Goal: Task Accomplishment & Management: Manage account settings

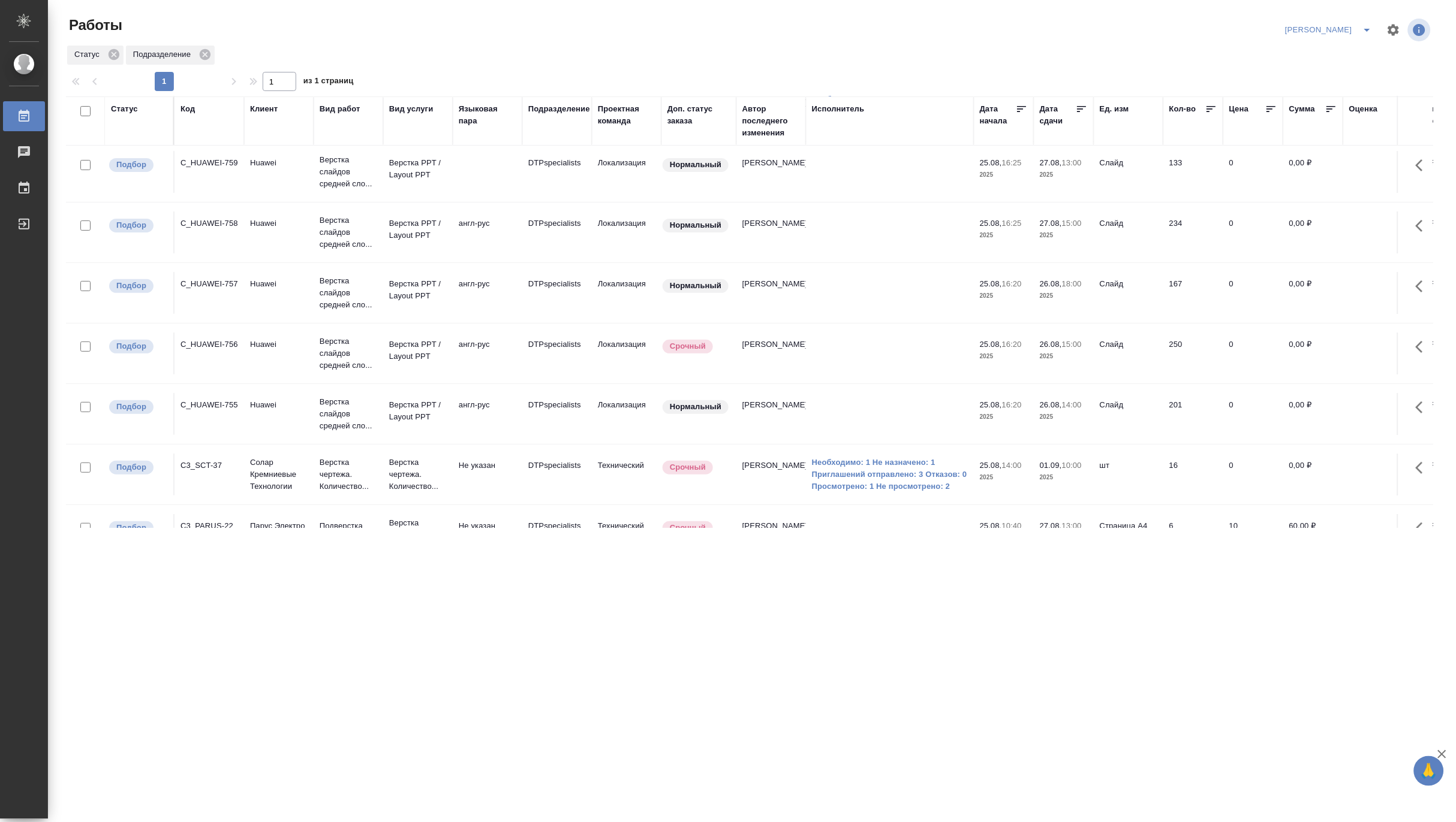
scroll to position [113, 0]
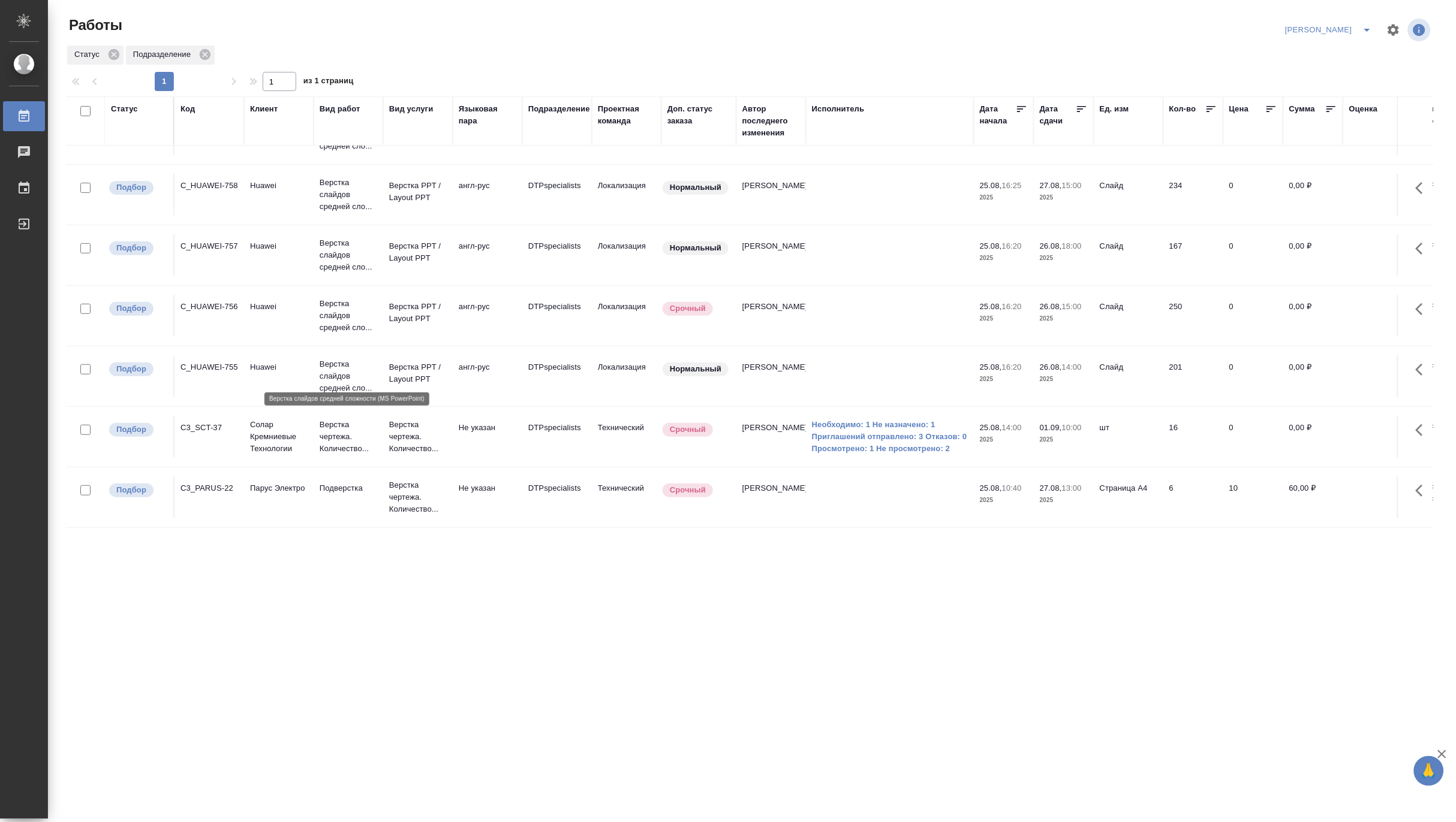
click at [338, 361] on p "Верстка слайдов средней сло..." at bounding box center [348, 377] width 58 height 36
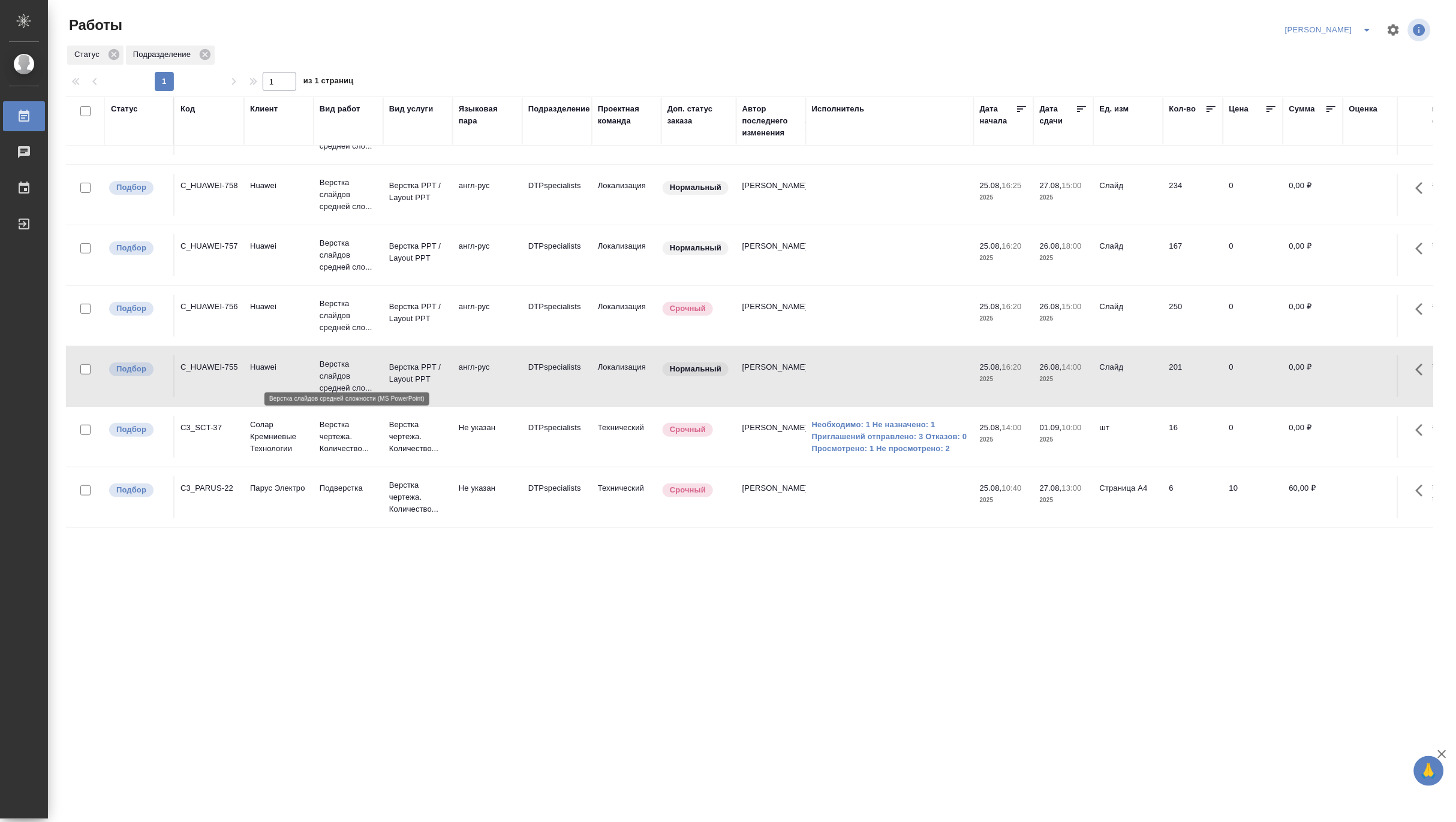
click at [338, 361] on p "Верстка слайдов средней сло..." at bounding box center [348, 377] width 58 height 36
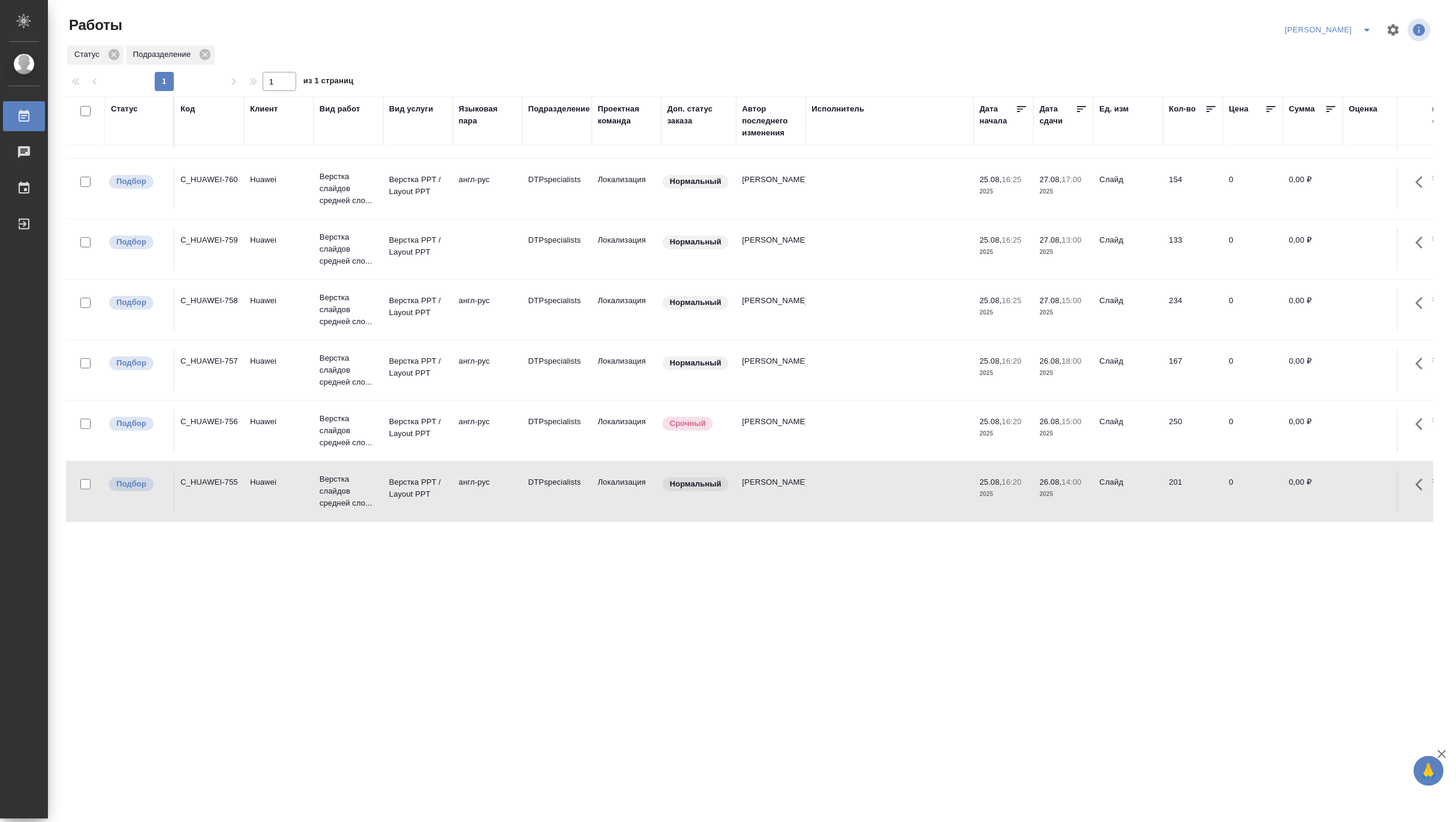
scroll to position [40, 0]
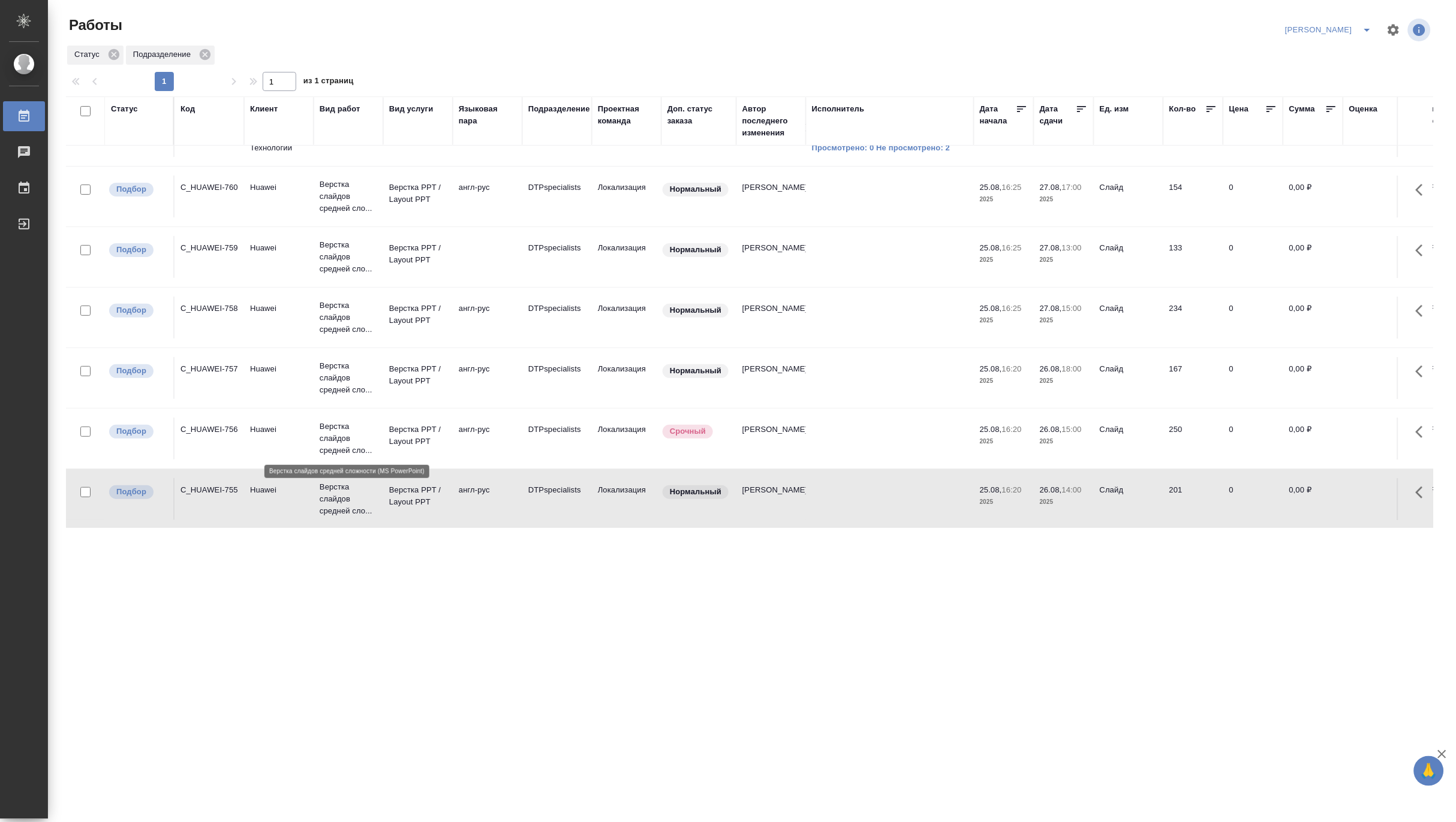
click at [328, 434] on p "Верстка слайдов средней сло..." at bounding box center [348, 439] width 58 height 36
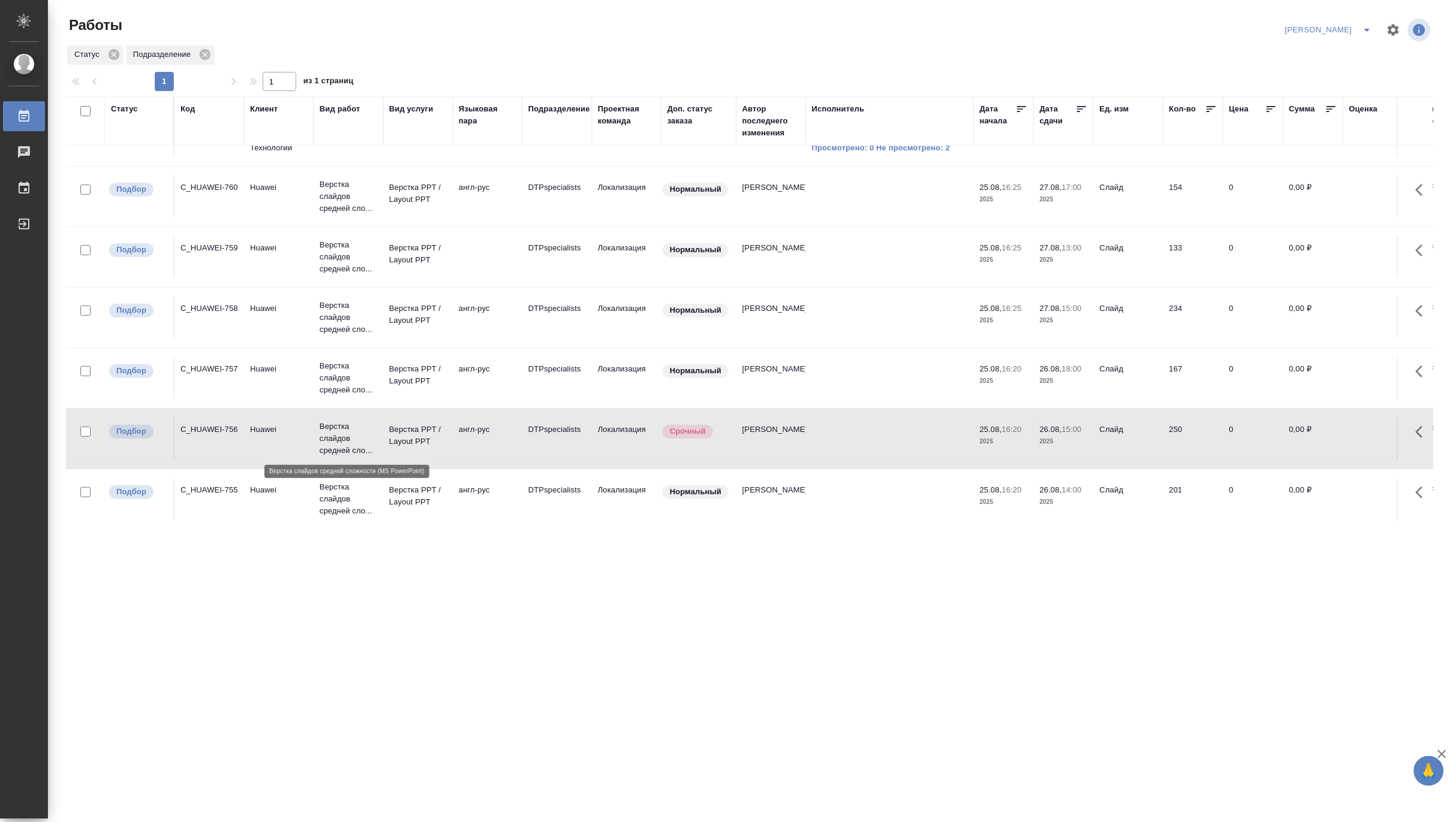
click at [328, 434] on p "Верстка слайдов средней сло..." at bounding box center [348, 439] width 58 height 36
click at [339, 312] on p "Верстка слайдов средней сло..." at bounding box center [348, 318] width 58 height 36
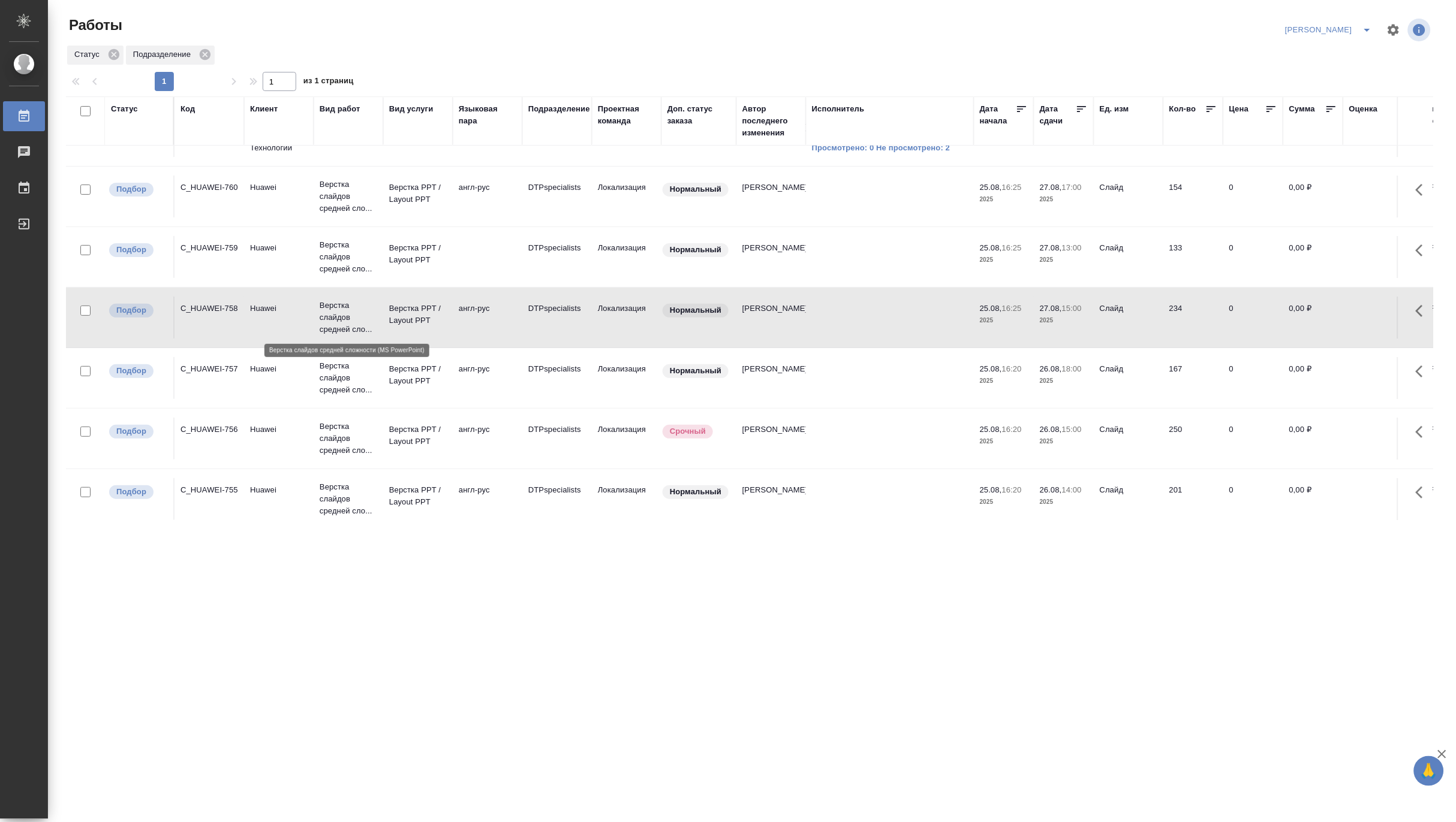
click at [339, 312] on p "Верстка слайдов средней сло..." at bounding box center [348, 318] width 58 height 36
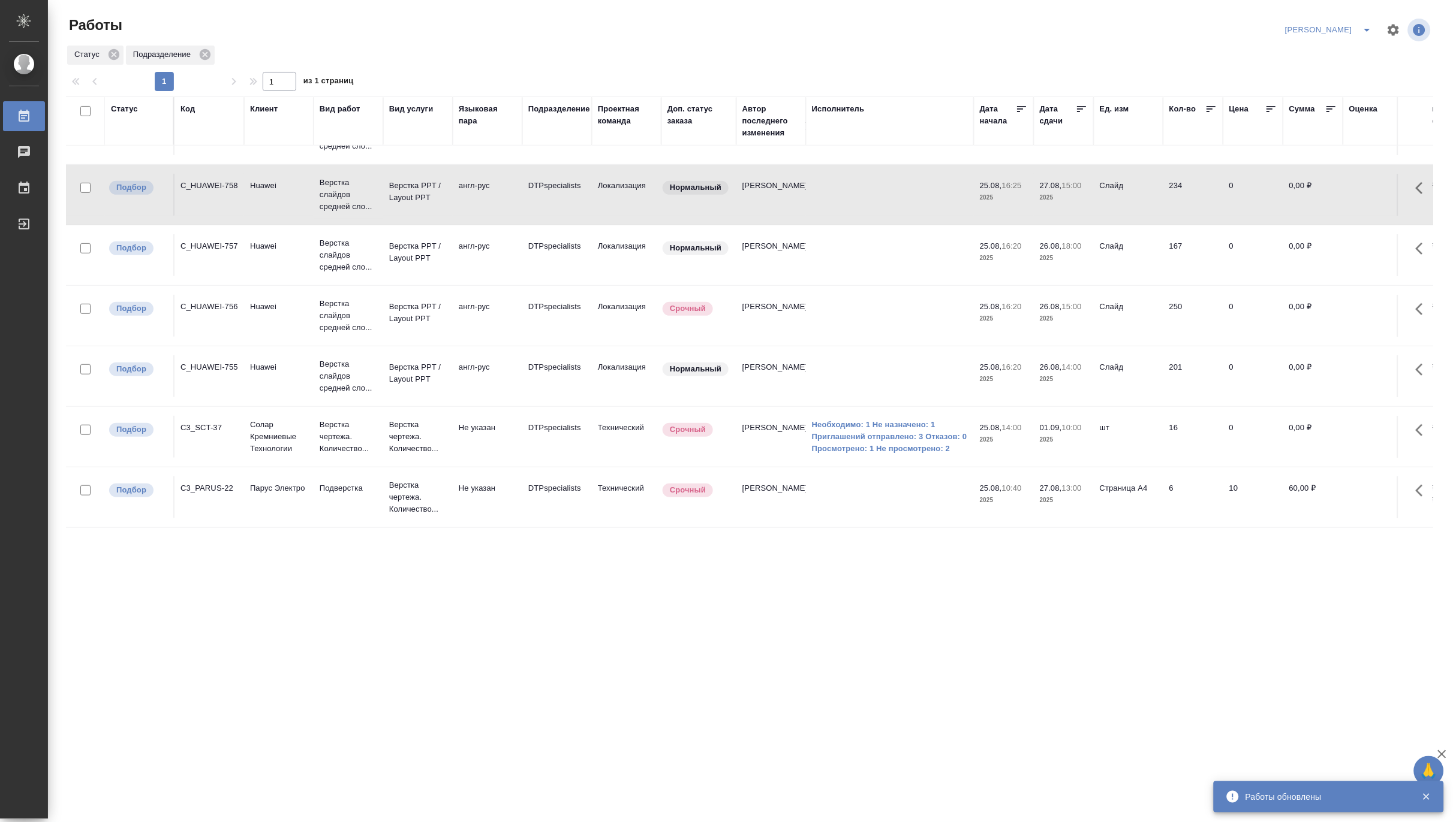
scroll to position [174, 0]
drag, startPoint x: 1003, startPoint y: 517, endPoint x: 1046, endPoint y: 519, distance: 43.0
click at [1046, 519] on div "Статус Код Клиент Вид работ Вид услуги Языковая пара Подразделение Проектная ко…" at bounding box center [749, 313] width 1367 height 432
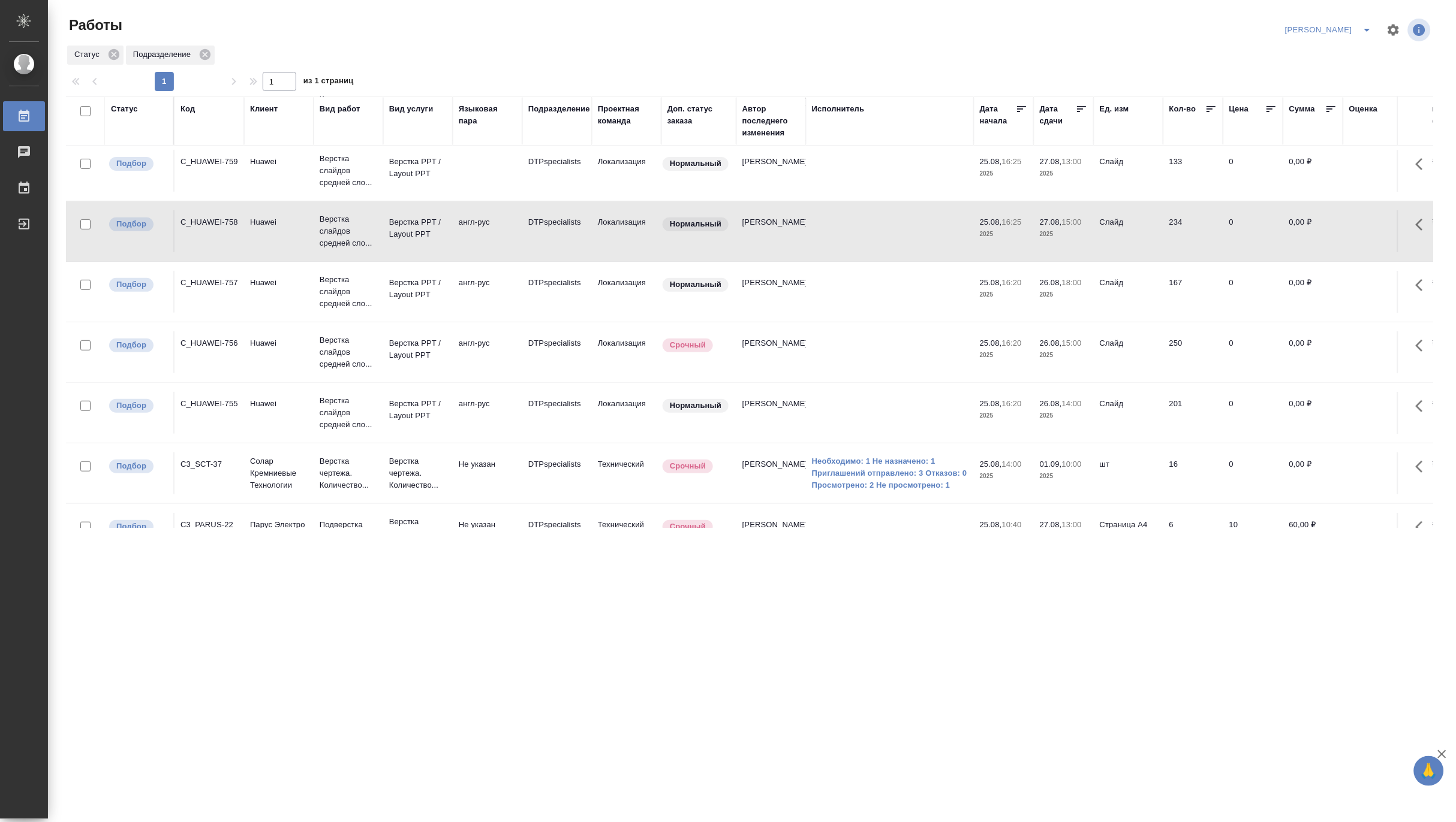
scroll to position [133, 0]
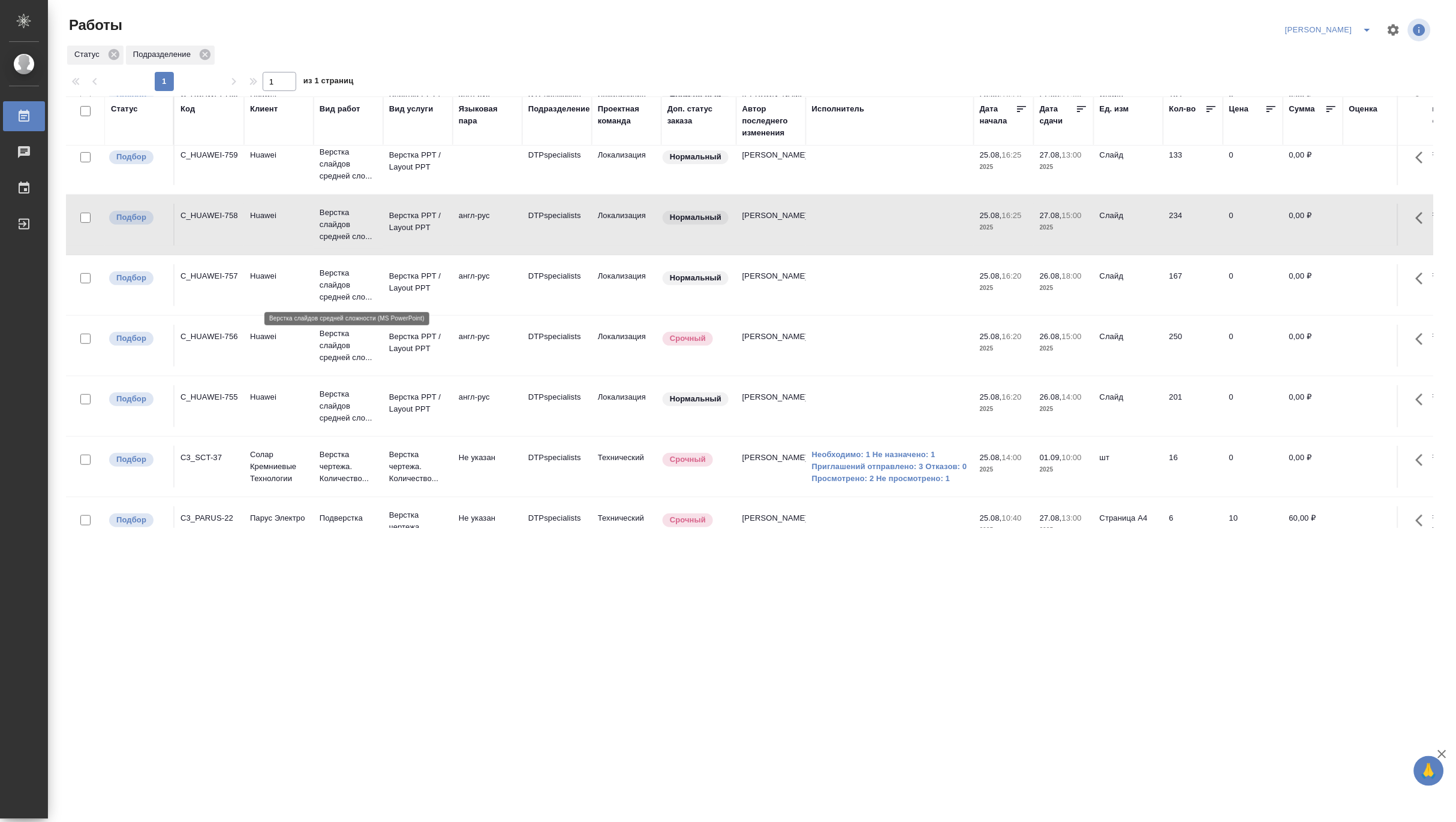
click at [336, 285] on p "Верстка слайдов средней сло..." at bounding box center [348, 285] width 58 height 36
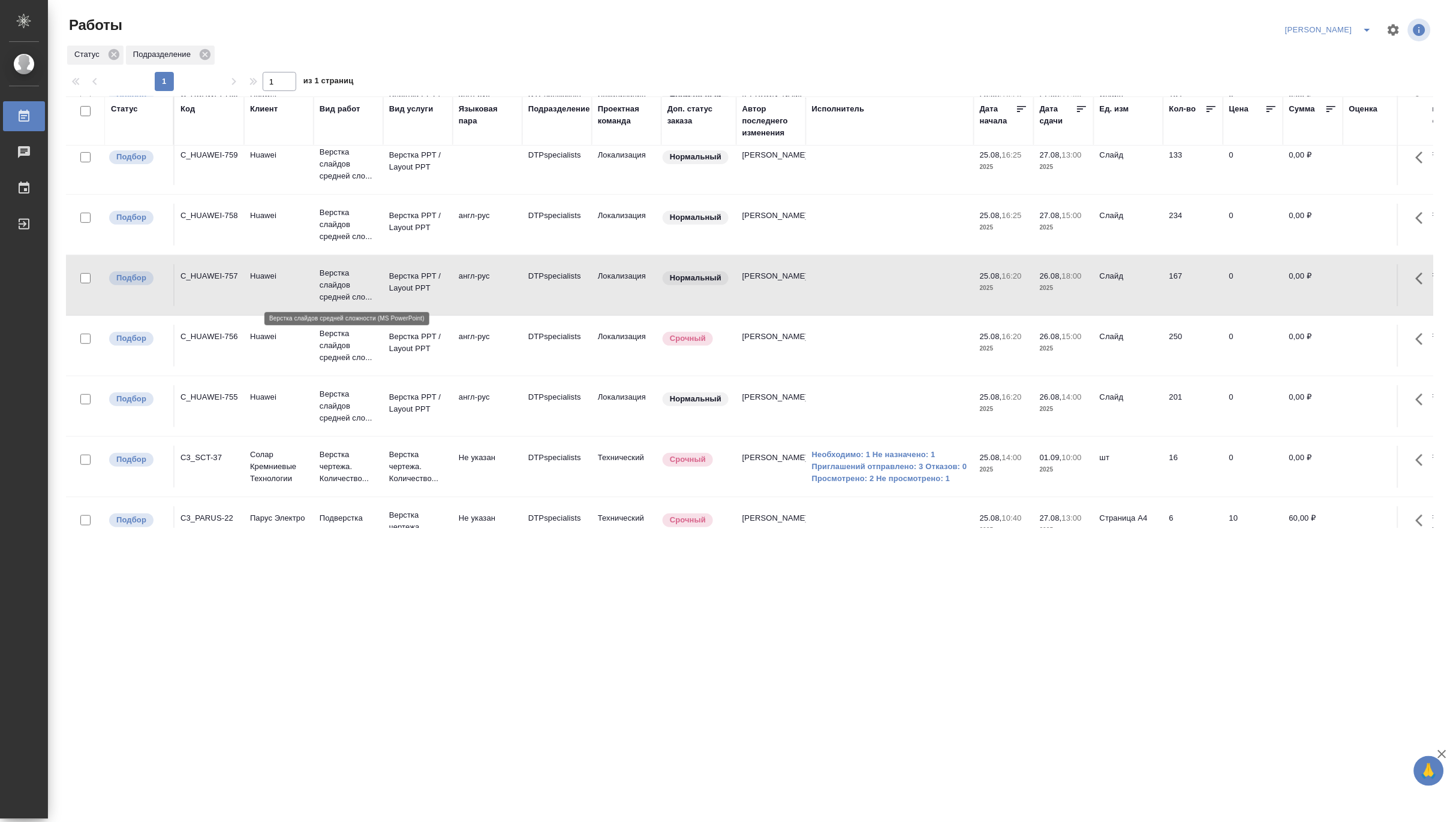
click at [336, 285] on p "Верстка слайдов средней сло..." at bounding box center [348, 285] width 58 height 36
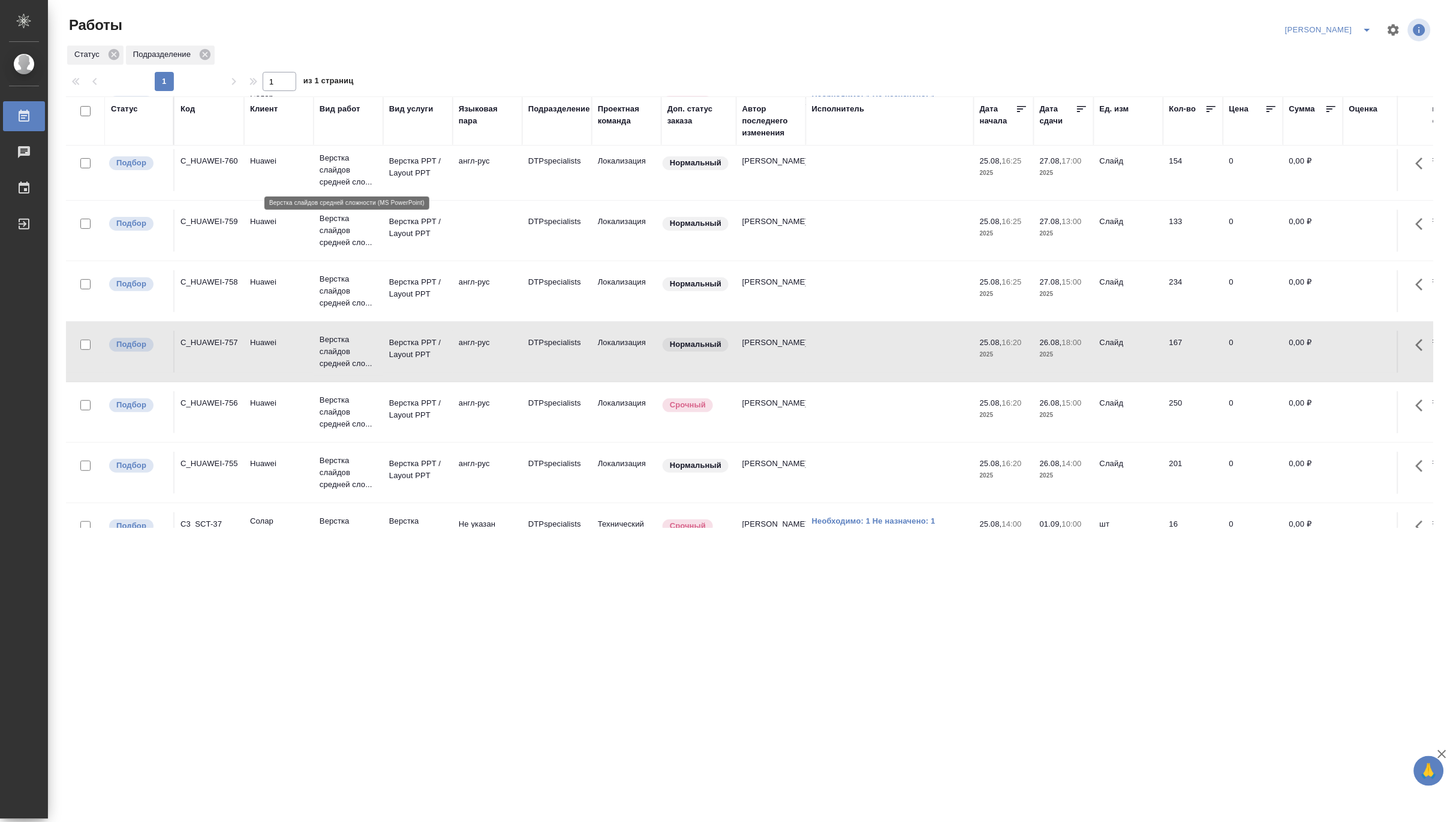
click at [356, 174] on p "Верстка слайдов средней сло..." at bounding box center [348, 170] width 58 height 36
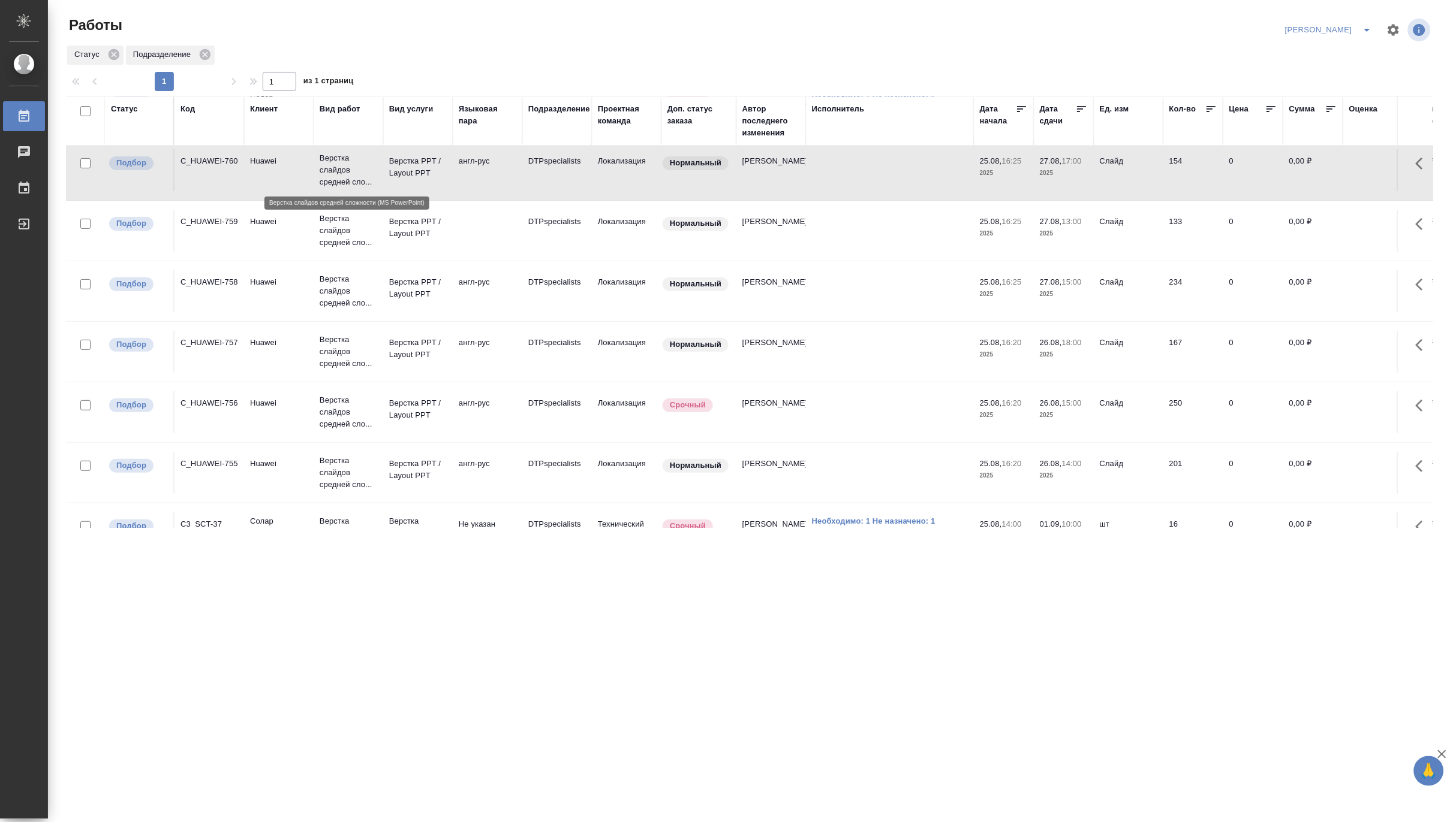
click at [356, 174] on p "Верстка слайдов средней сло..." at bounding box center [348, 170] width 58 height 36
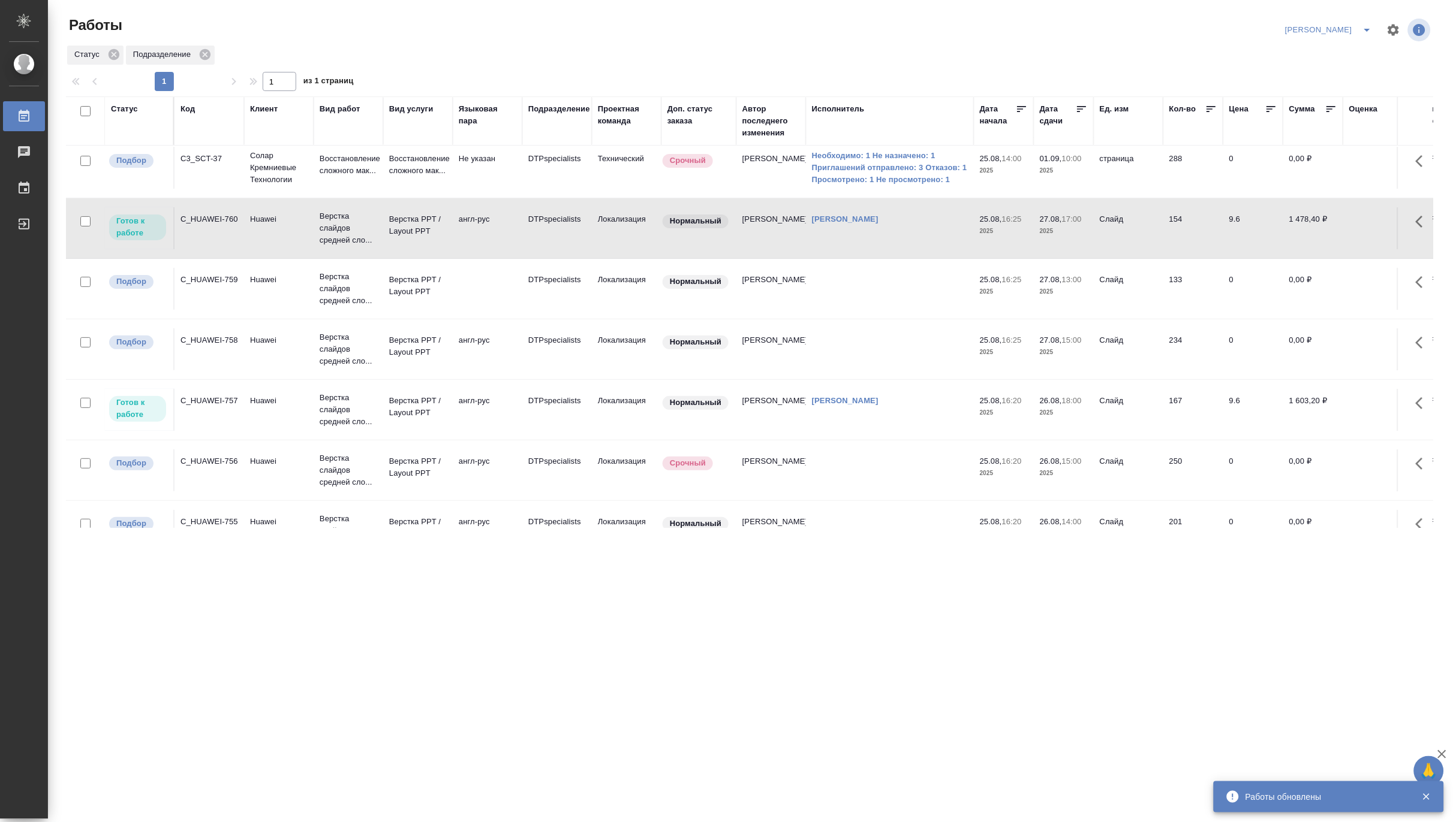
scroll to position [0, 0]
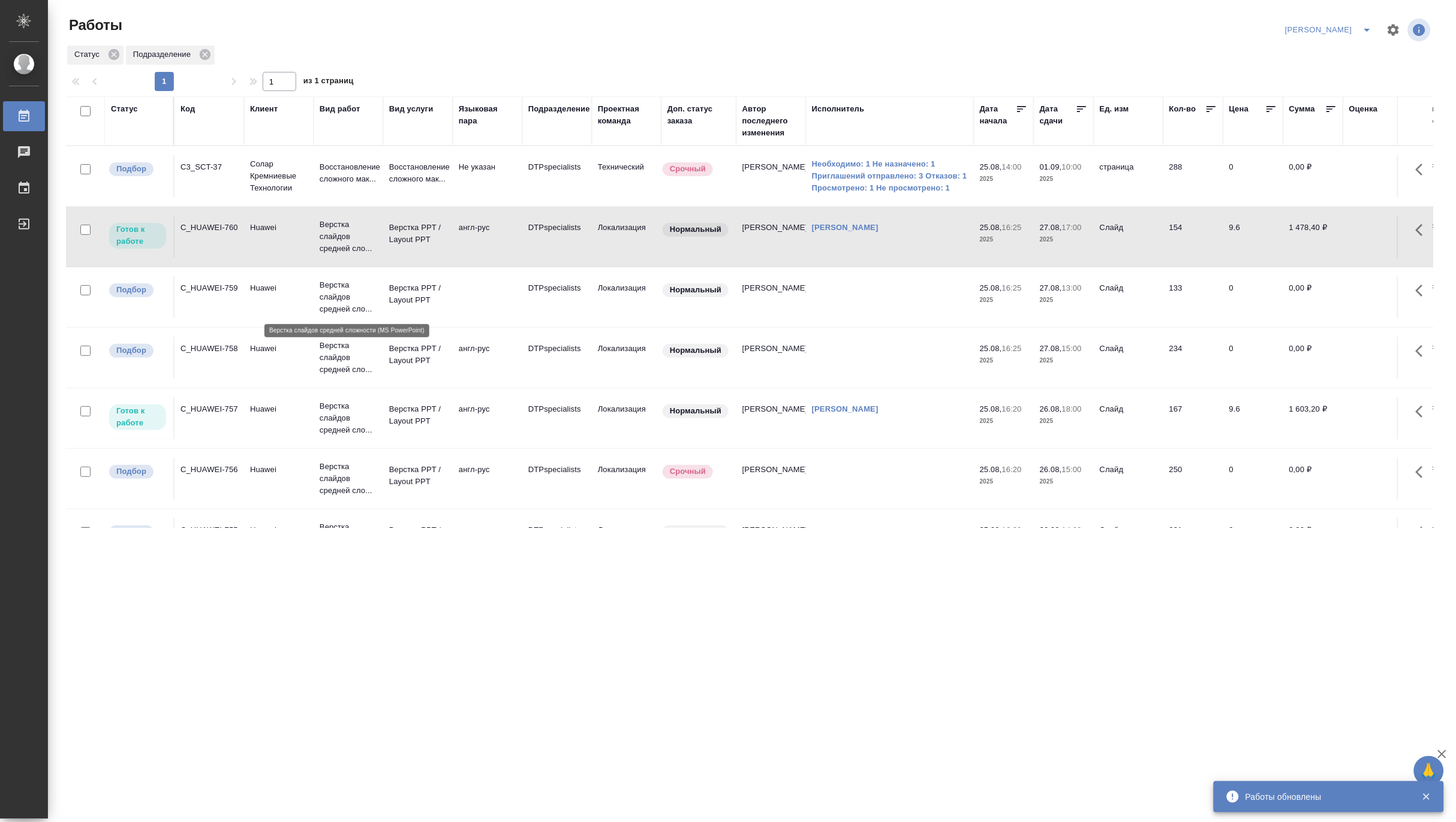
click at [344, 296] on p "Верстка слайдов средней сло..." at bounding box center [348, 297] width 58 height 36
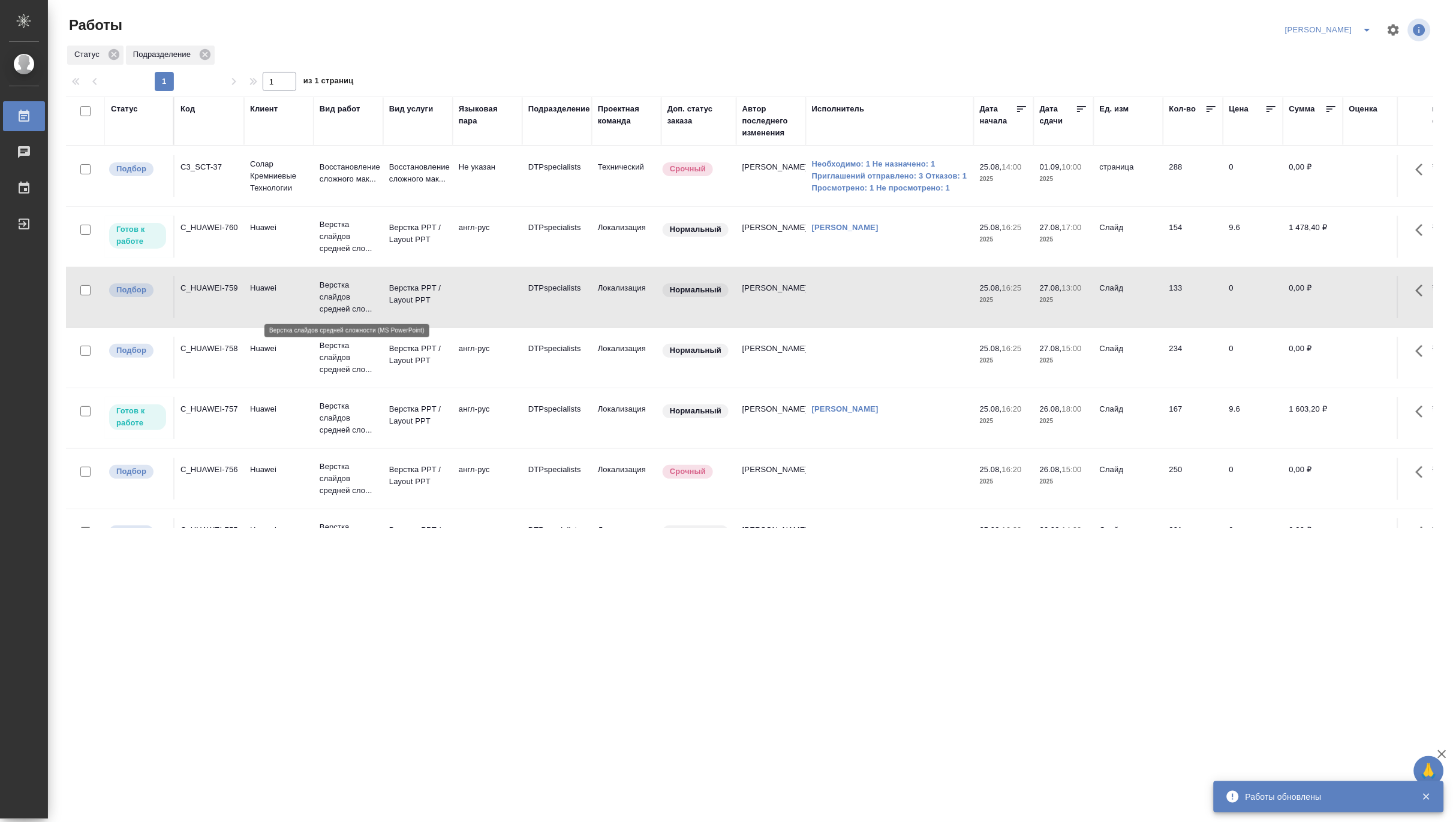
click at [344, 296] on p "Верстка слайдов средней сло..." at bounding box center [348, 297] width 58 height 36
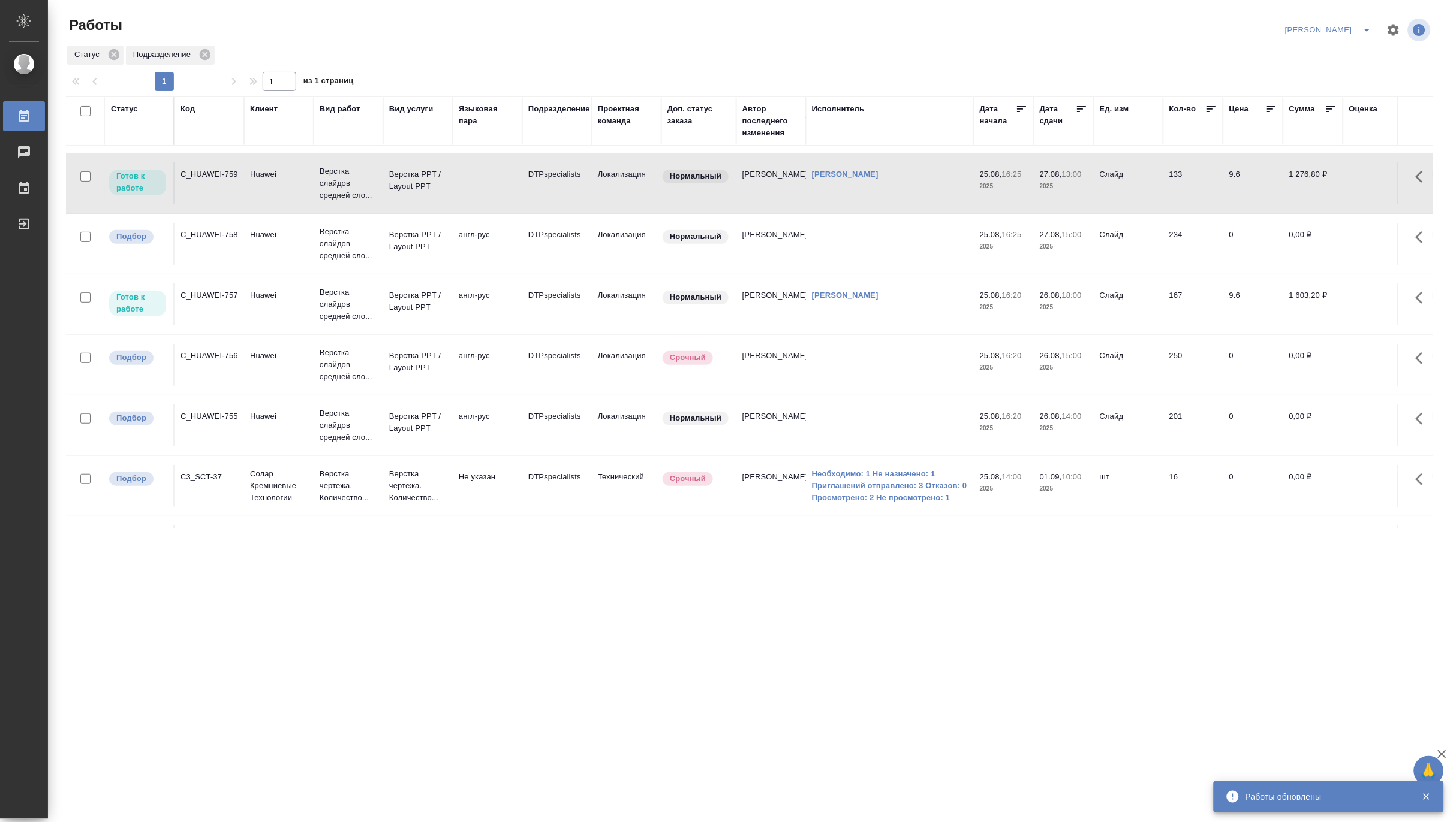
scroll to position [107, 0]
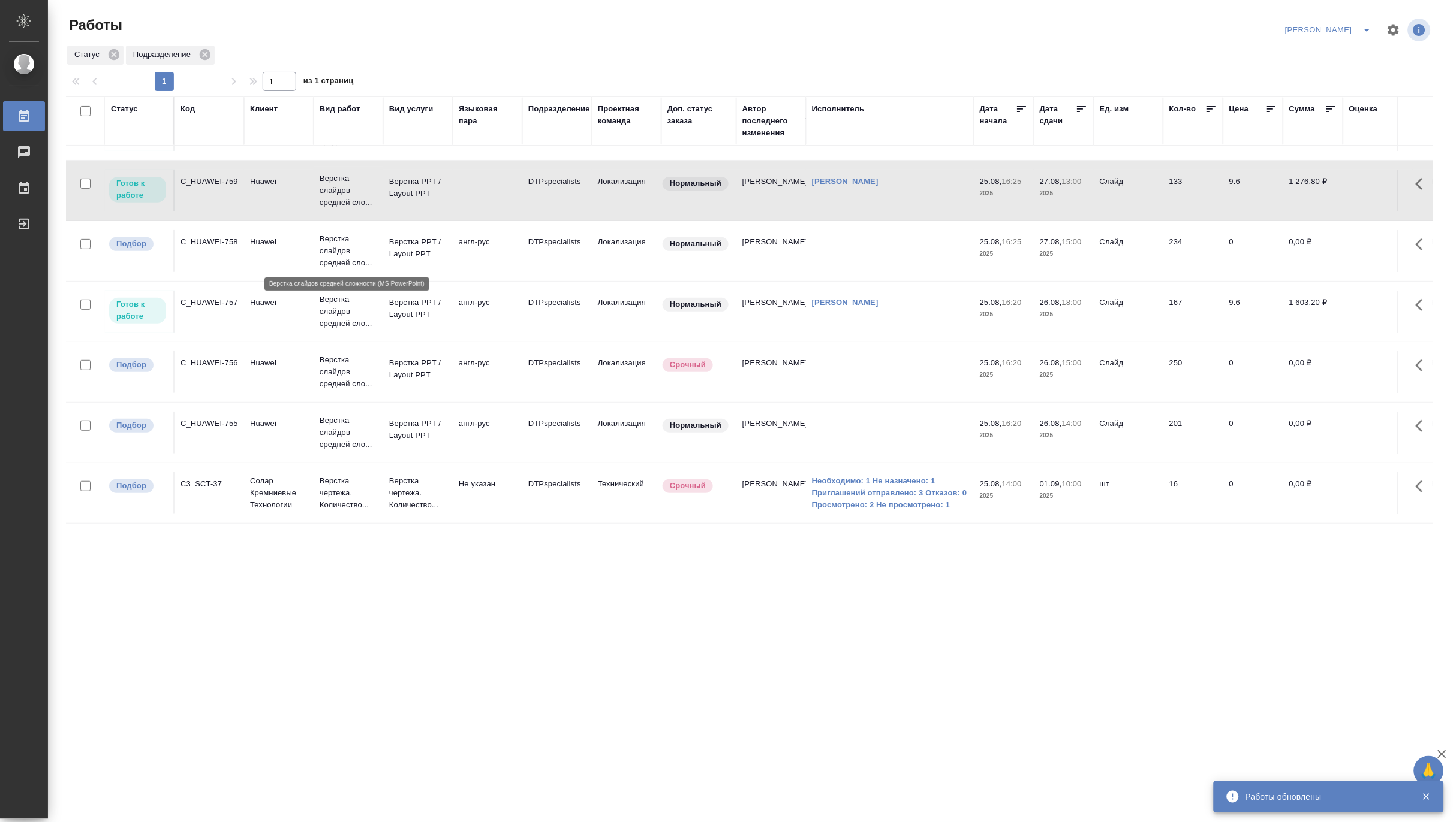
click at [373, 259] on p "Верстка слайдов средней сло..." at bounding box center [348, 251] width 58 height 36
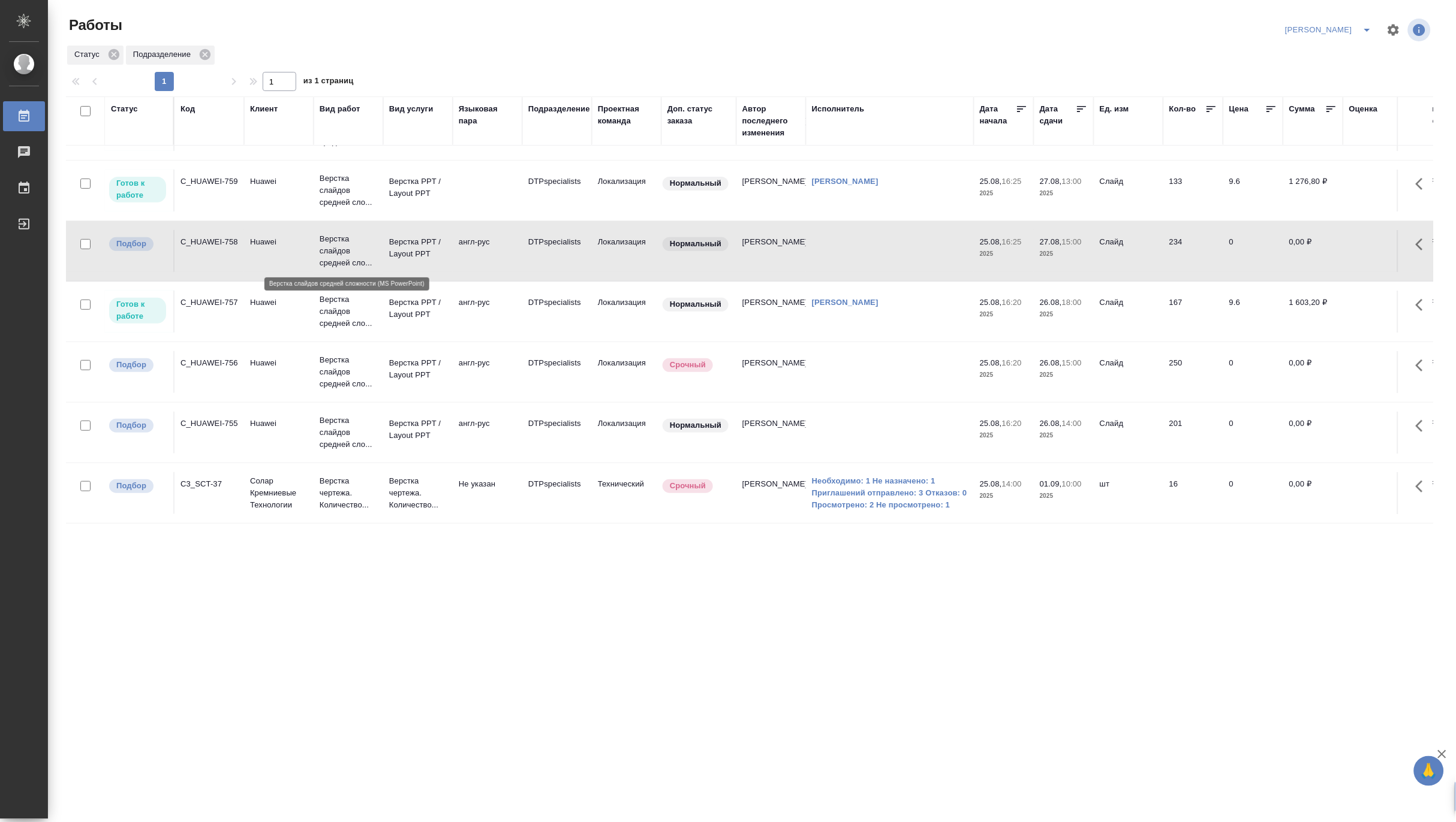
click at [373, 259] on p "Верстка слайдов средней сло..." at bounding box center [348, 251] width 58 height 36
click at [354, 423] on p "Верстка слайдов средней сло..." at bounding box center [348, 433] width 58 height 36
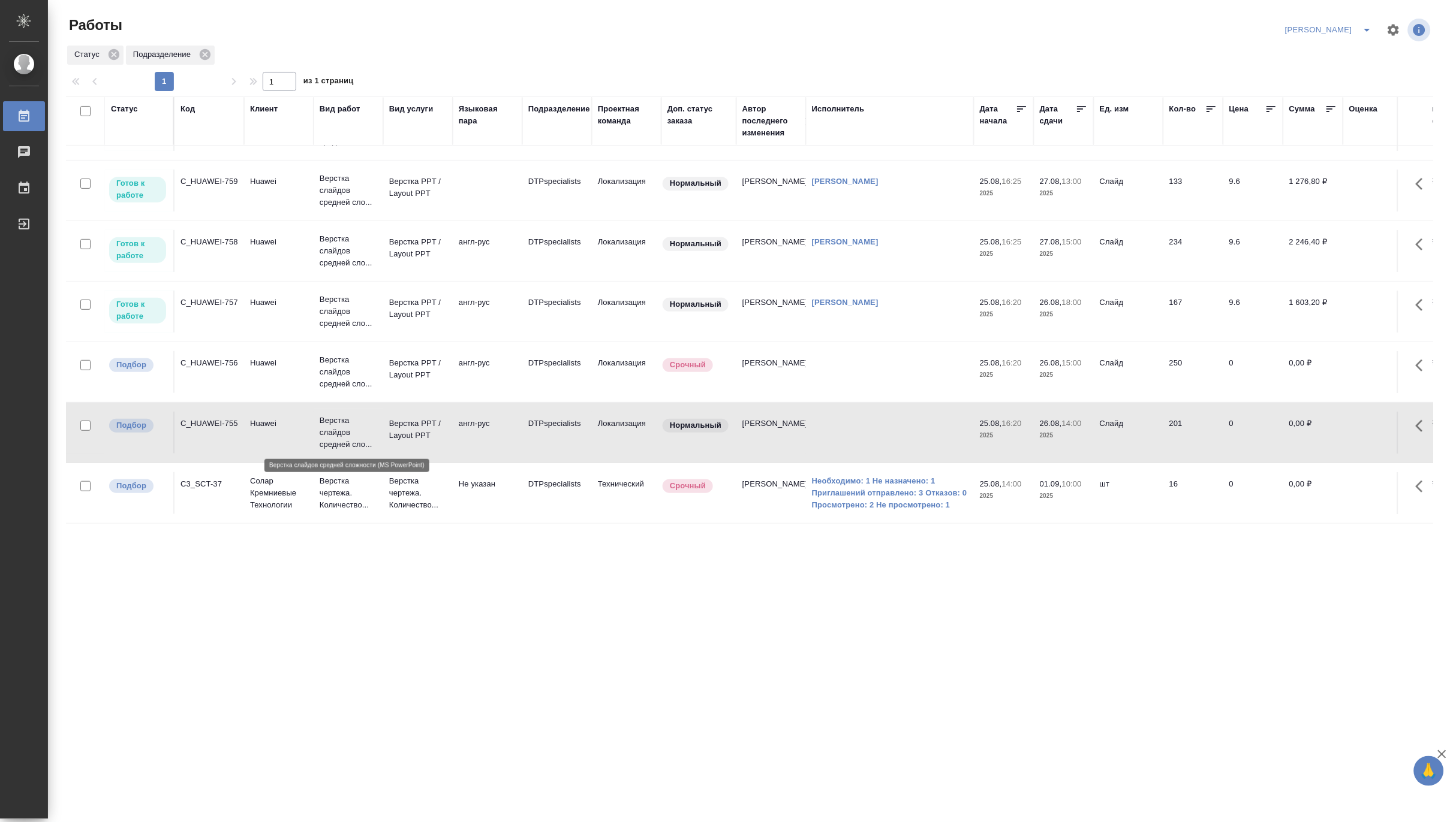
click at [354, 423] on p "Верстка слайдов средней сло..." at bounding box center [348, 433] width 58 height 36
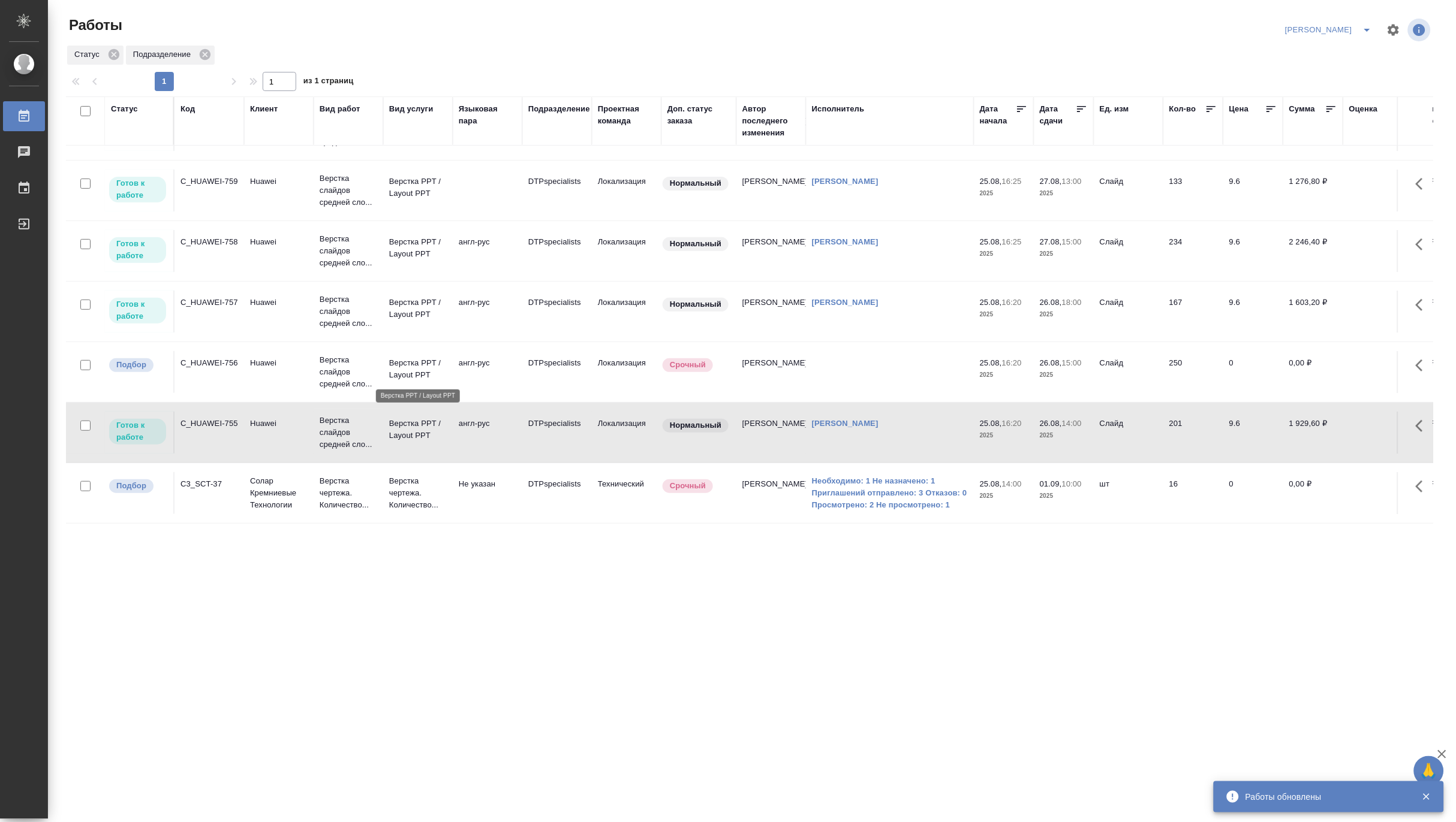
click at [418, 365] on p "Верстка PPT / Layout PPT" at bounding box center [418, 369] width 58 height 24
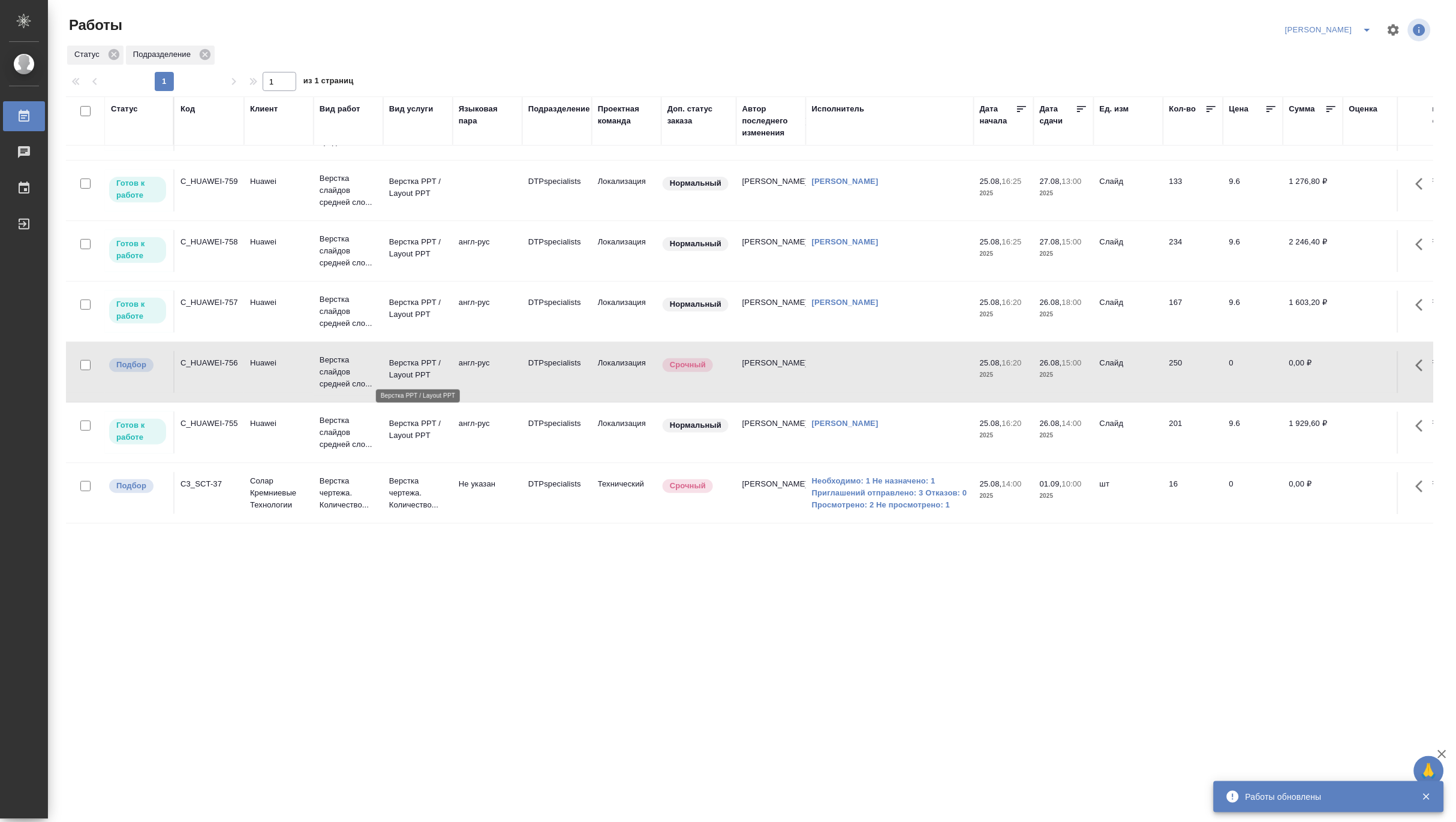
click at [418, 365] on p "Верстка PPT / Layout PPT" at bounding box center [418, 369] width 58 height 24
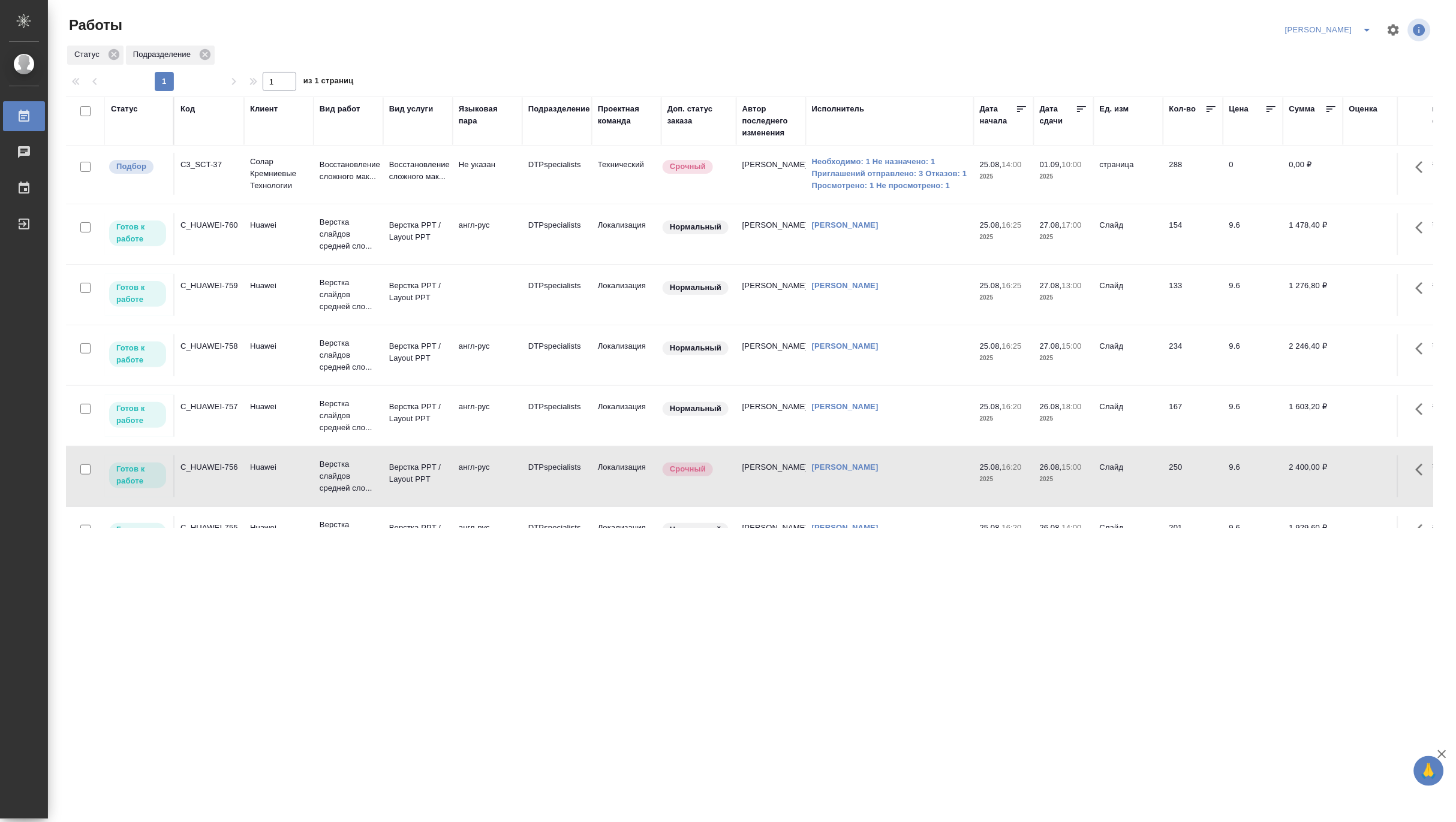
scroll to position [0, 0]
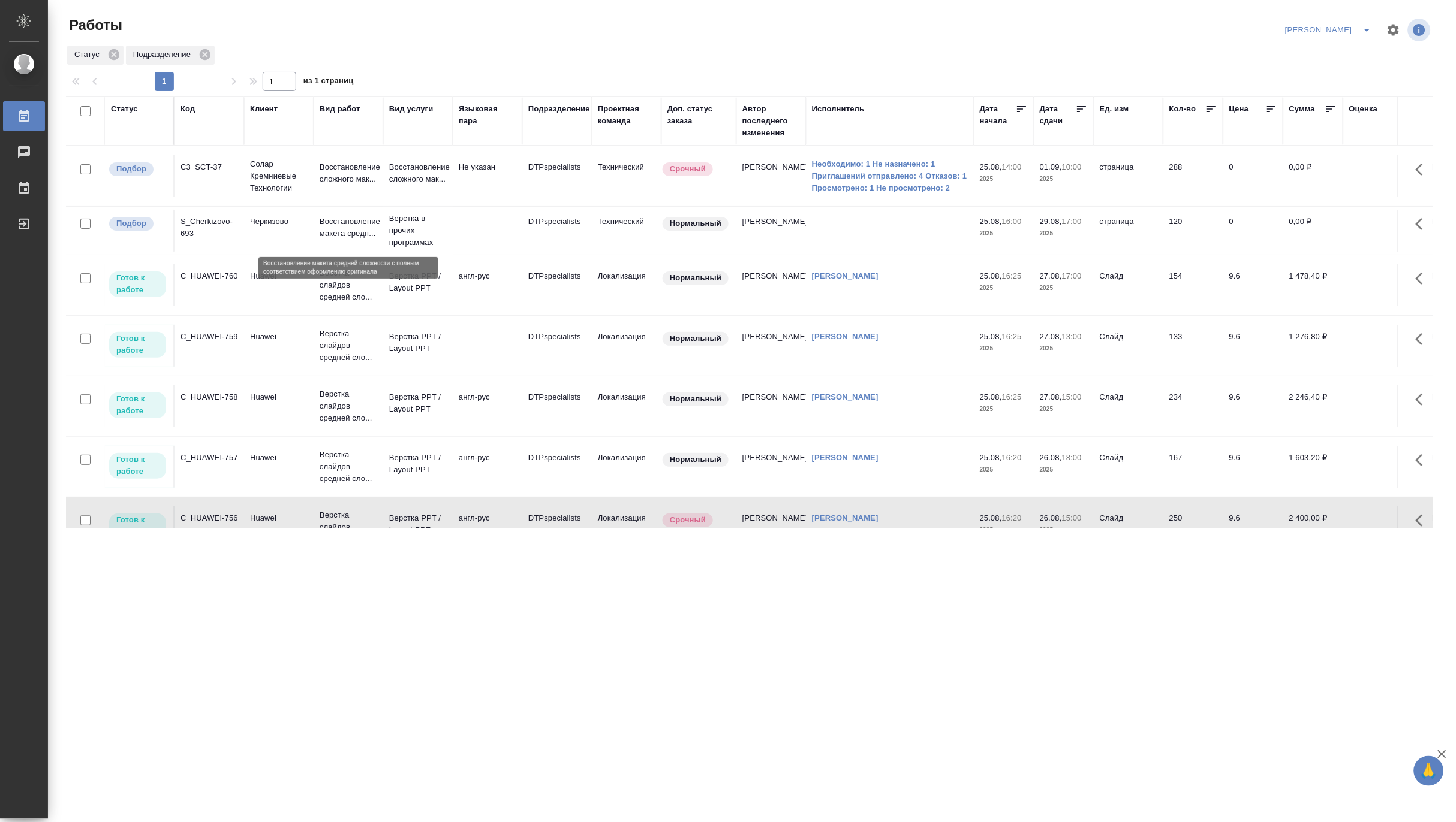
click at [331, 233] on p "Восстановление макета средн..." at bounding box center [348, 228] width 58 height 24
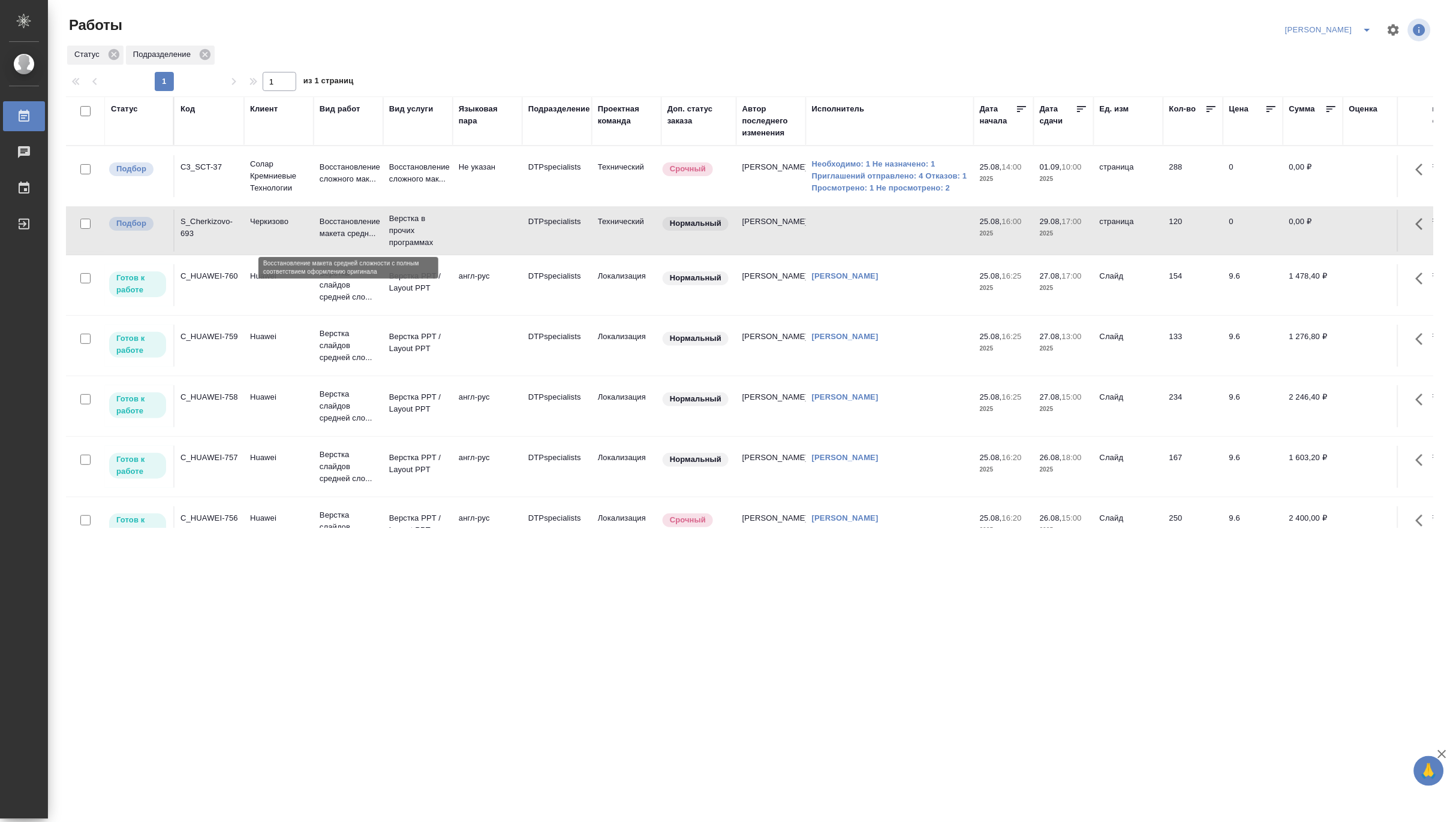
click at [331, 233] on p "Восстановление макета средн..." at bounding box center [348, 228] width 58 height 24
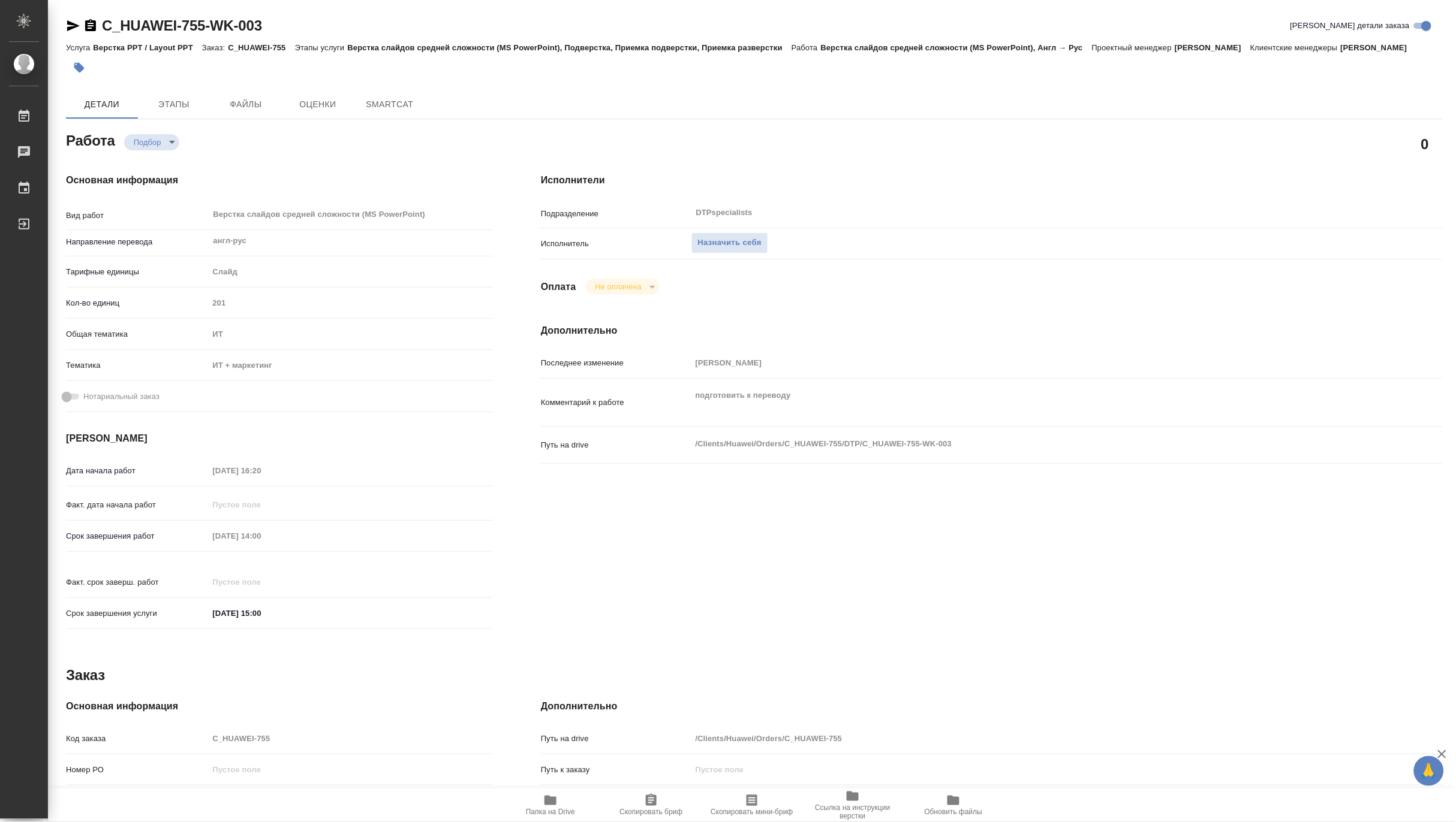
type textarea "x"
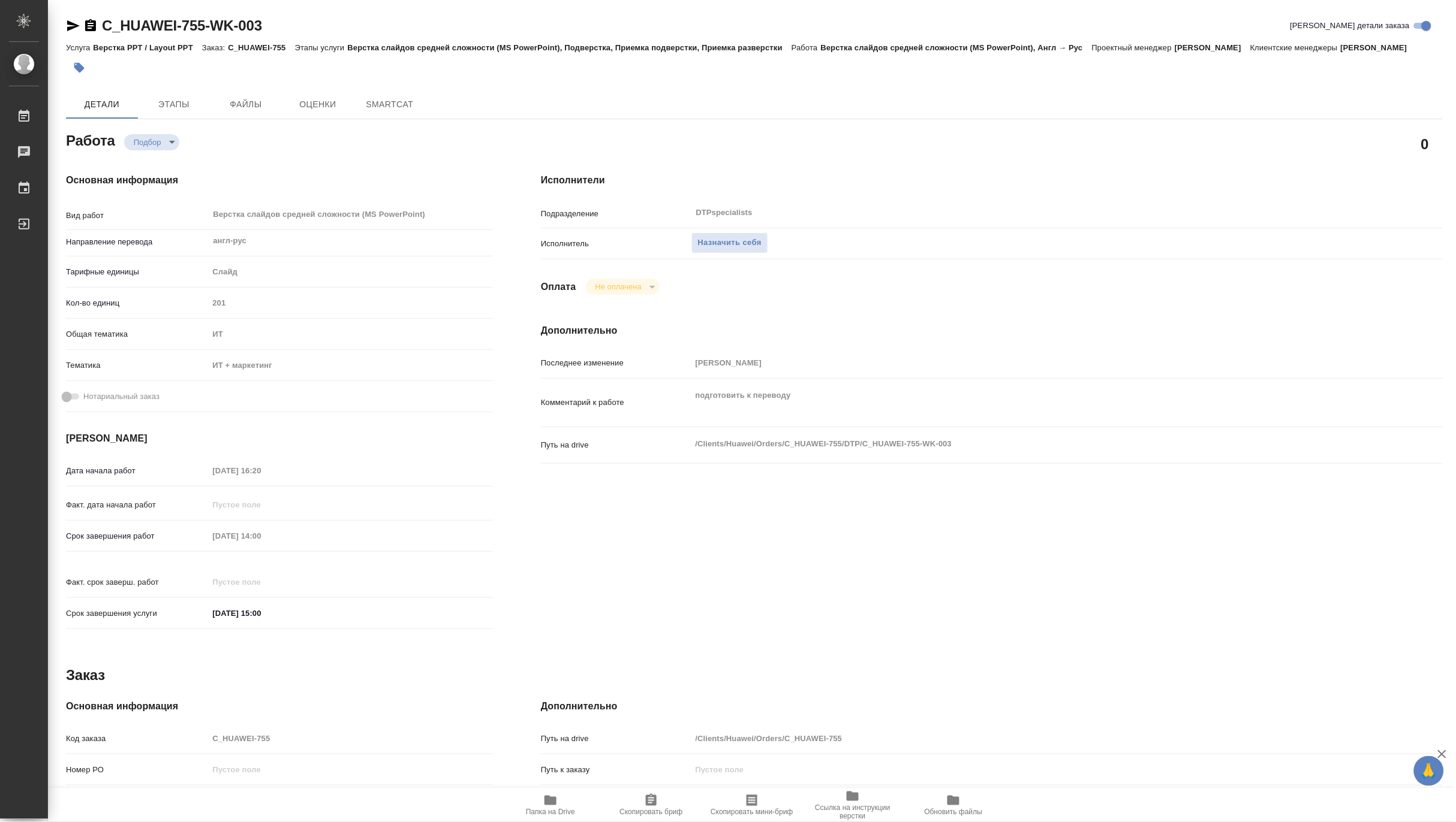
type textarea "x"
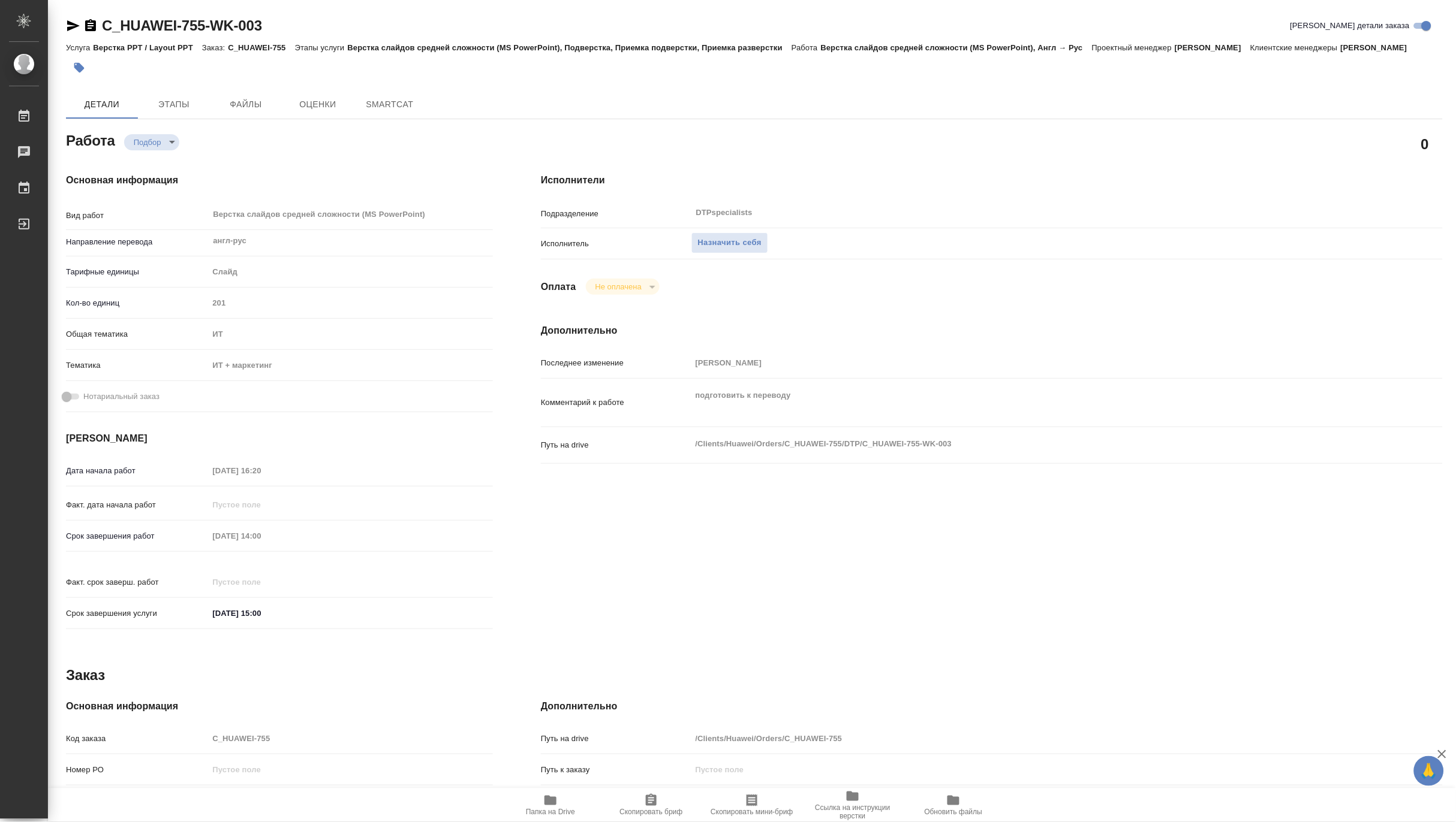
type textarea "x"
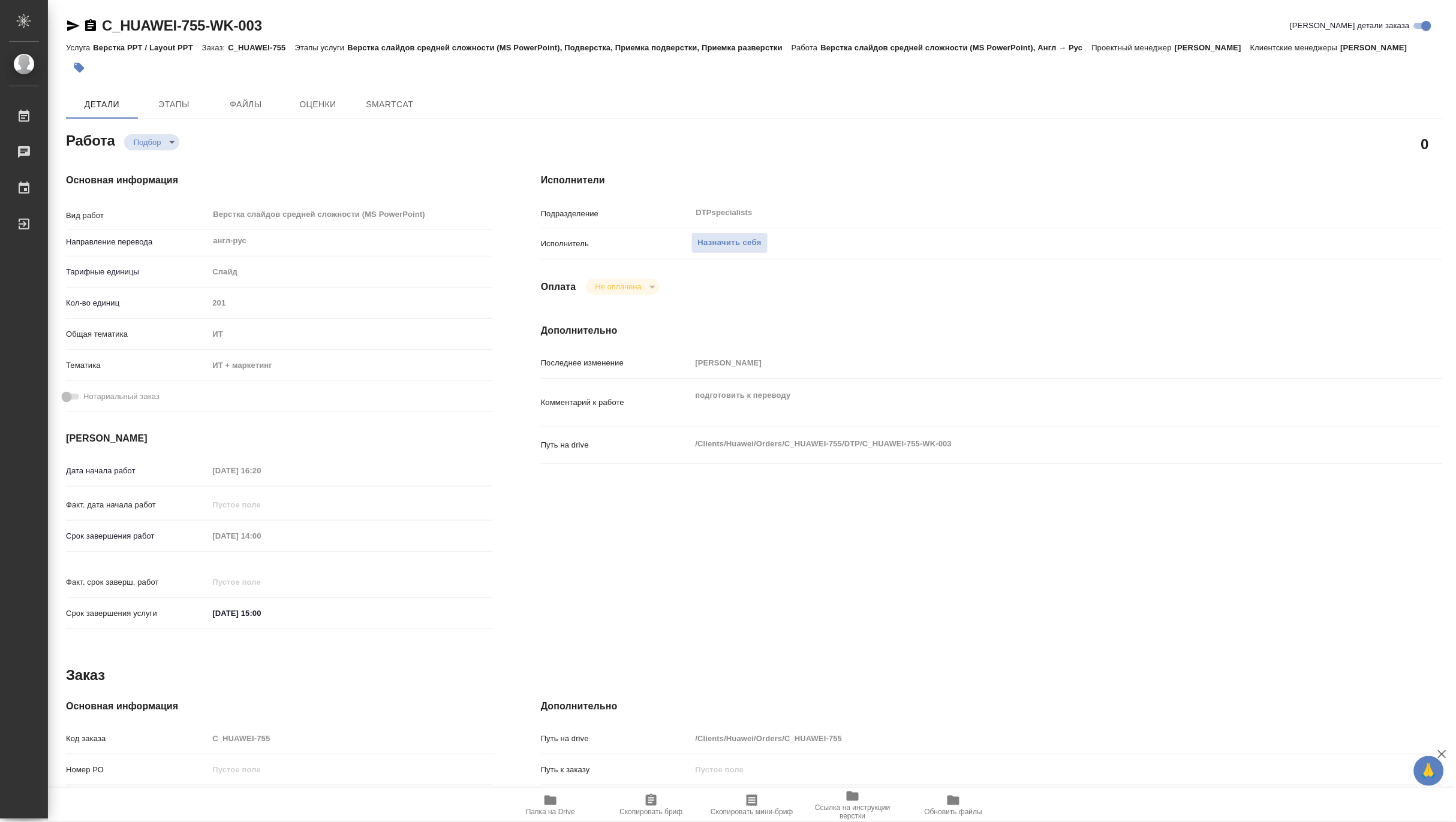
type textarea "x"
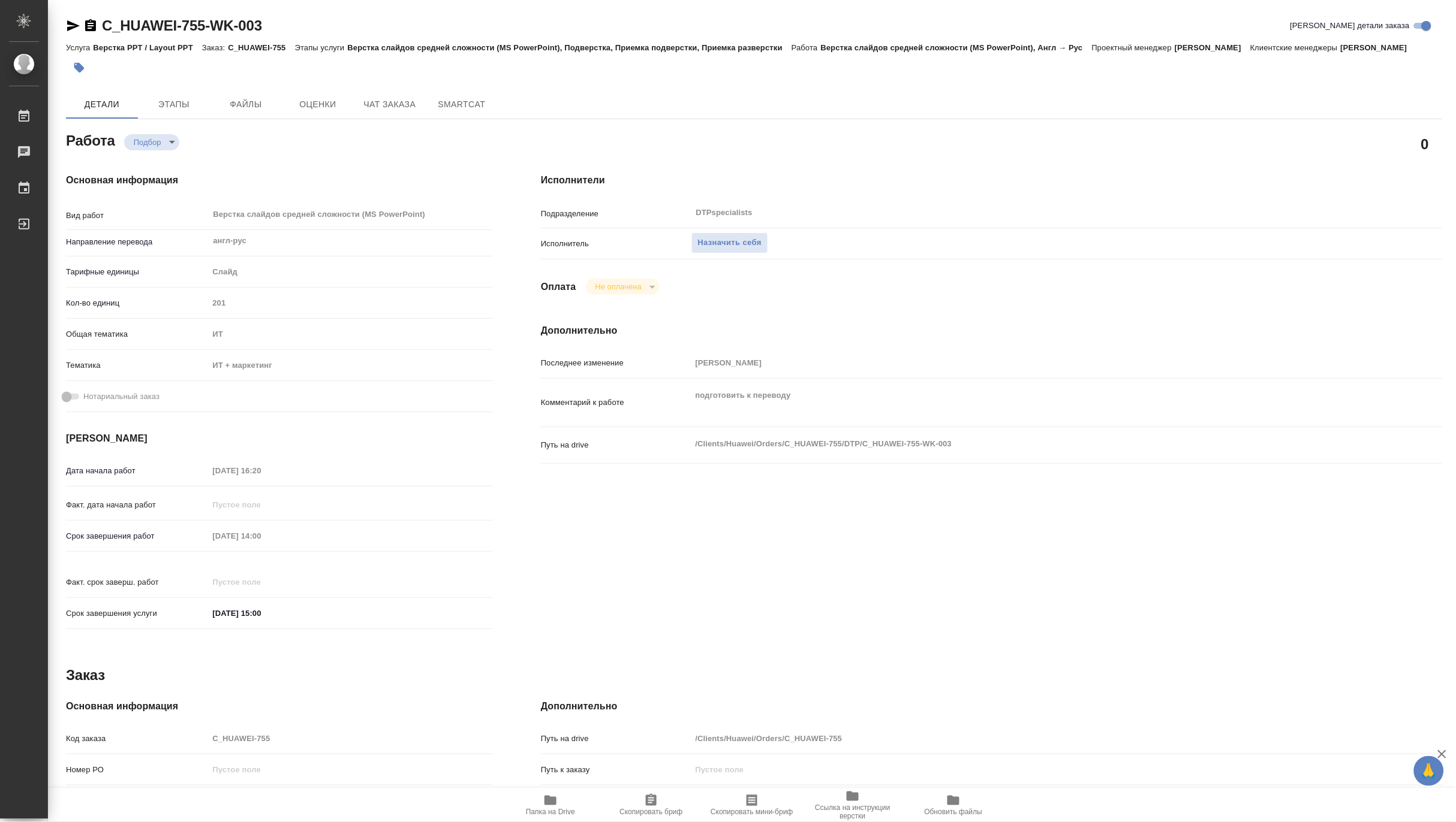
click at [550, 811] on span "Папка на Drive" at bounding box center [550, 812] width 49 height 9
type textarea "x"
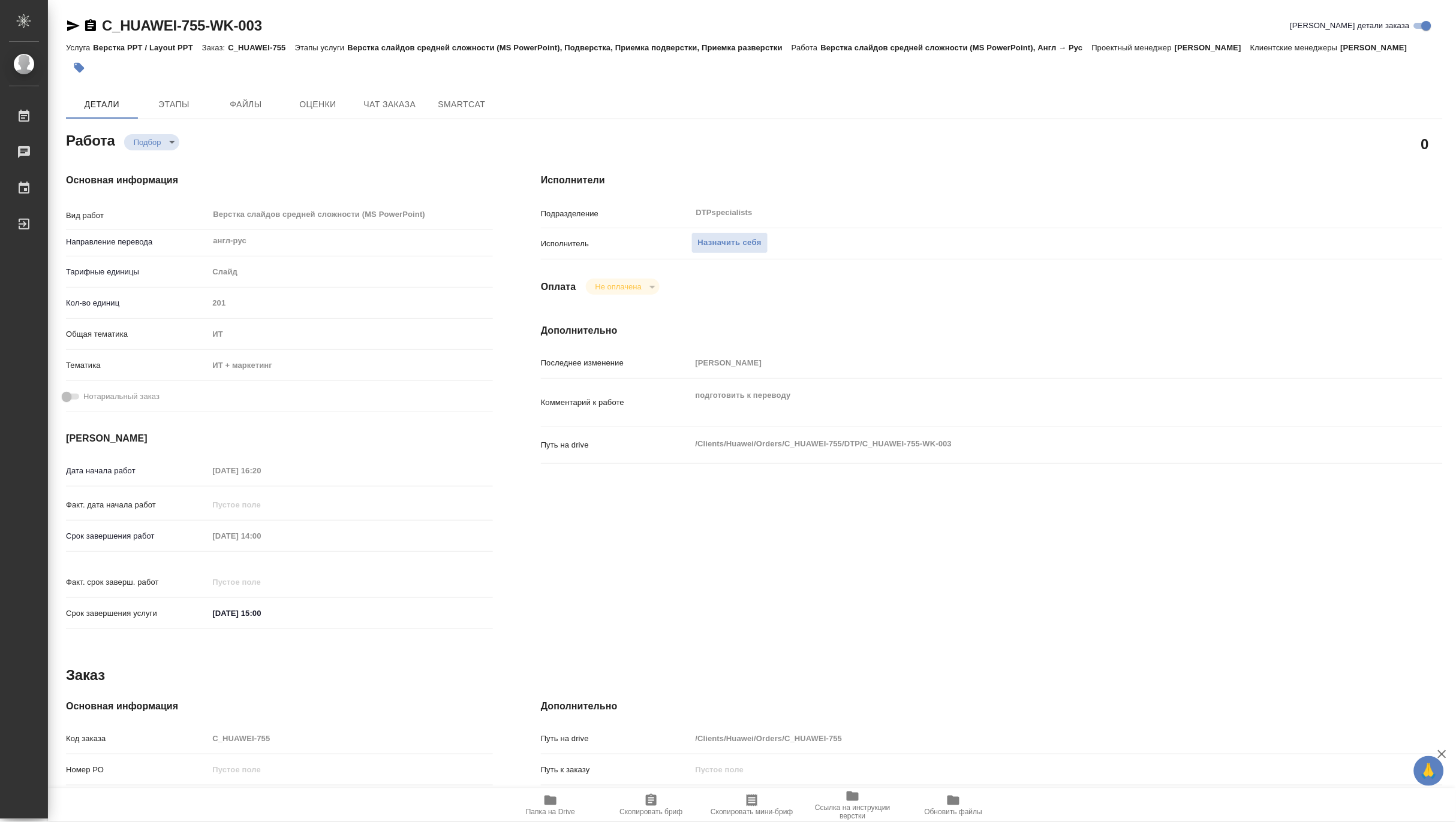
type textarea "x"
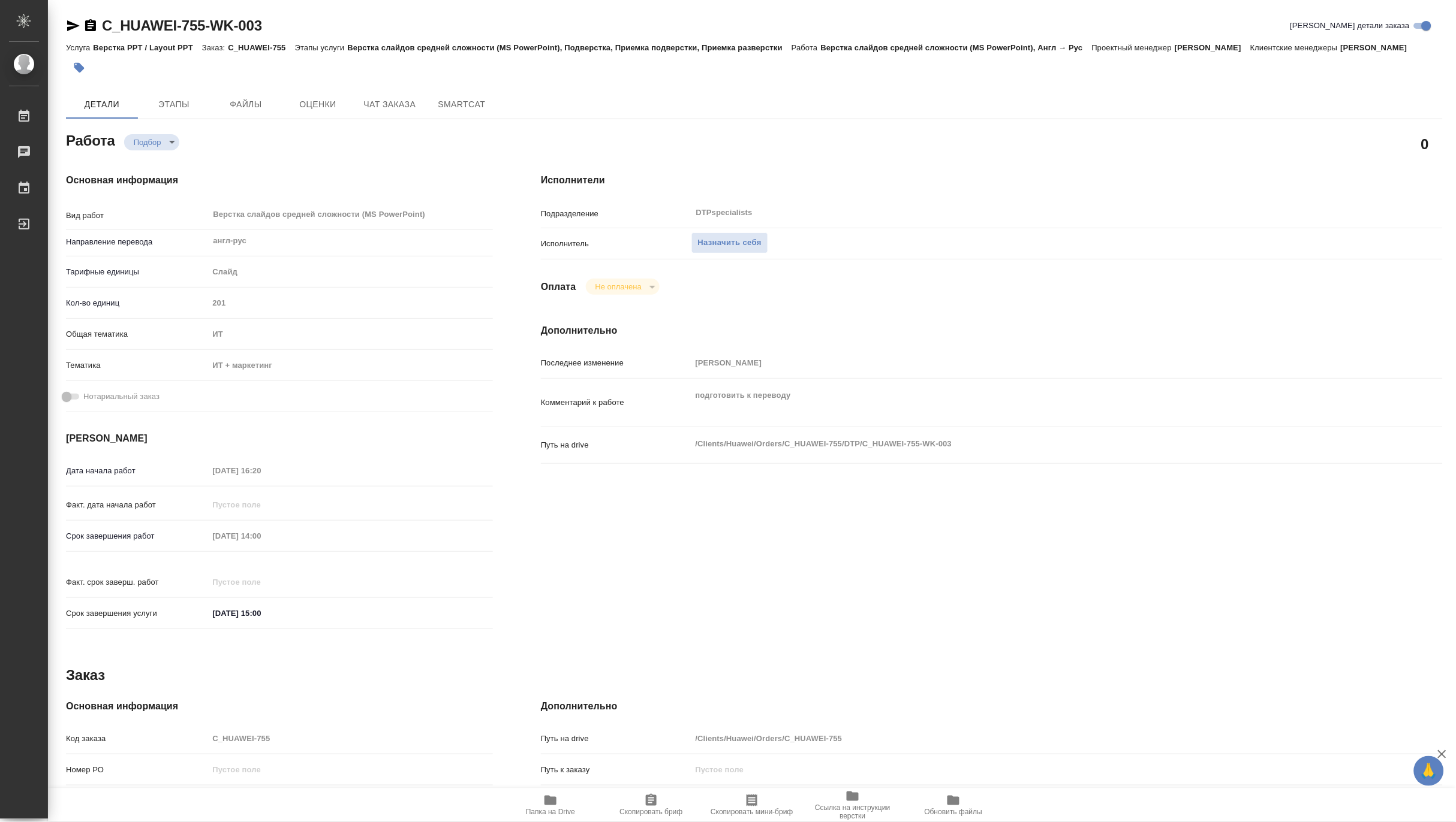
type textarea "x"
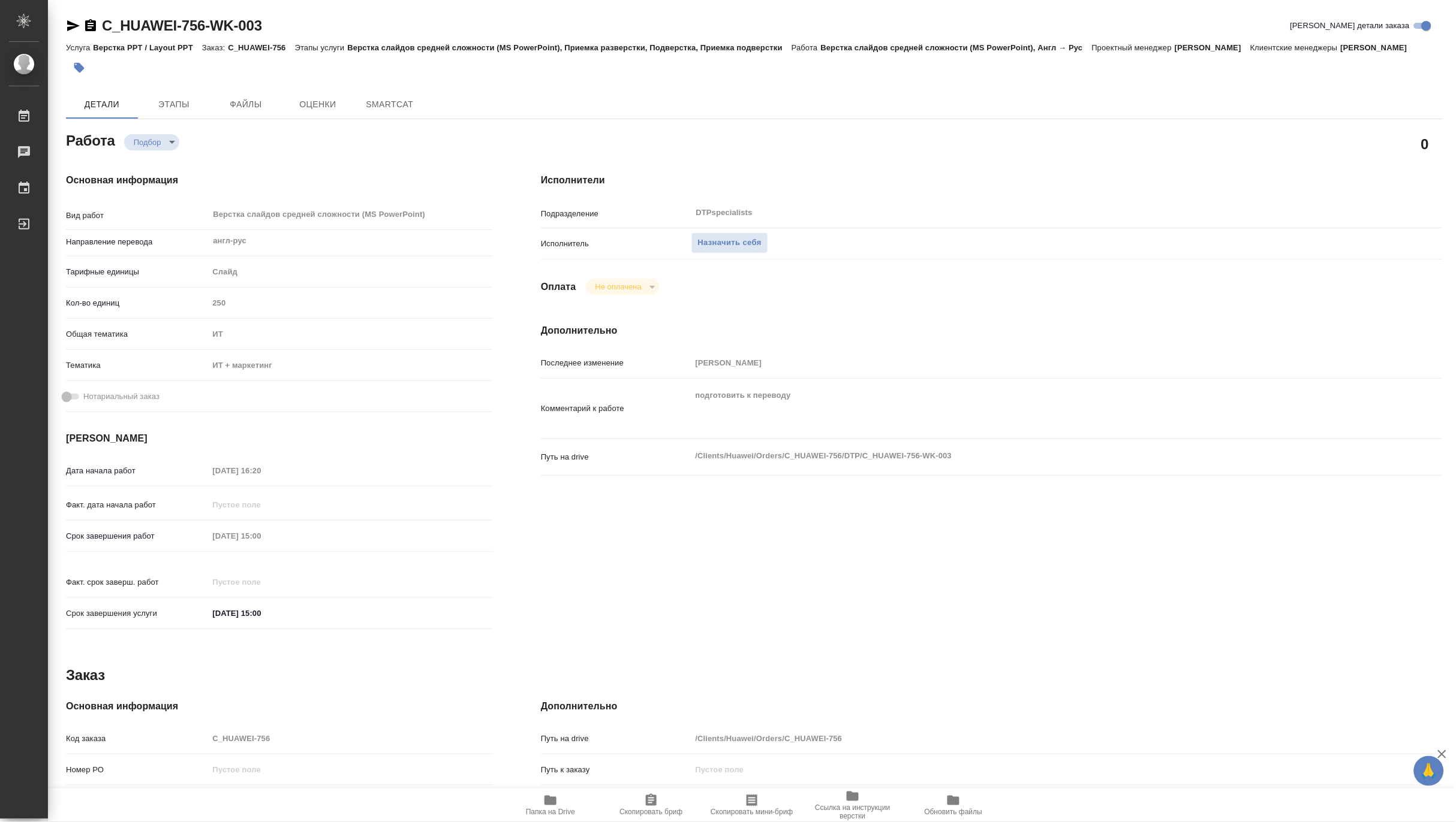
type textarea "x"
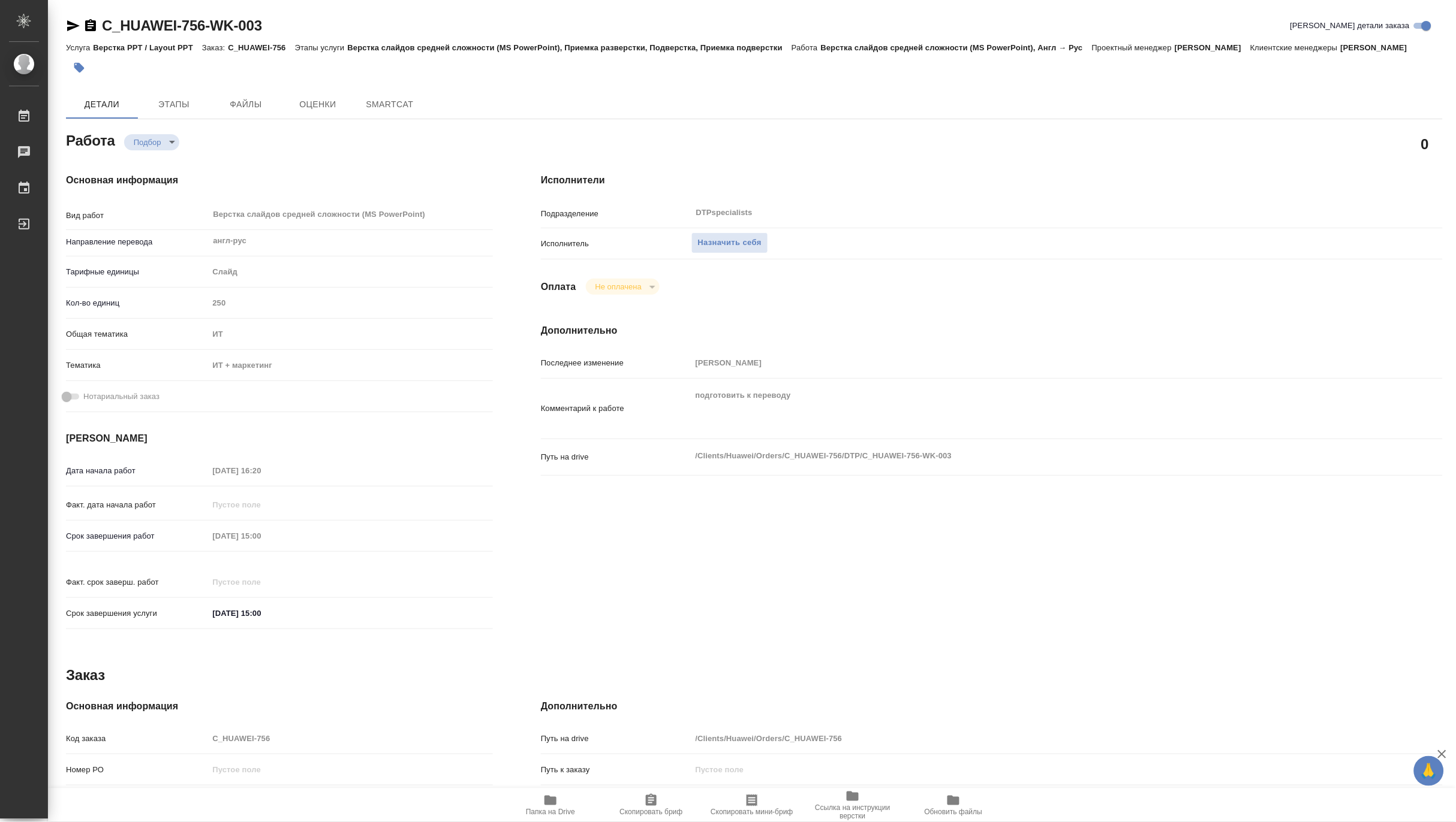
type textarea "x"
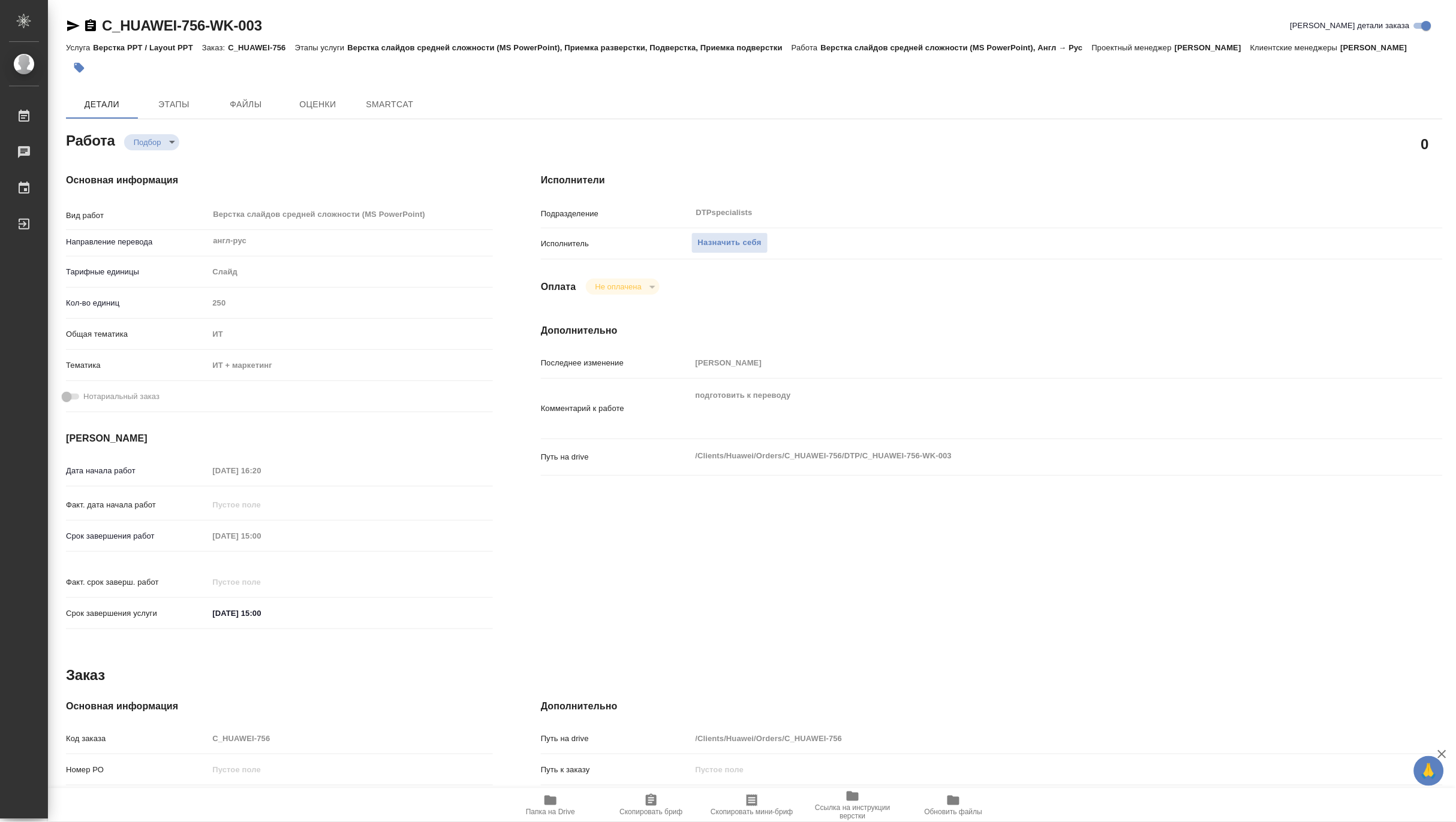
type textarea "x"
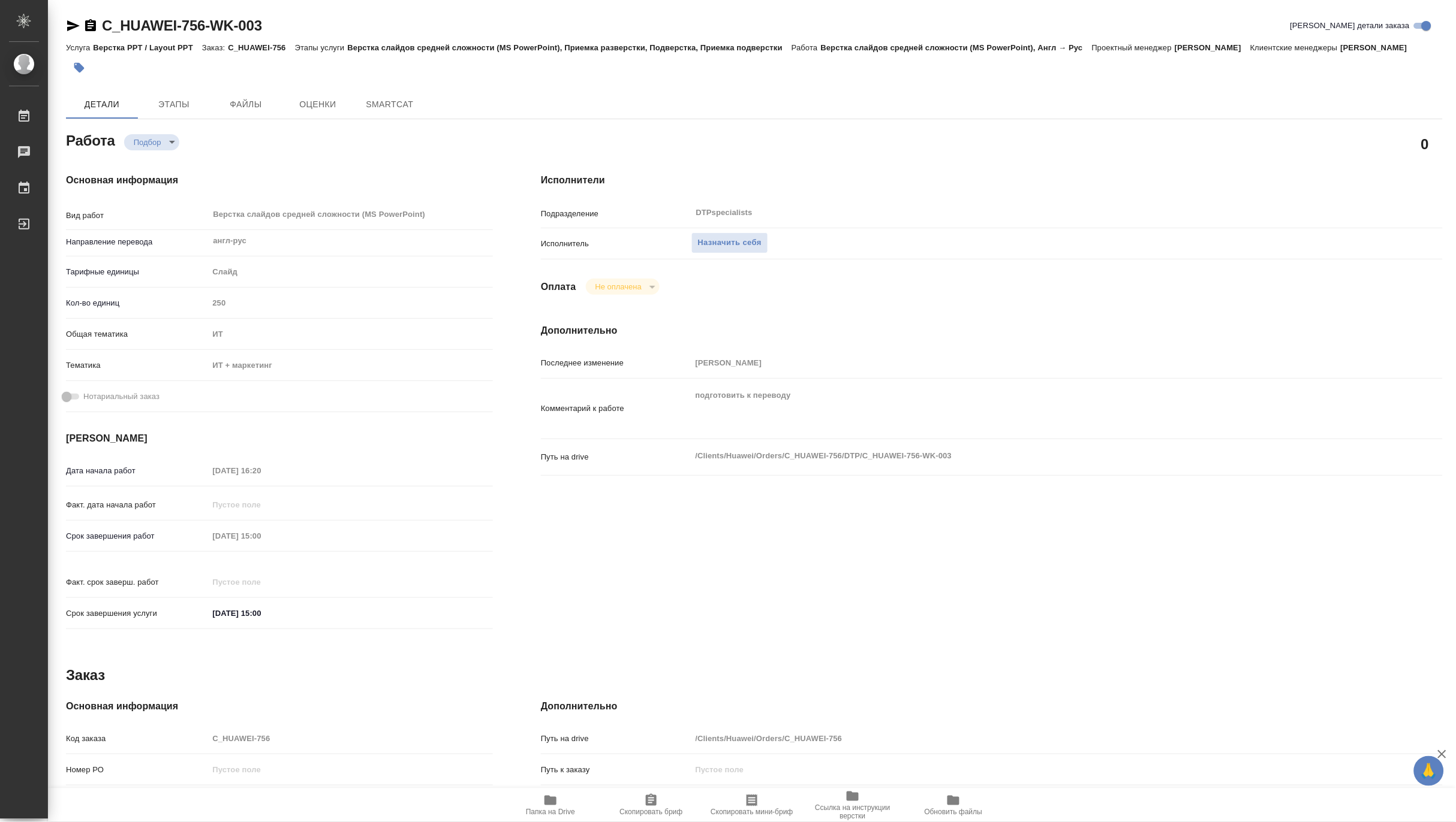
type textarea "x"
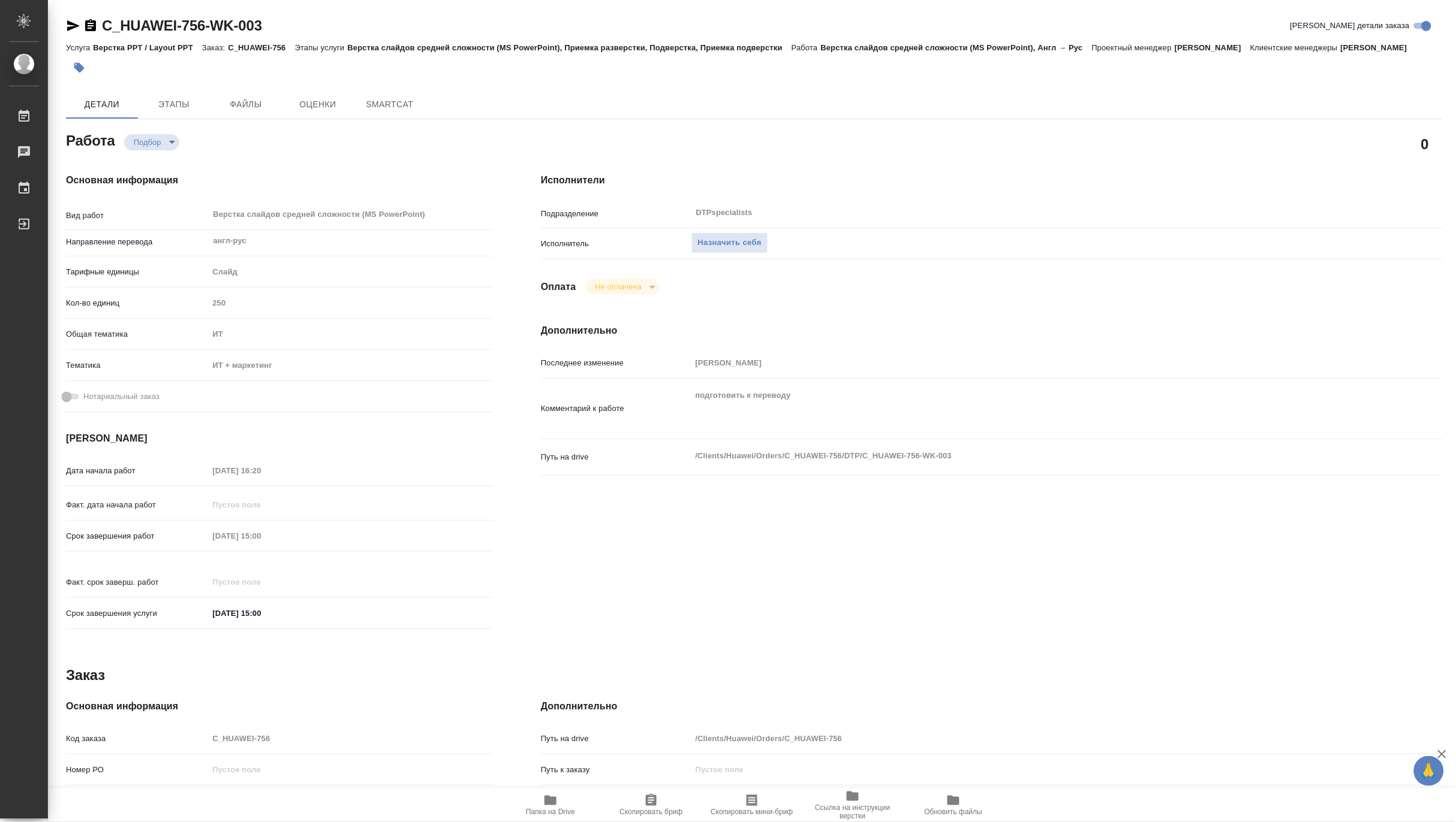
type textarea "x"
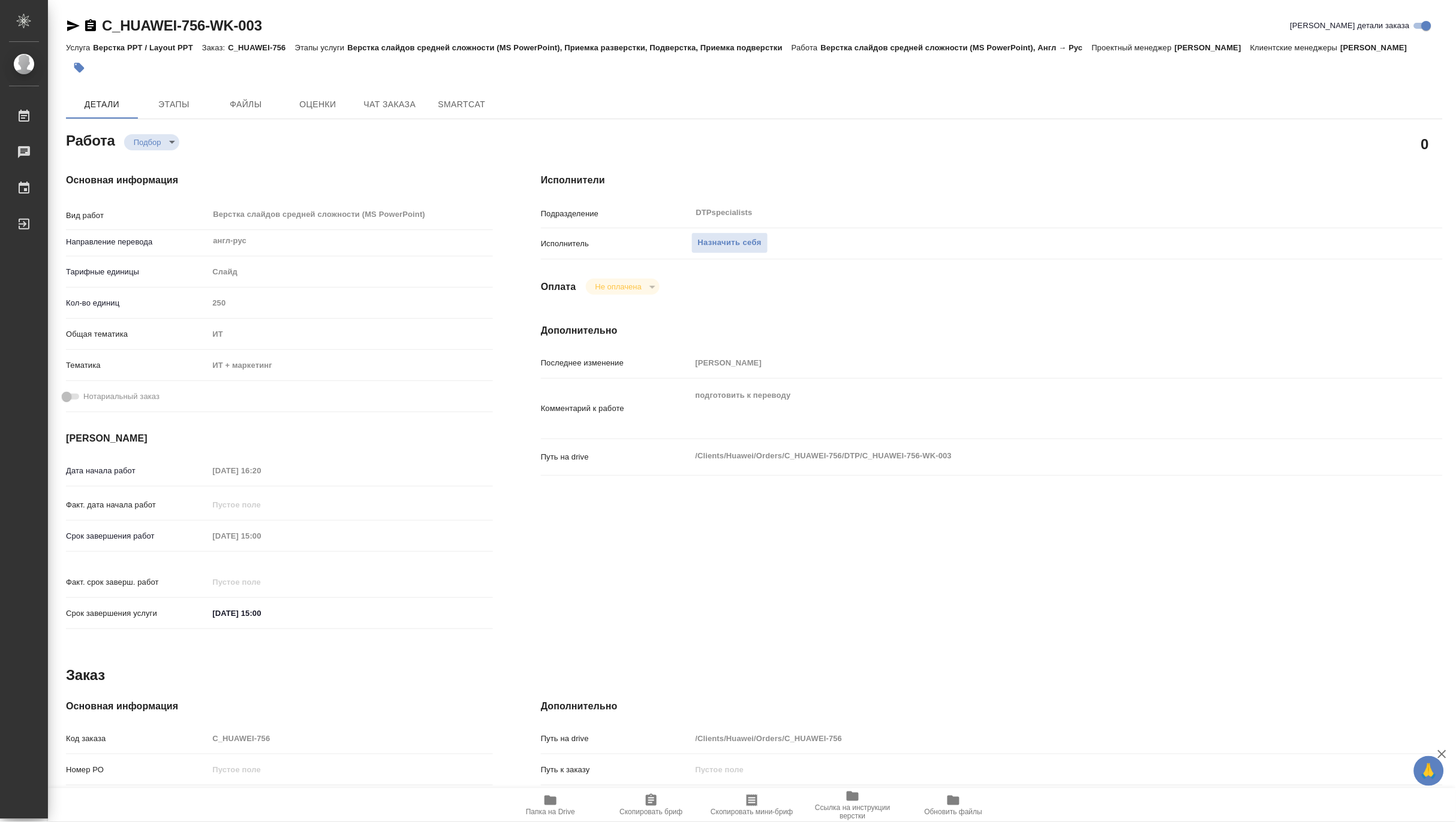
type textarea "x"
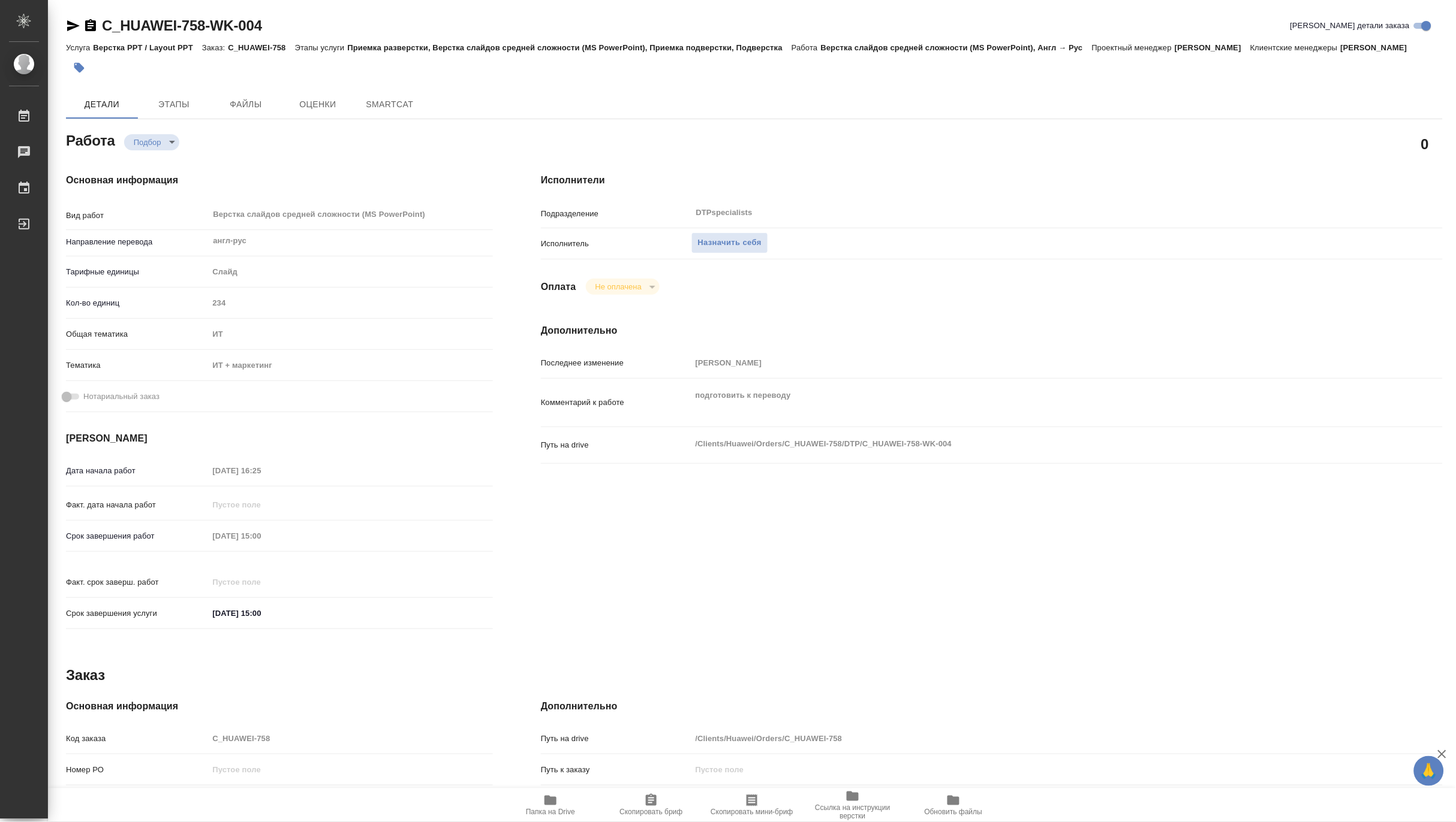
type textarea "x"
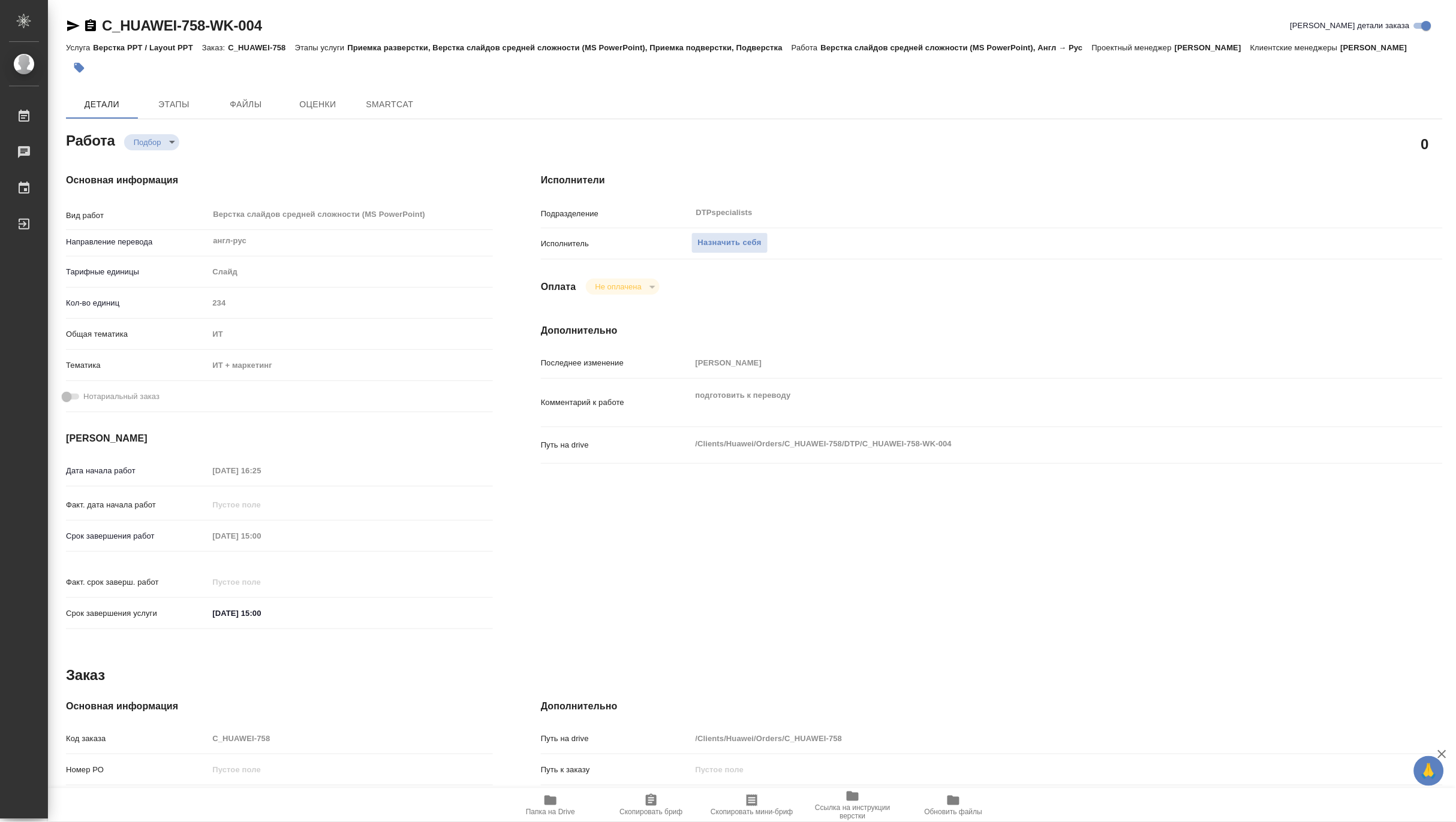
type textarea "x"
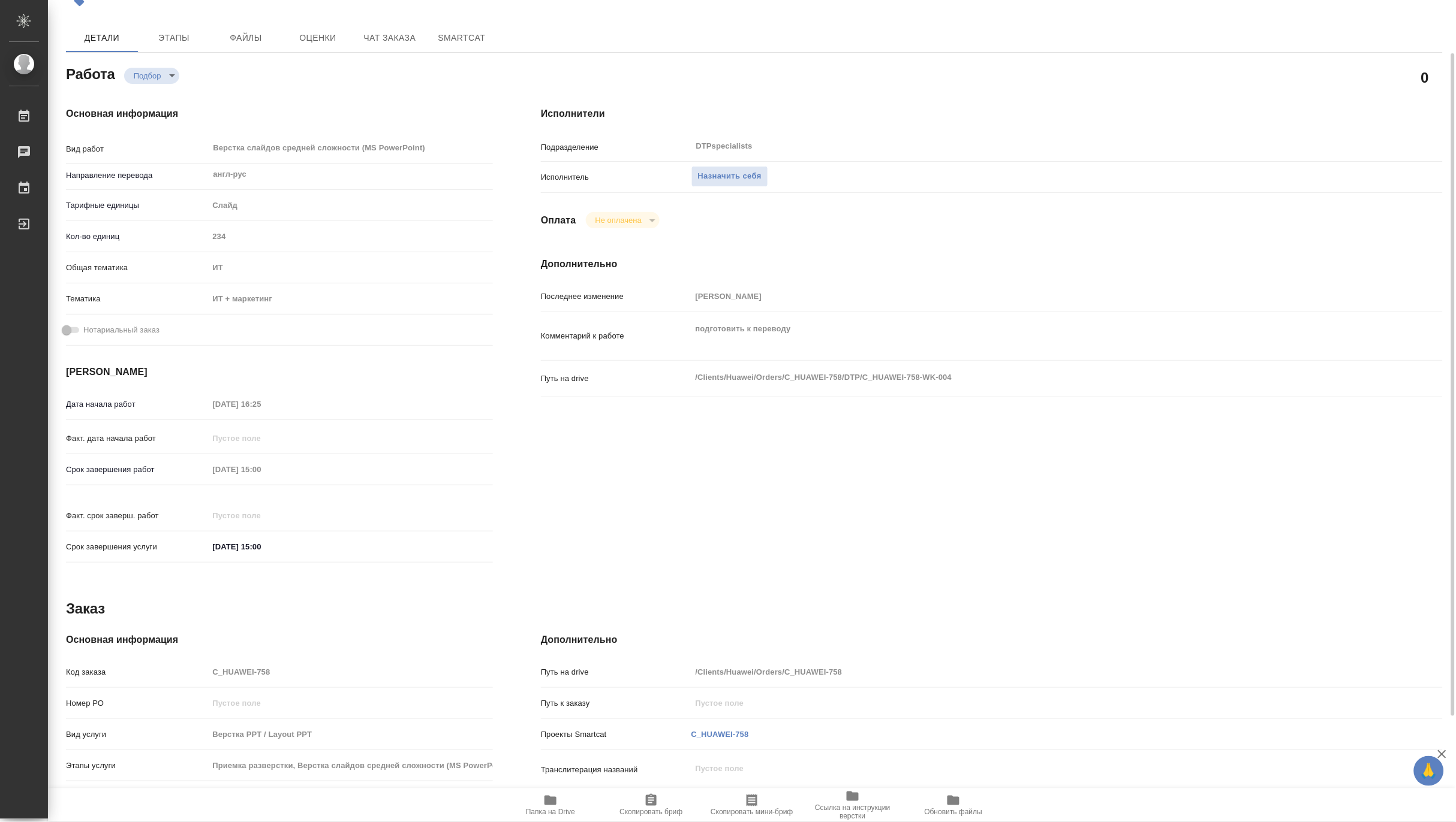
type textarea "x"
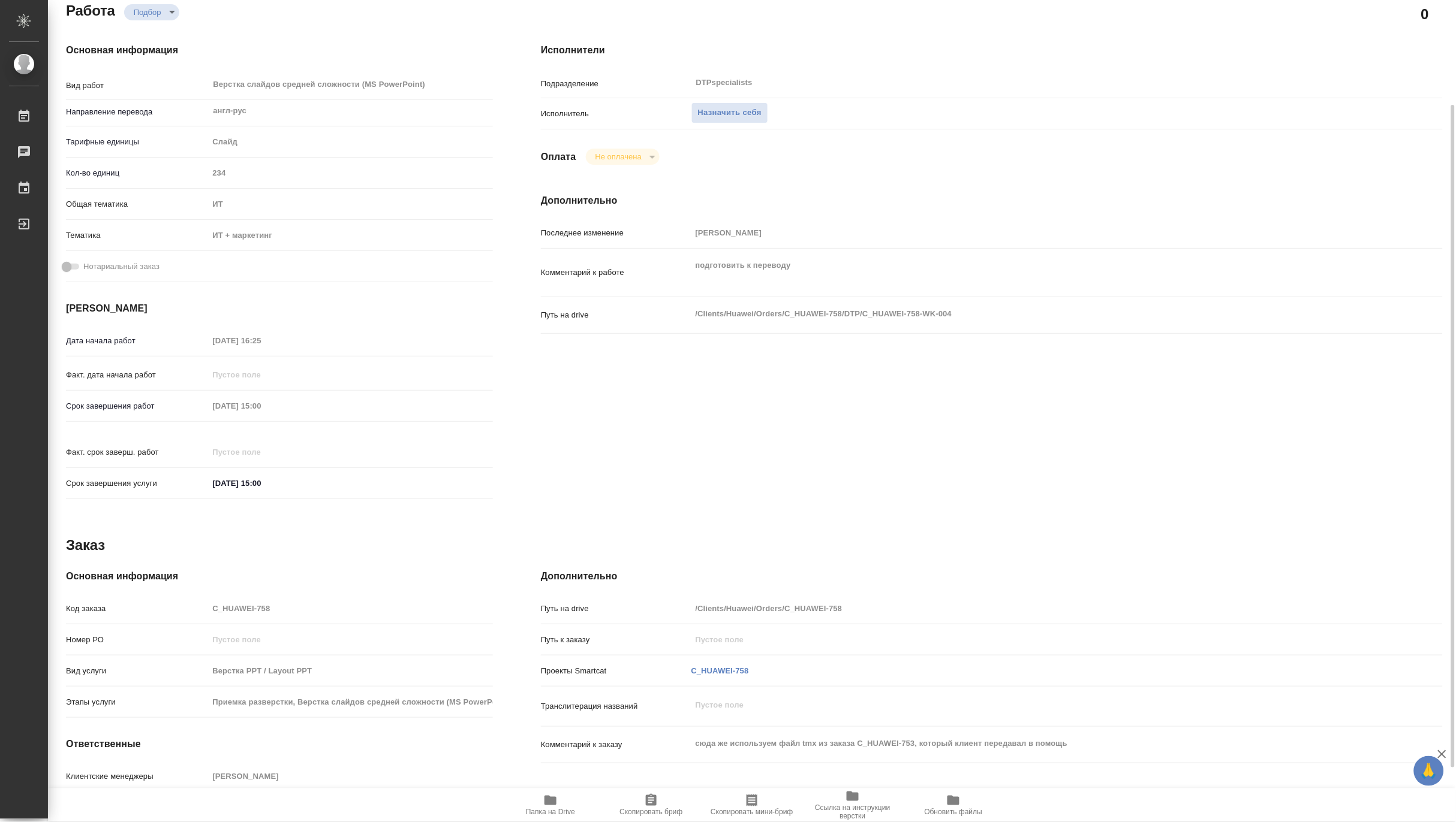
type textarea "x"
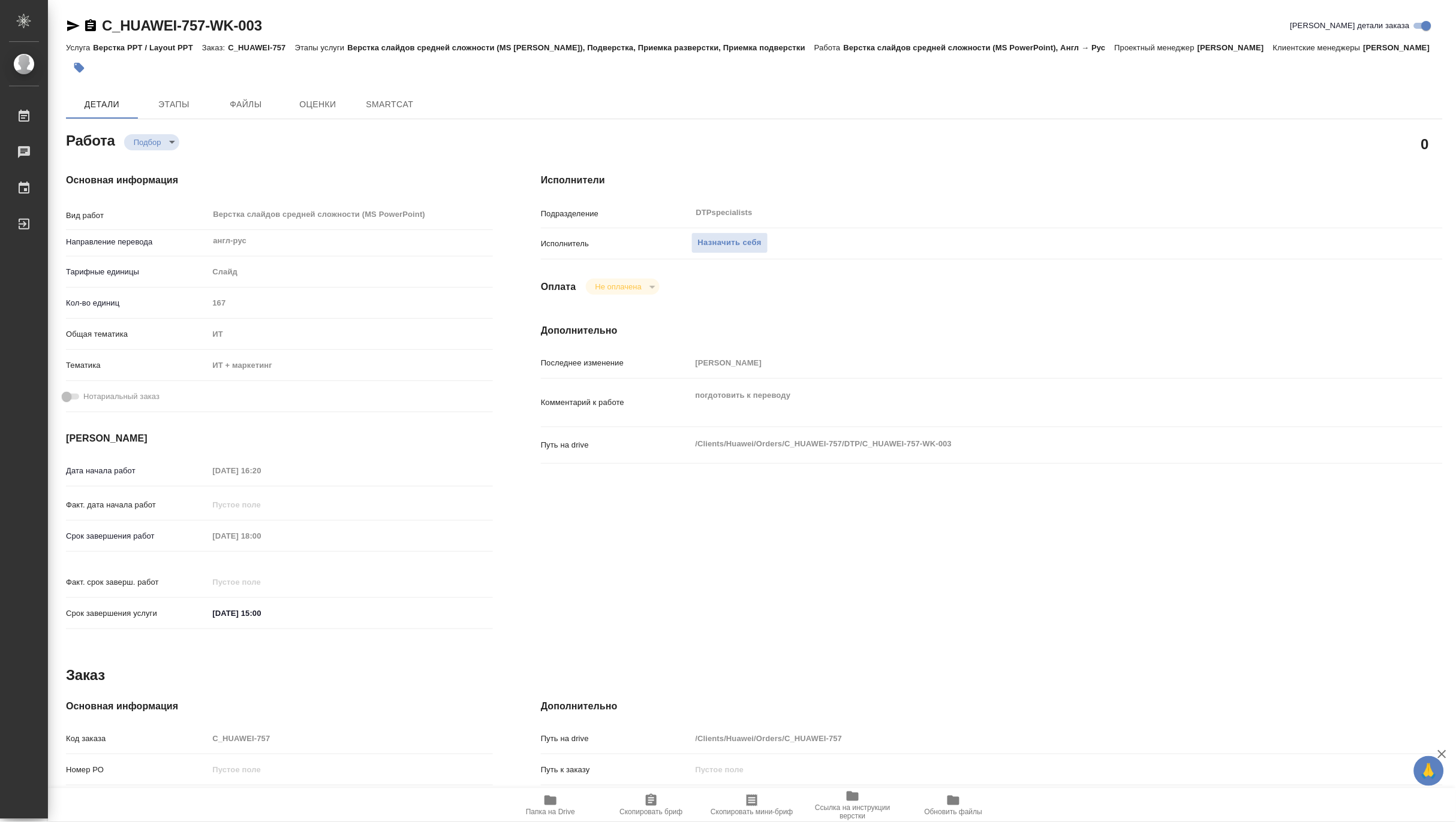
type textarea "x"
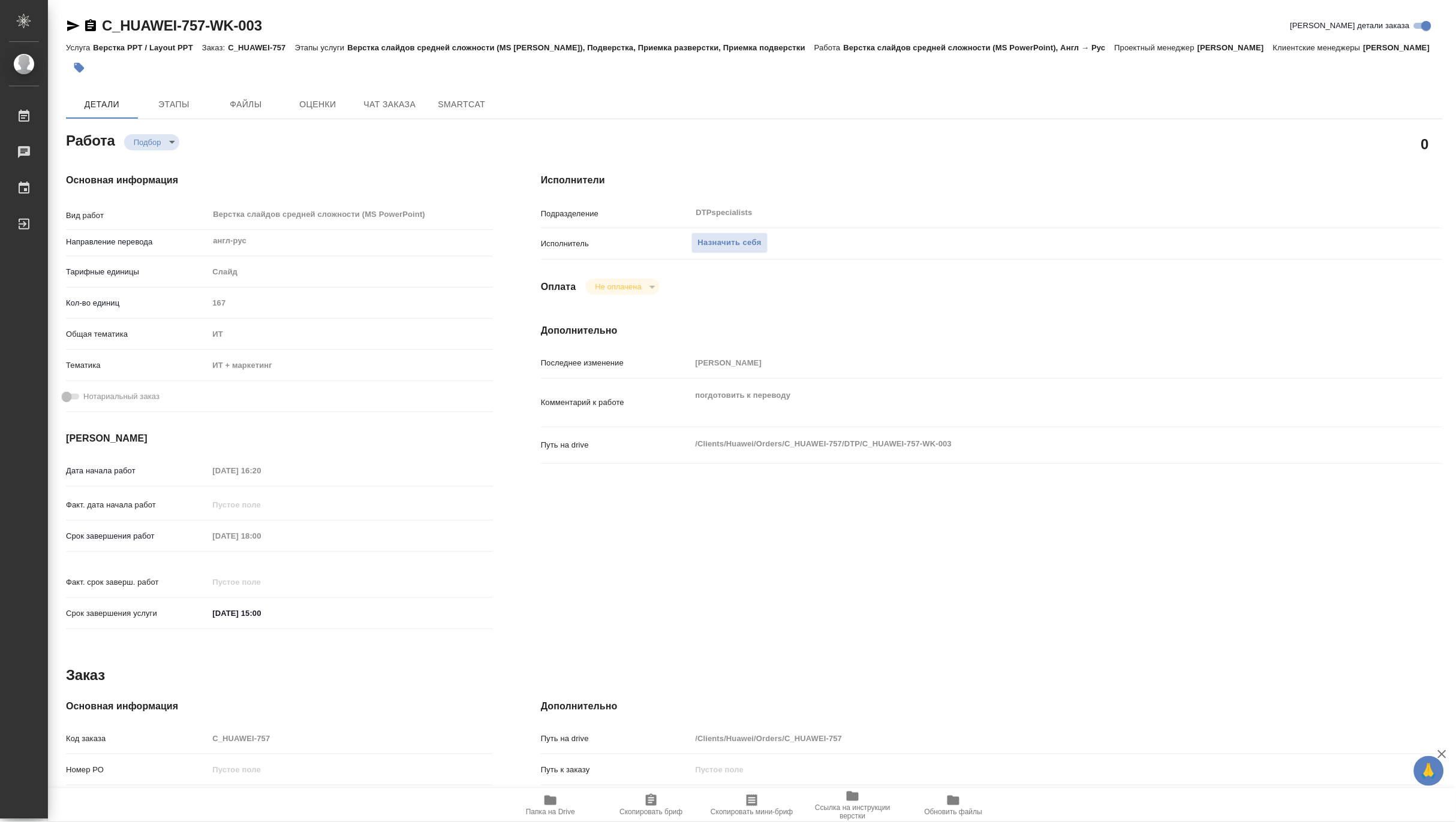
click at [534, 813] on span "Папка на Drive" at bounding box center [550, 812] width 49 height 9
type textarea "x"
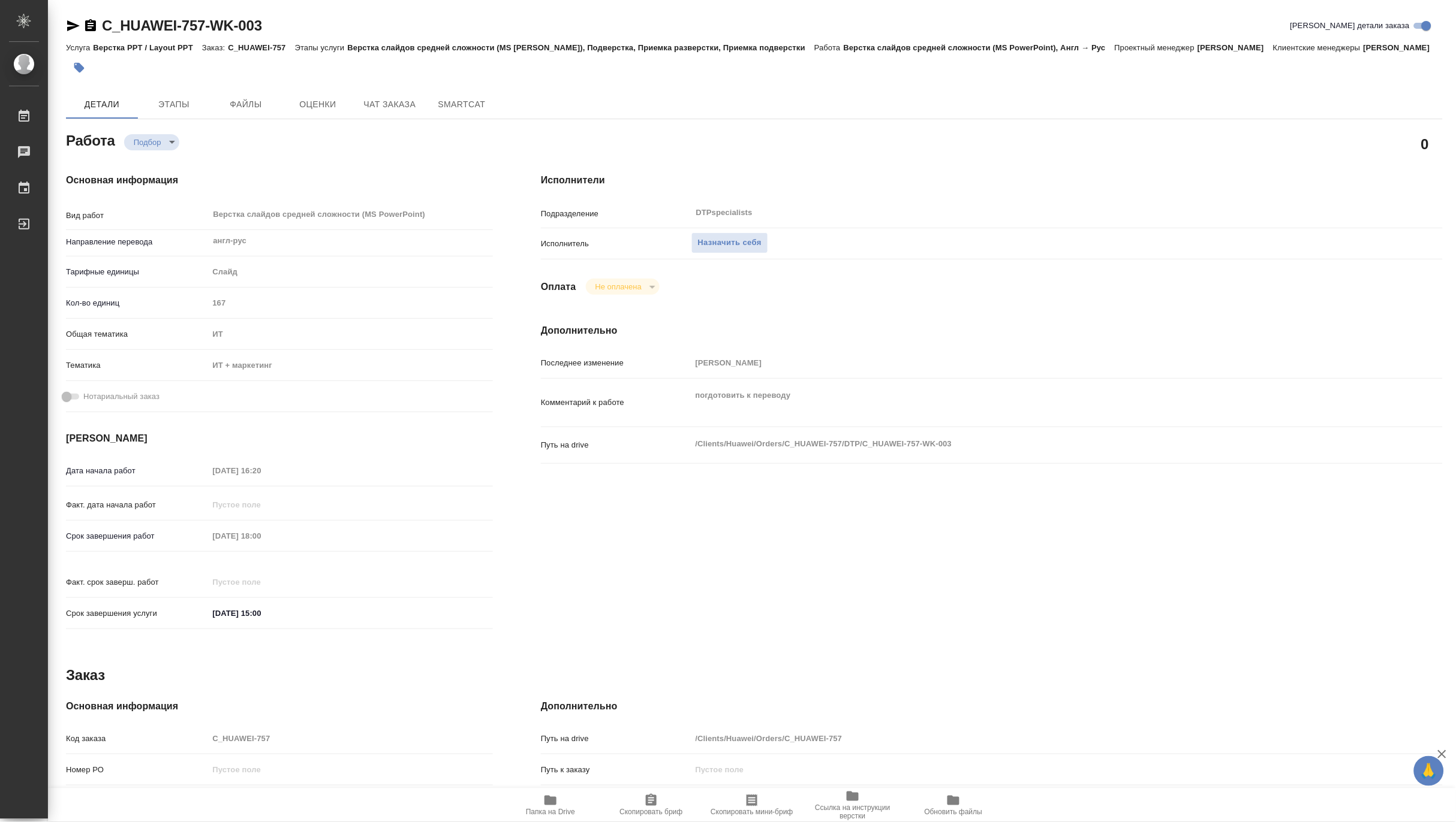
type textarea "x"
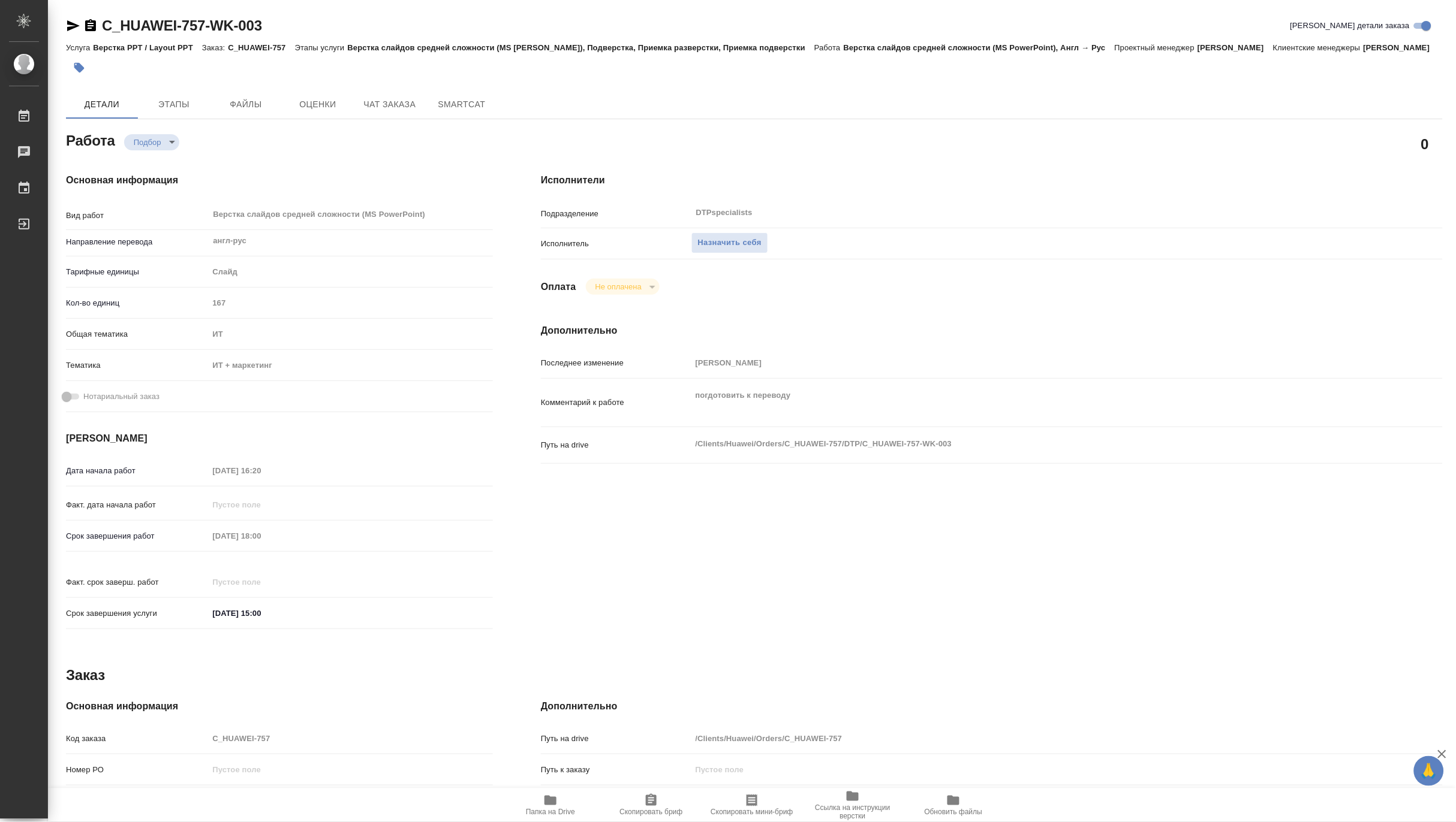
type textarea "x"
click at [716, 238] on span "Назначить себя" at bounding box center [730, 243] width 63 height 14
type textarea "x"
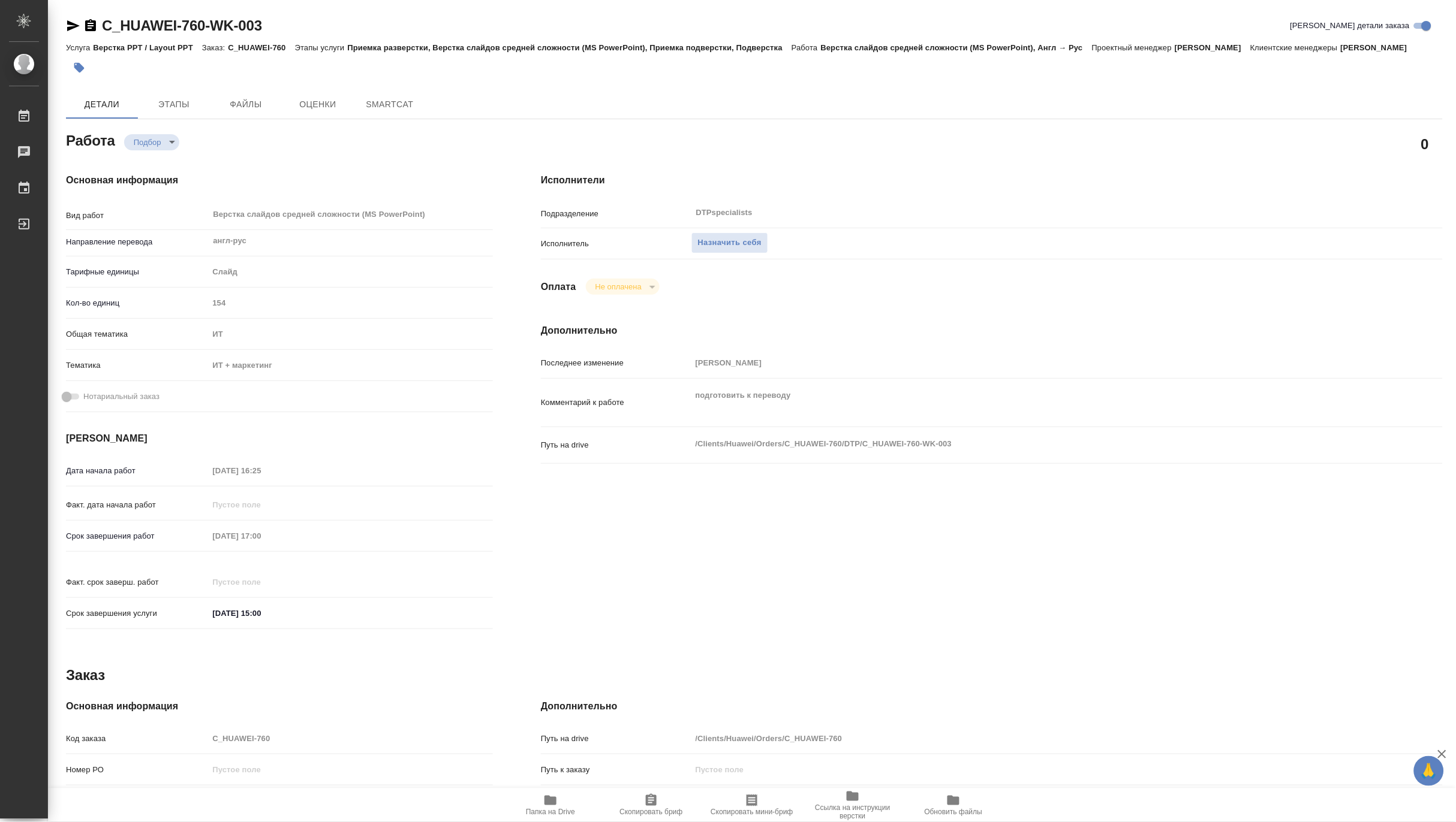
type textarea "x"
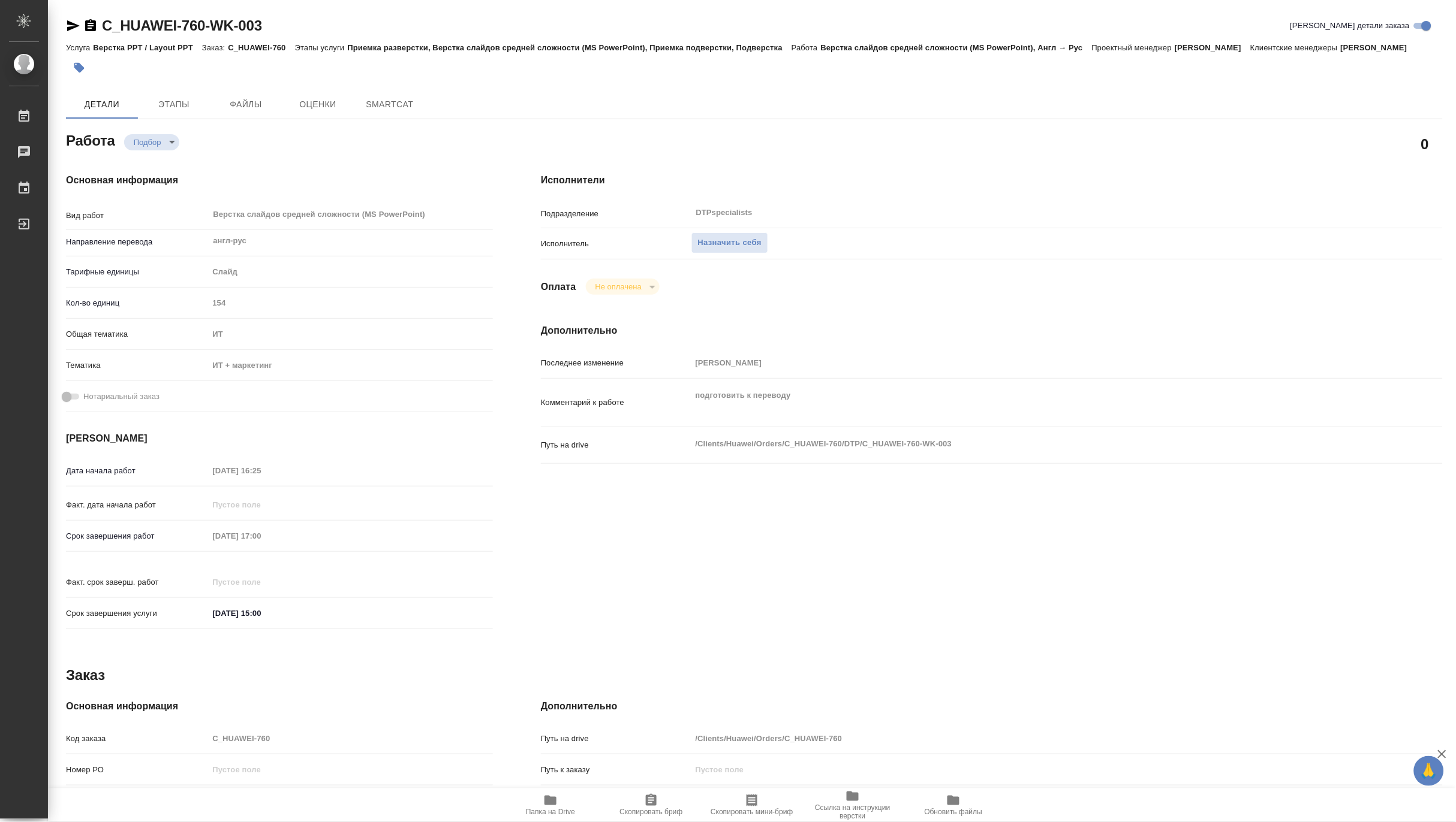
type textarea "x"
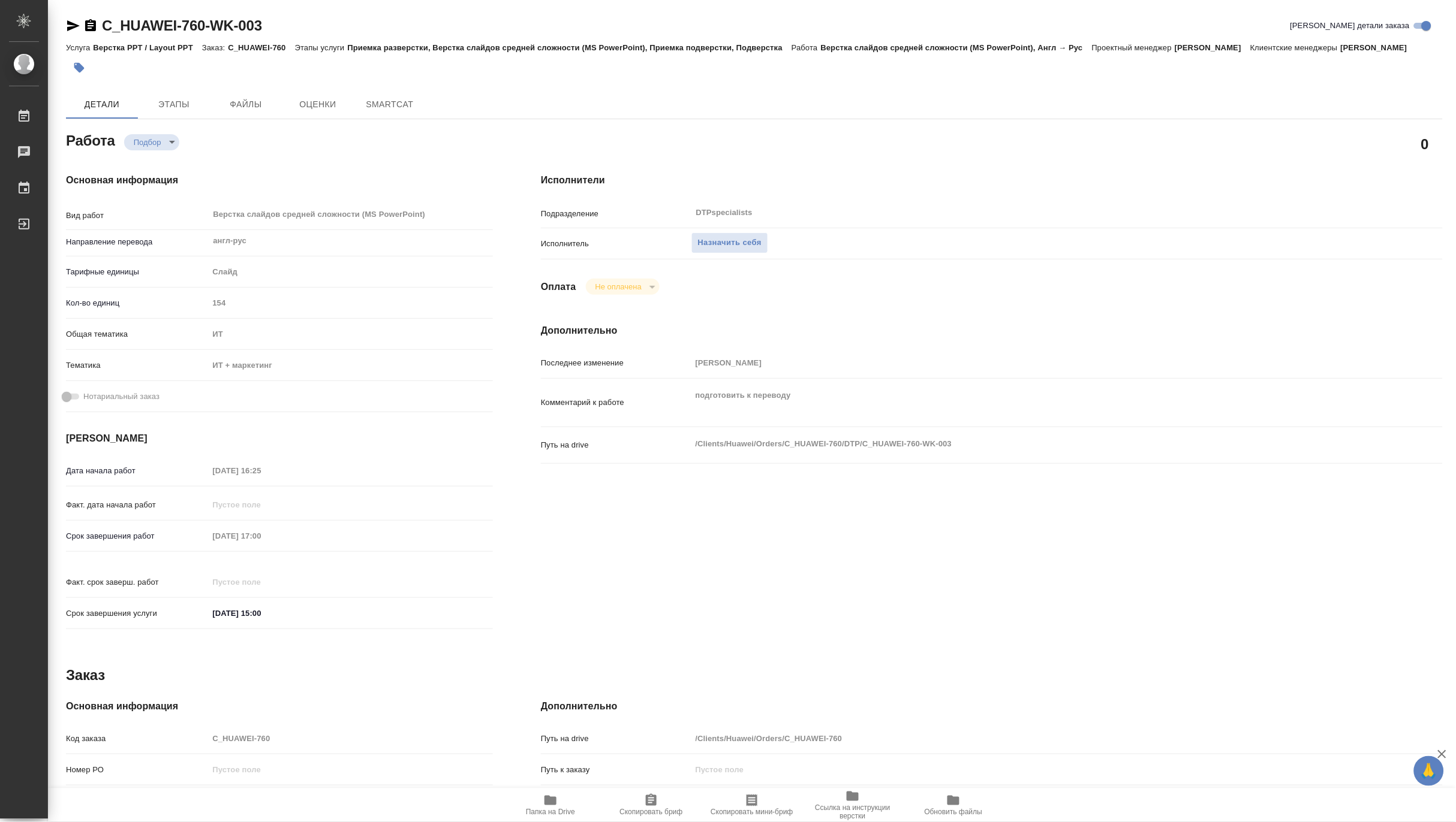
type textarea "x"
click at [543, 795] on icon "button" at bounding box center [550, 800] width 14 height 14
type textarea "x"
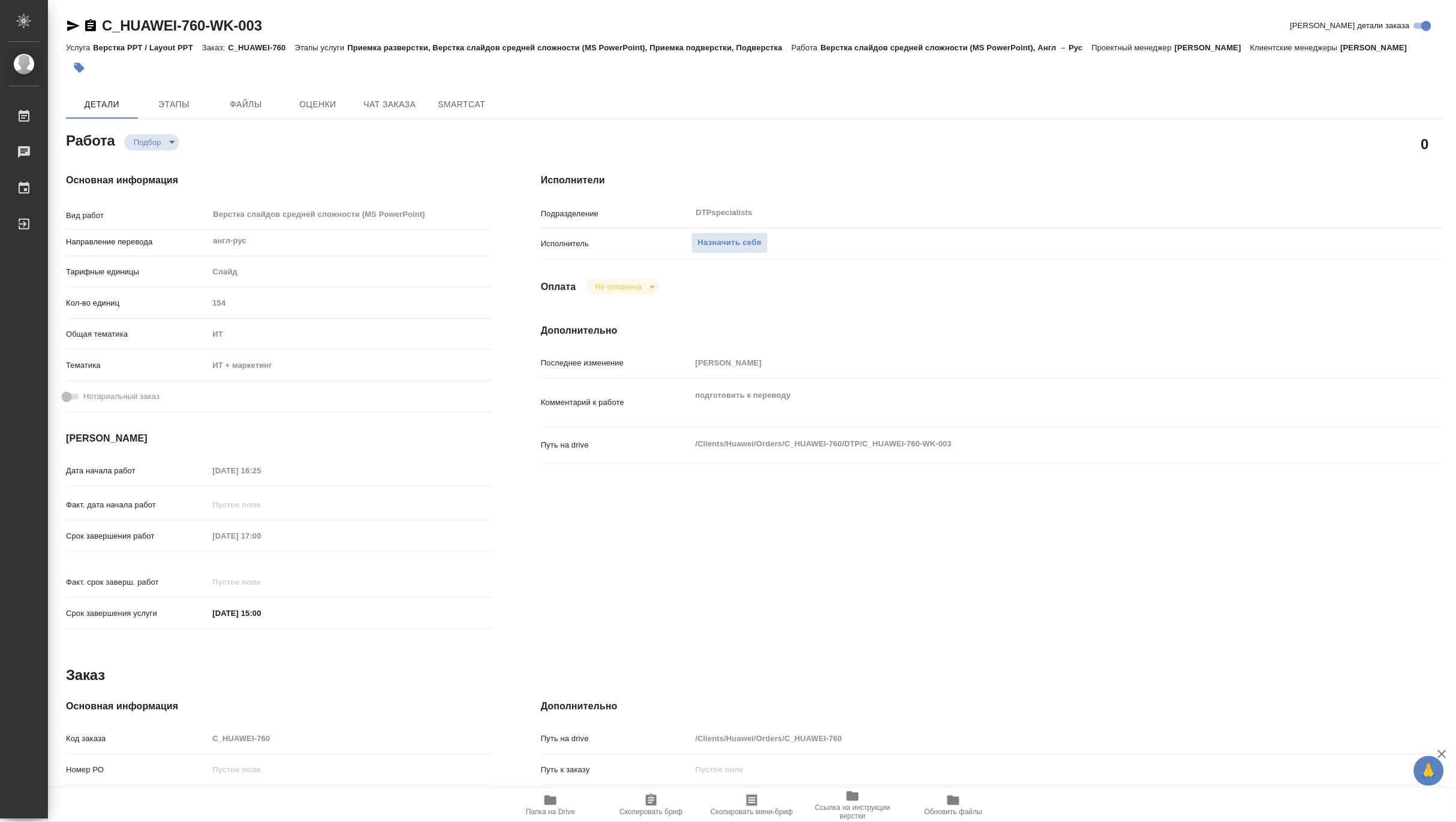
type textarea "x"
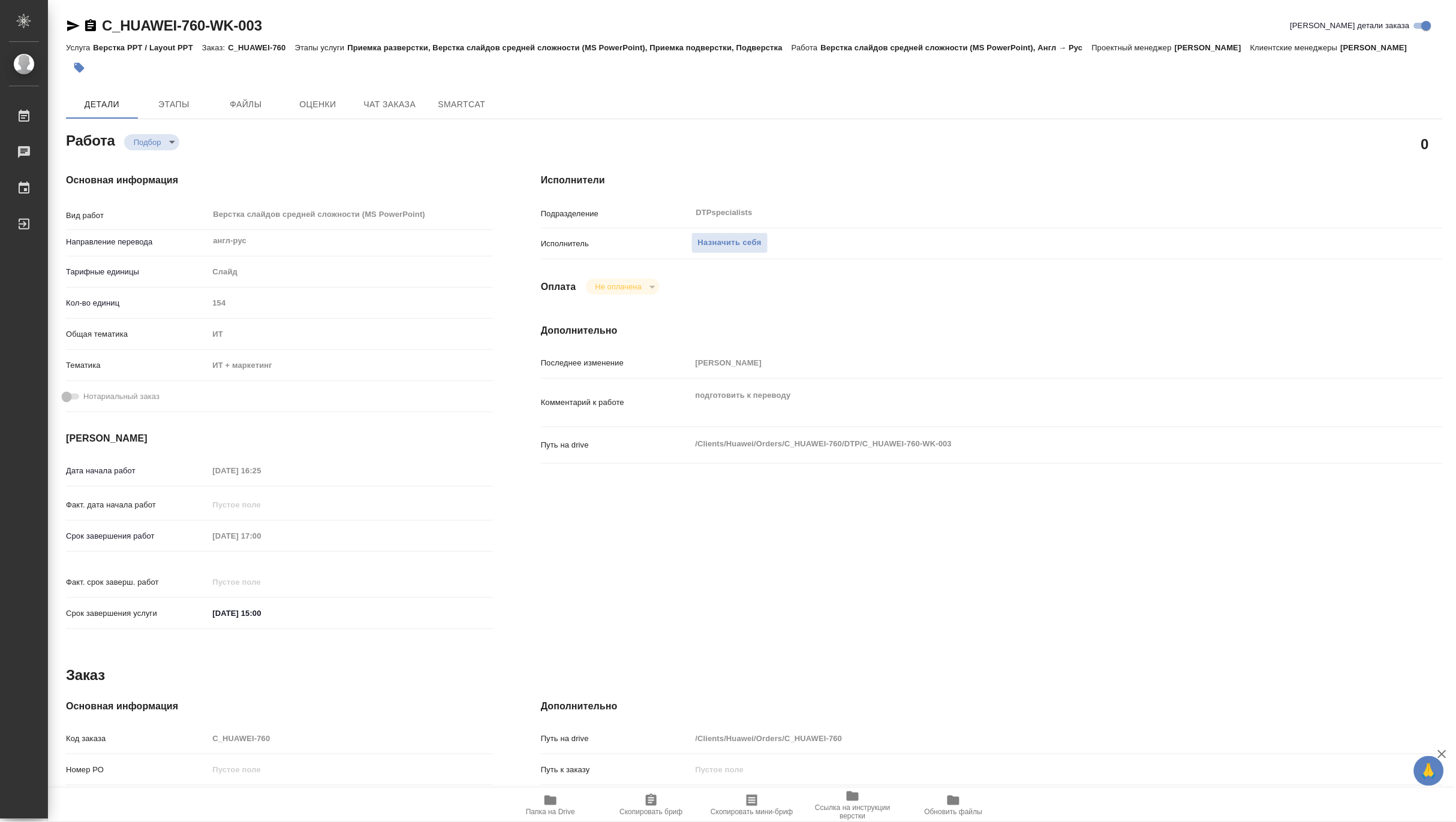
type textarea "x"
click at [734, 242] on span "Назначить себя" at bounding box center [730, 243] width 63 height 14
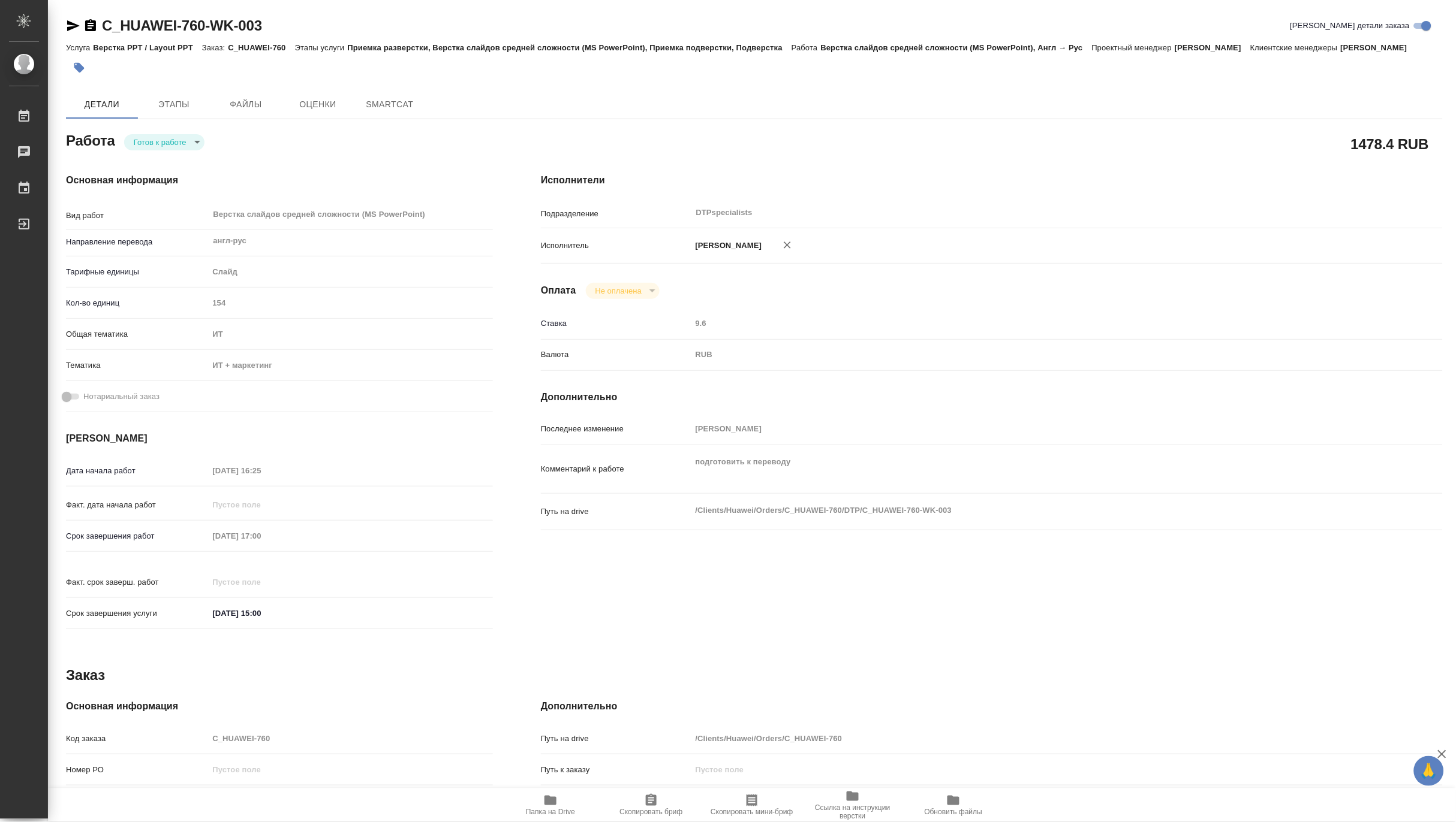
type textarea "x"
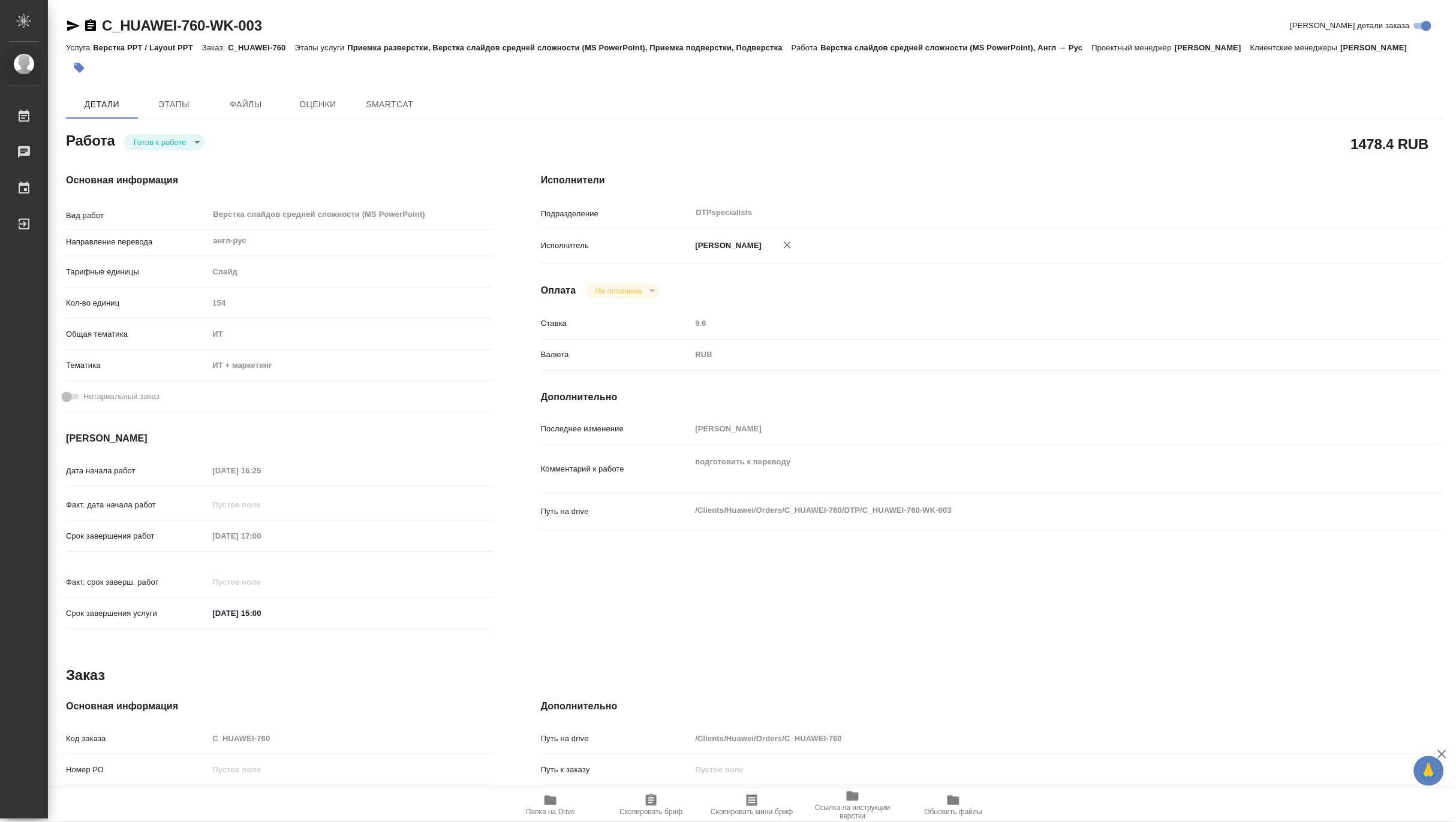
type textarea "x"
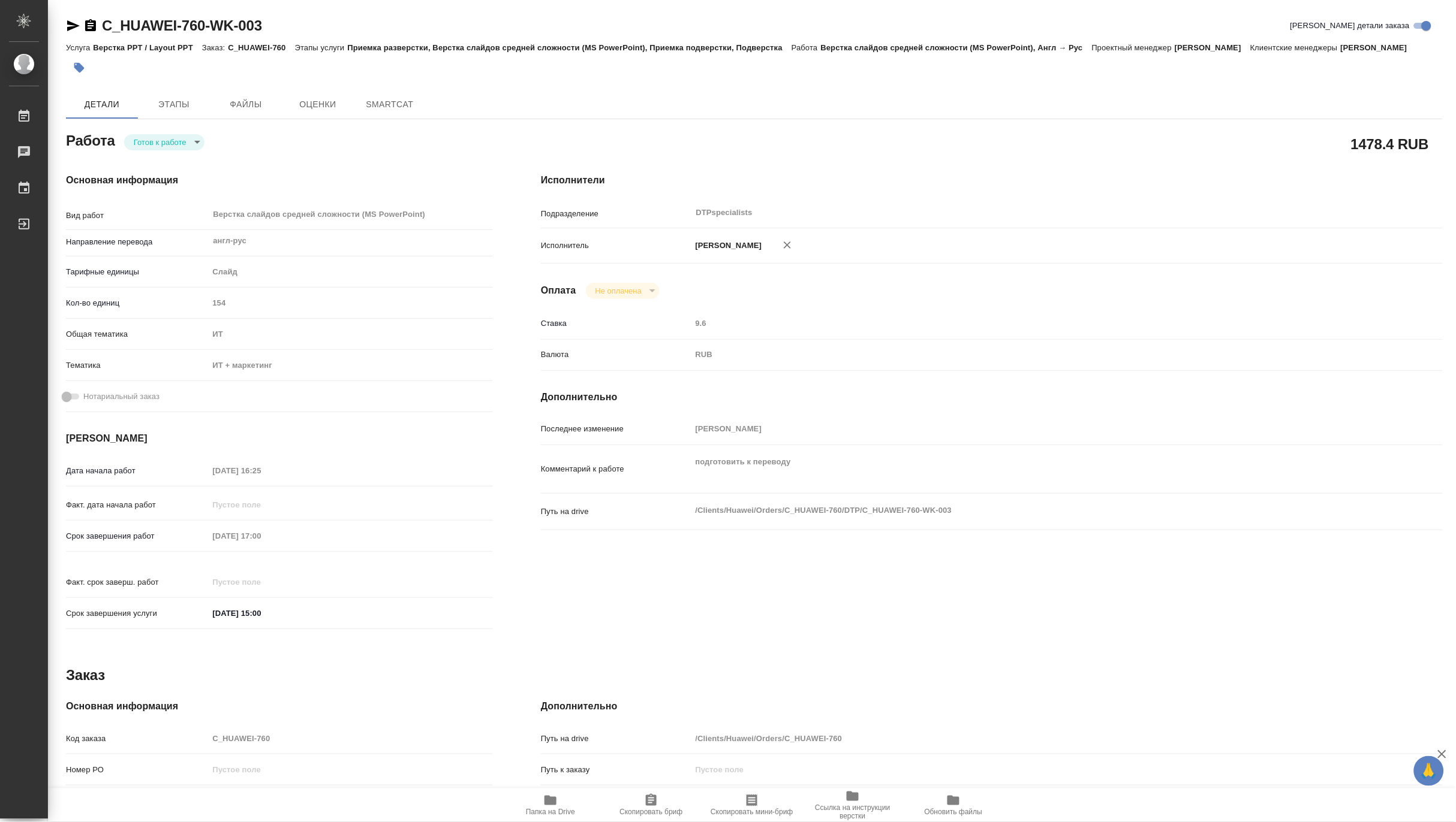
type textarea "x"
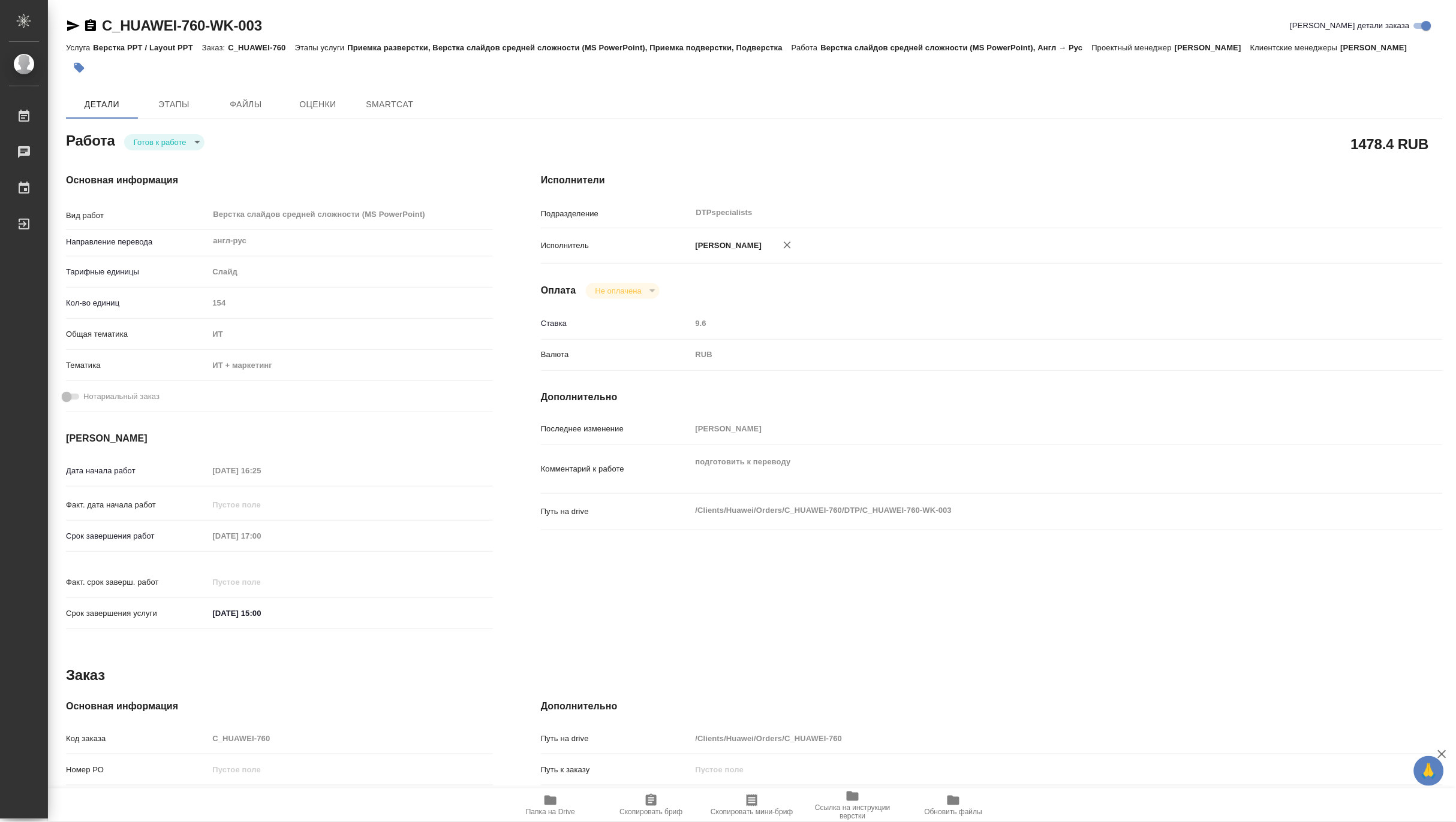
type textarea "x"
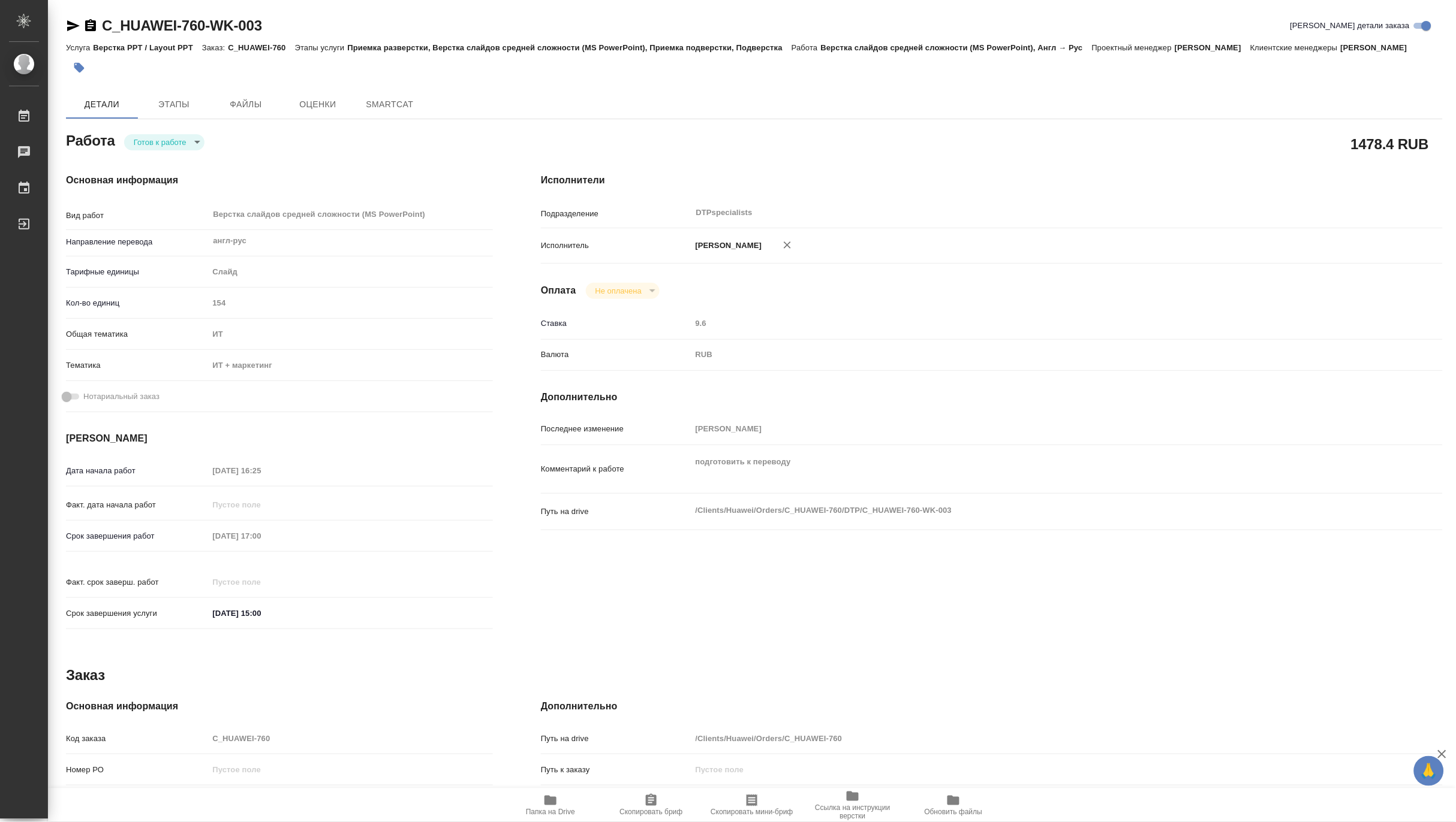
type textarea "x"
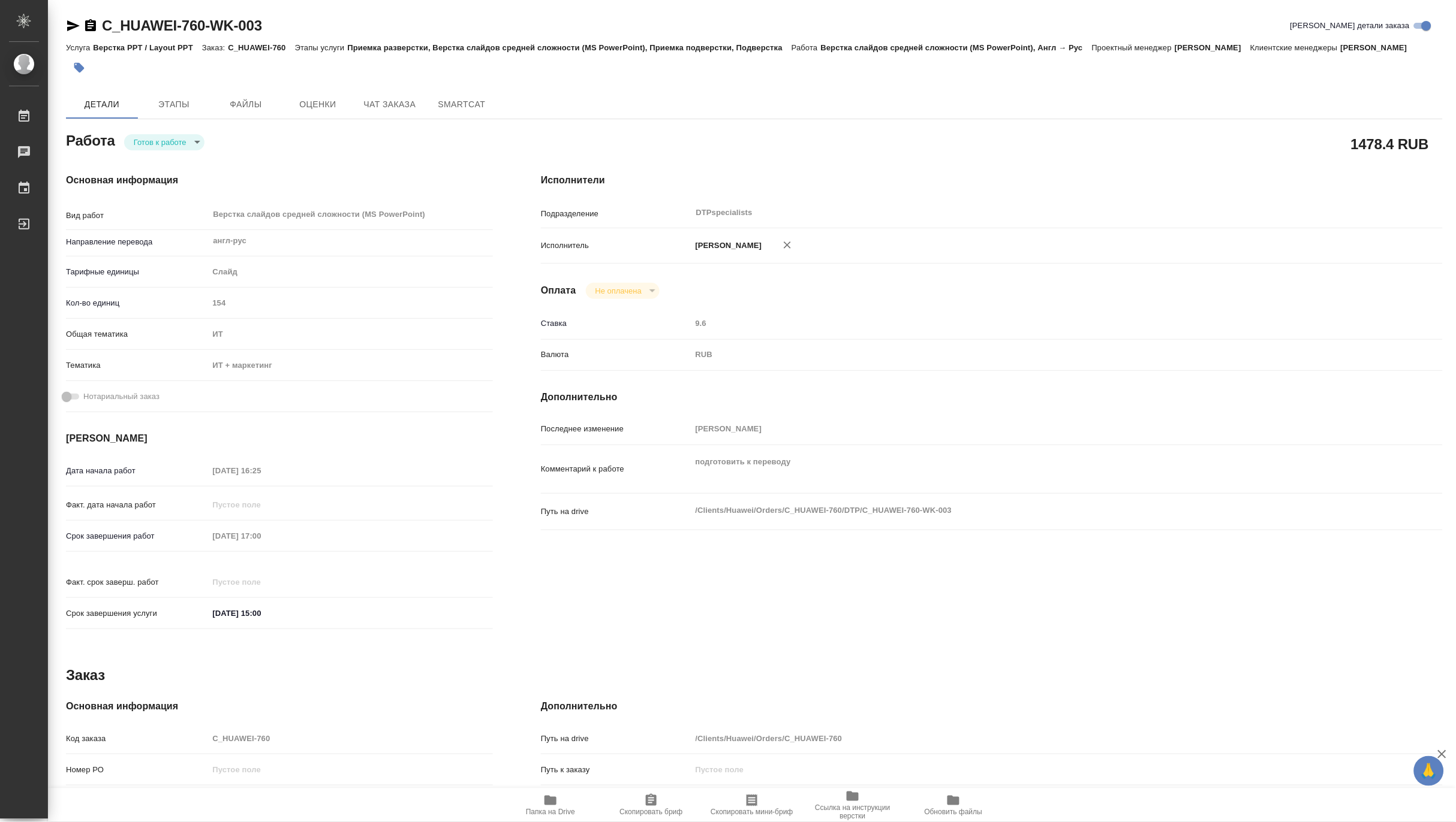
type textarea "x"
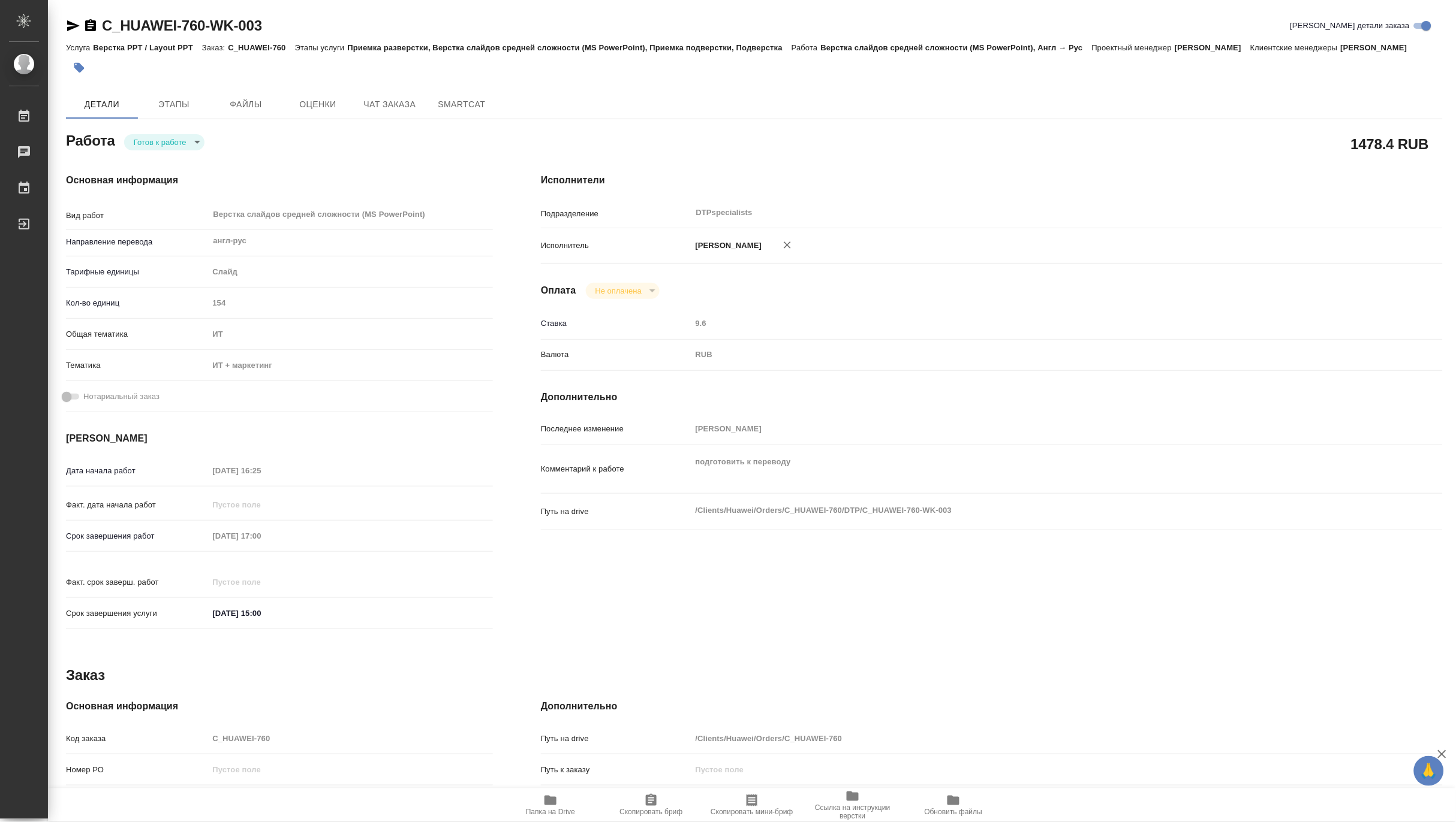
type textarea "x"
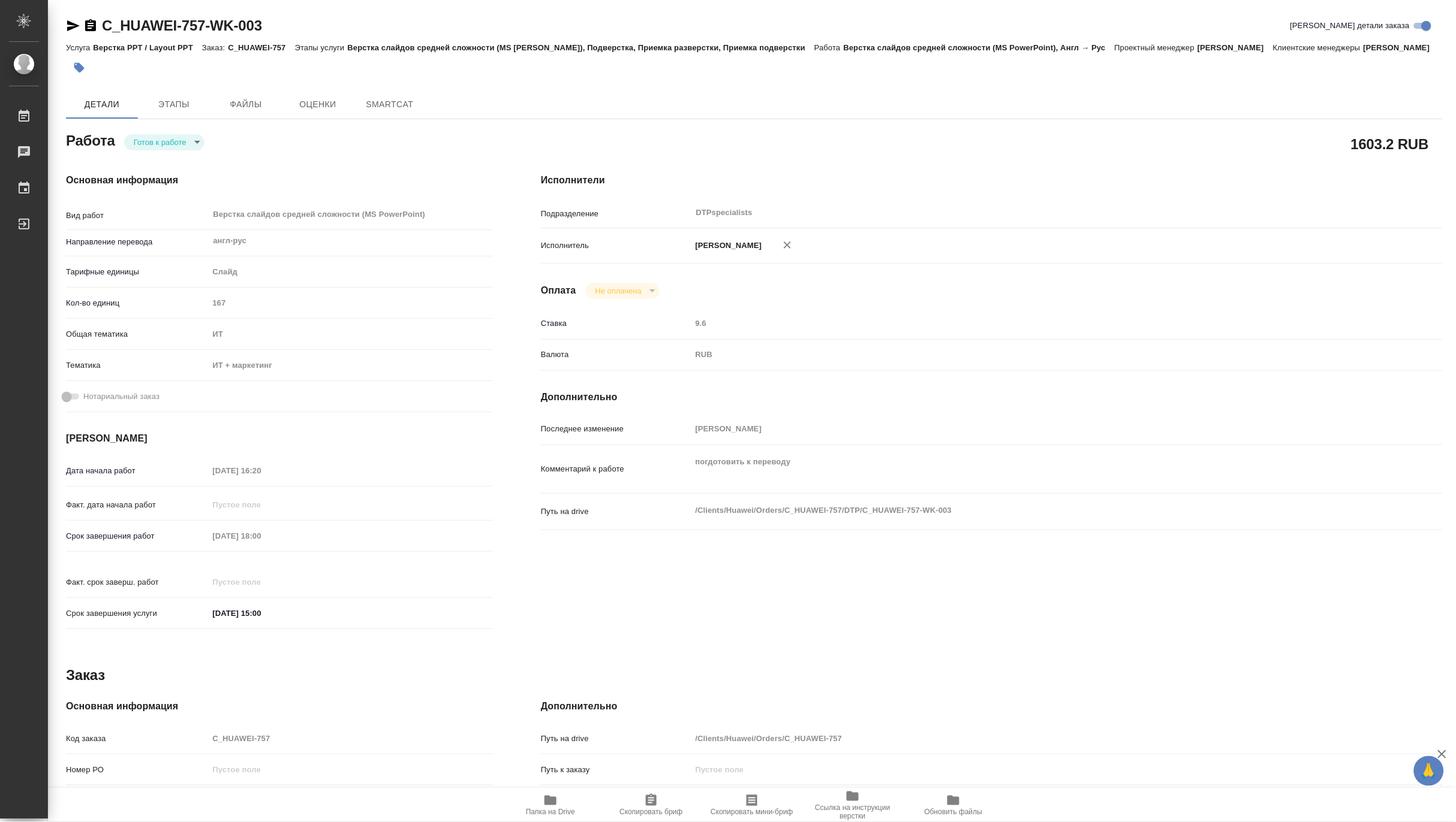
type textarea "x"
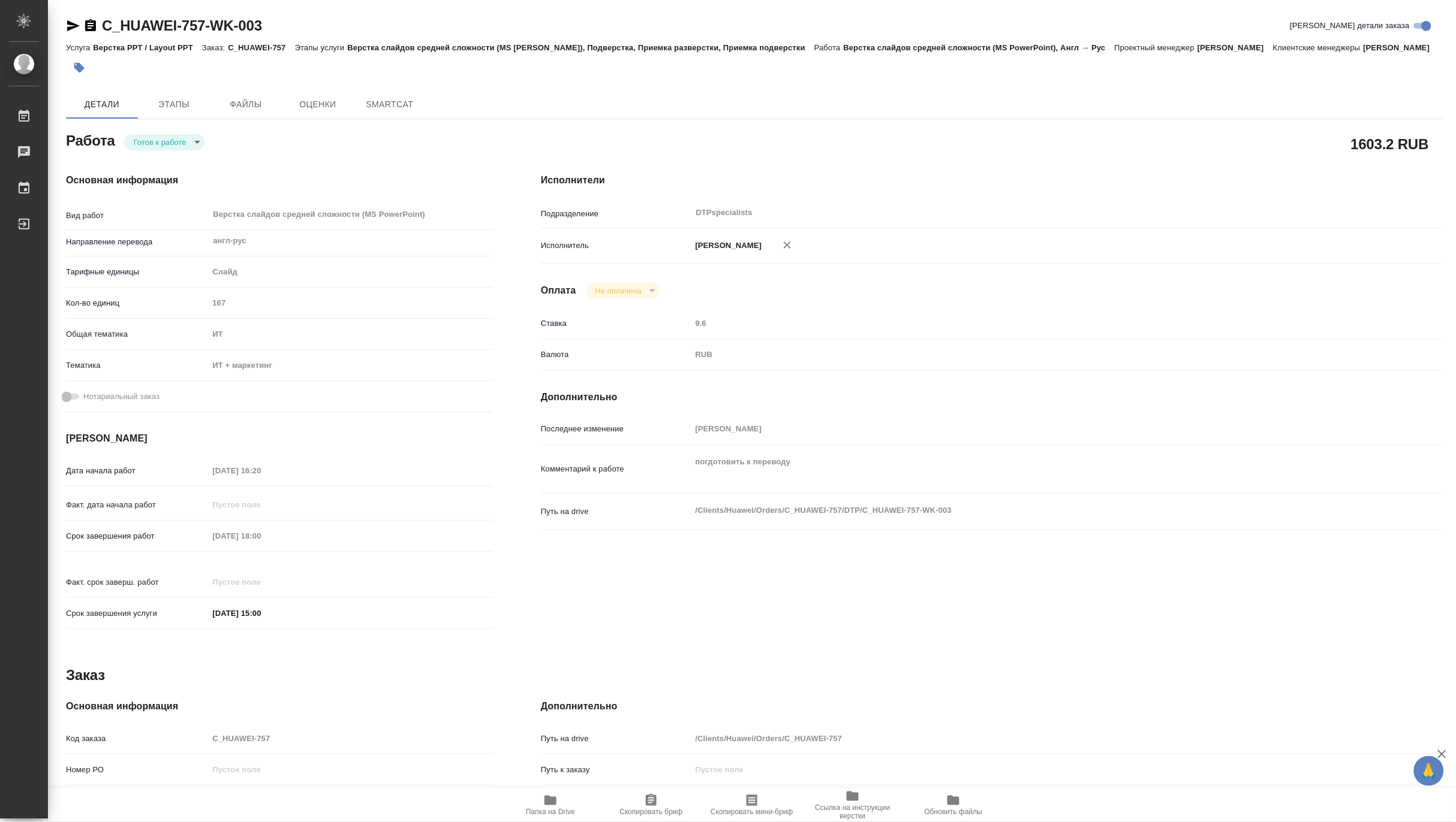
type textarea "x"
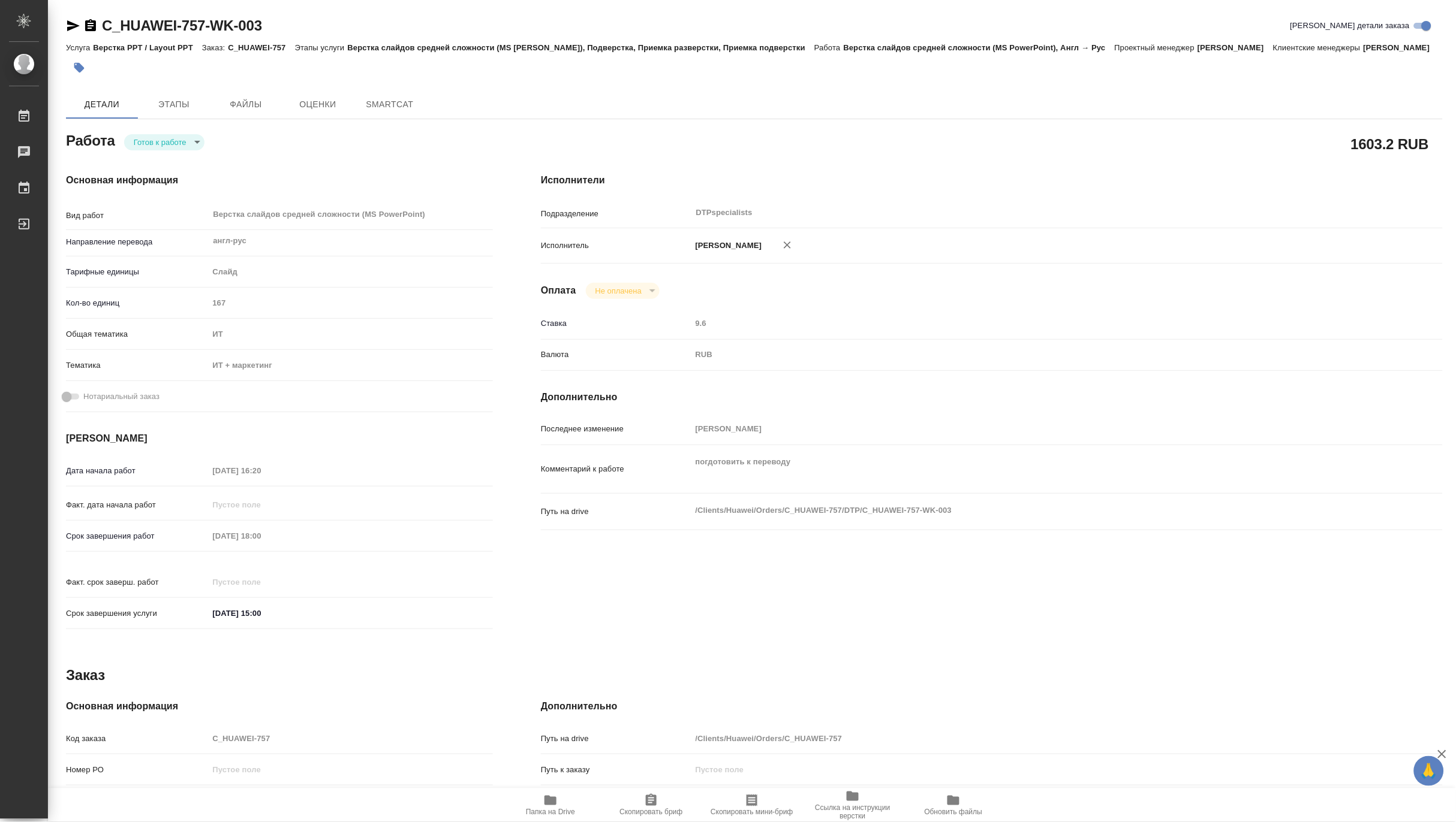
type textarea "x"
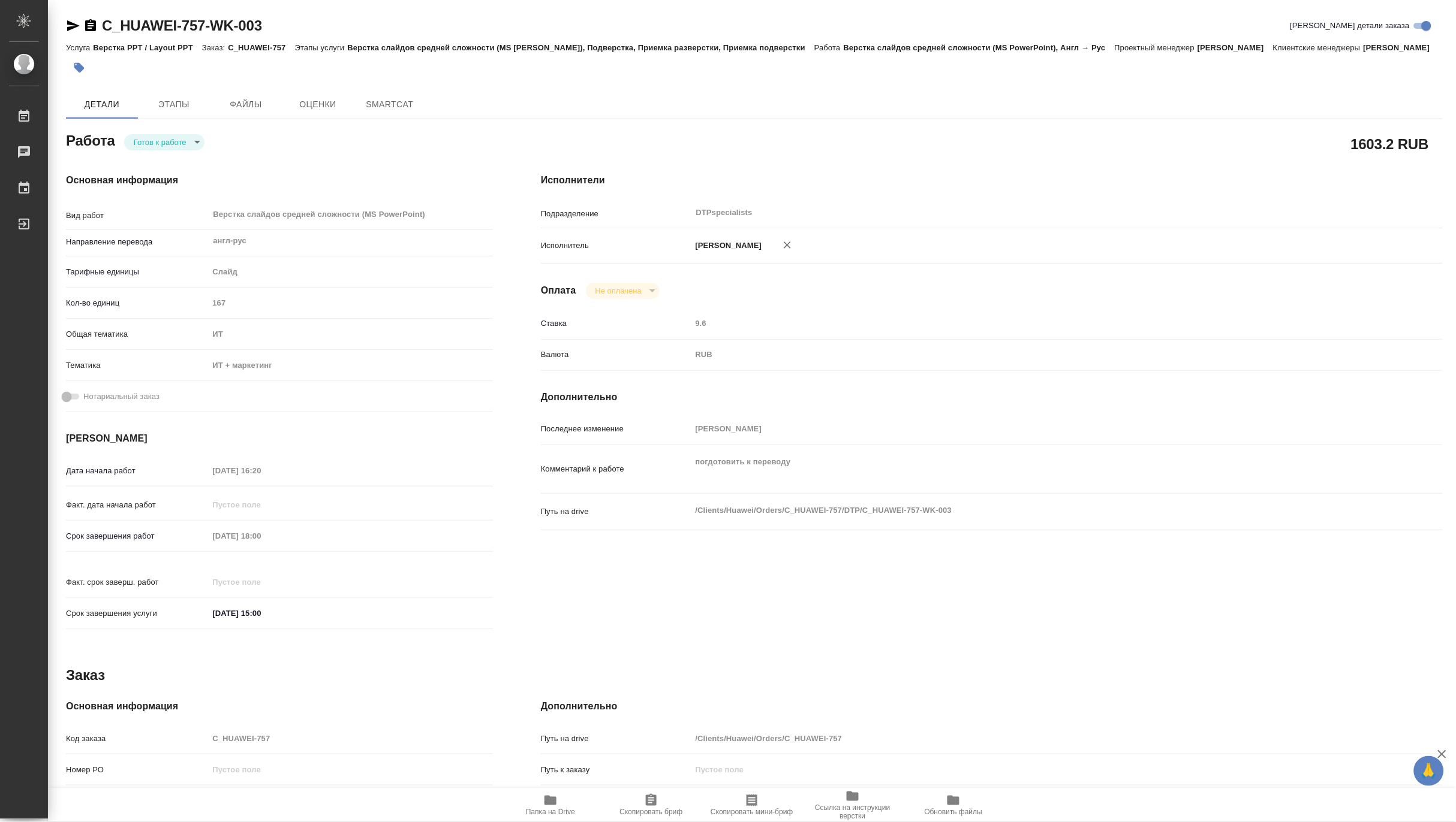
type textarea "x"
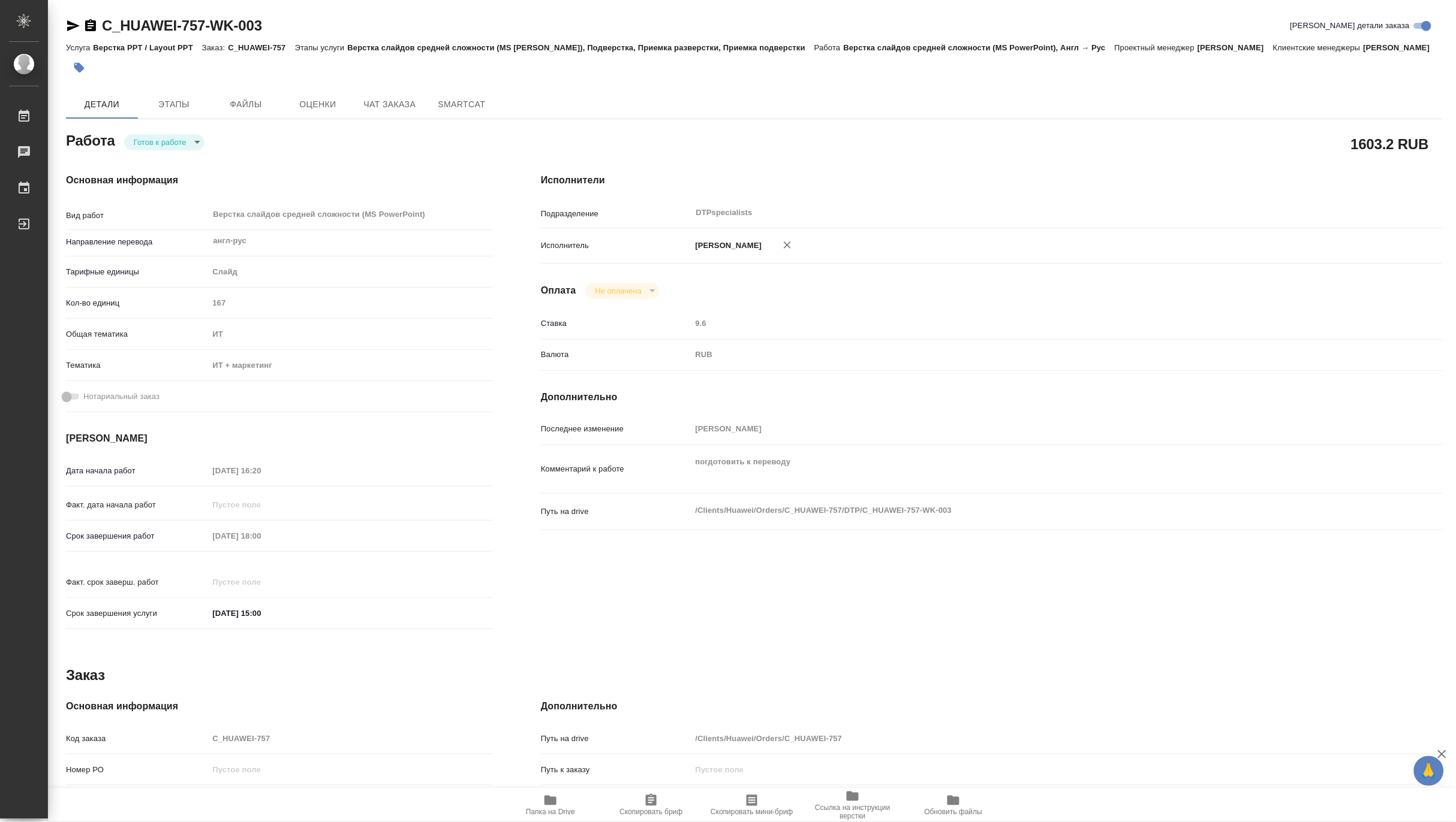
type textarea "x"
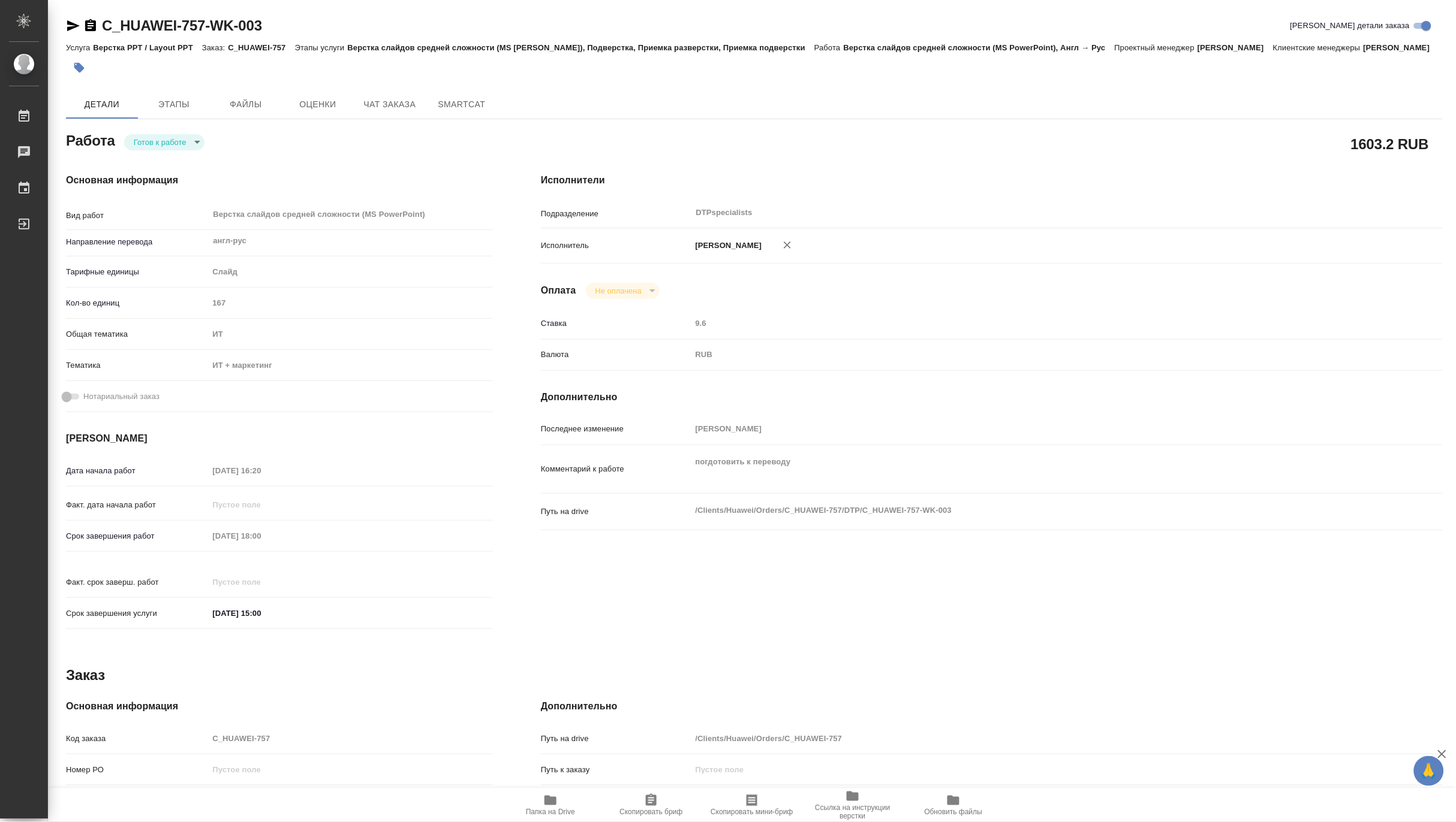
type textarea "x"
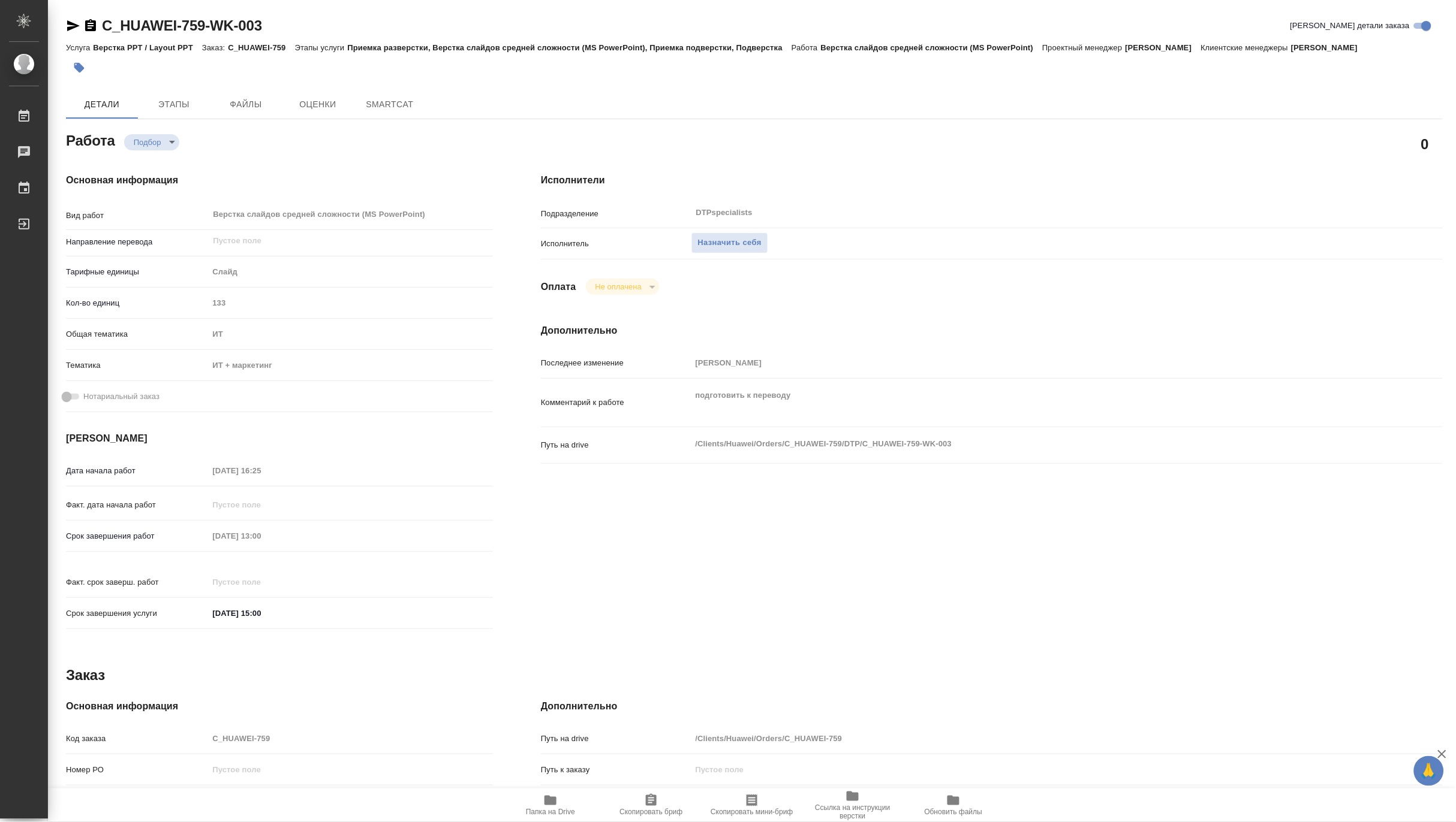
type textarea "x"
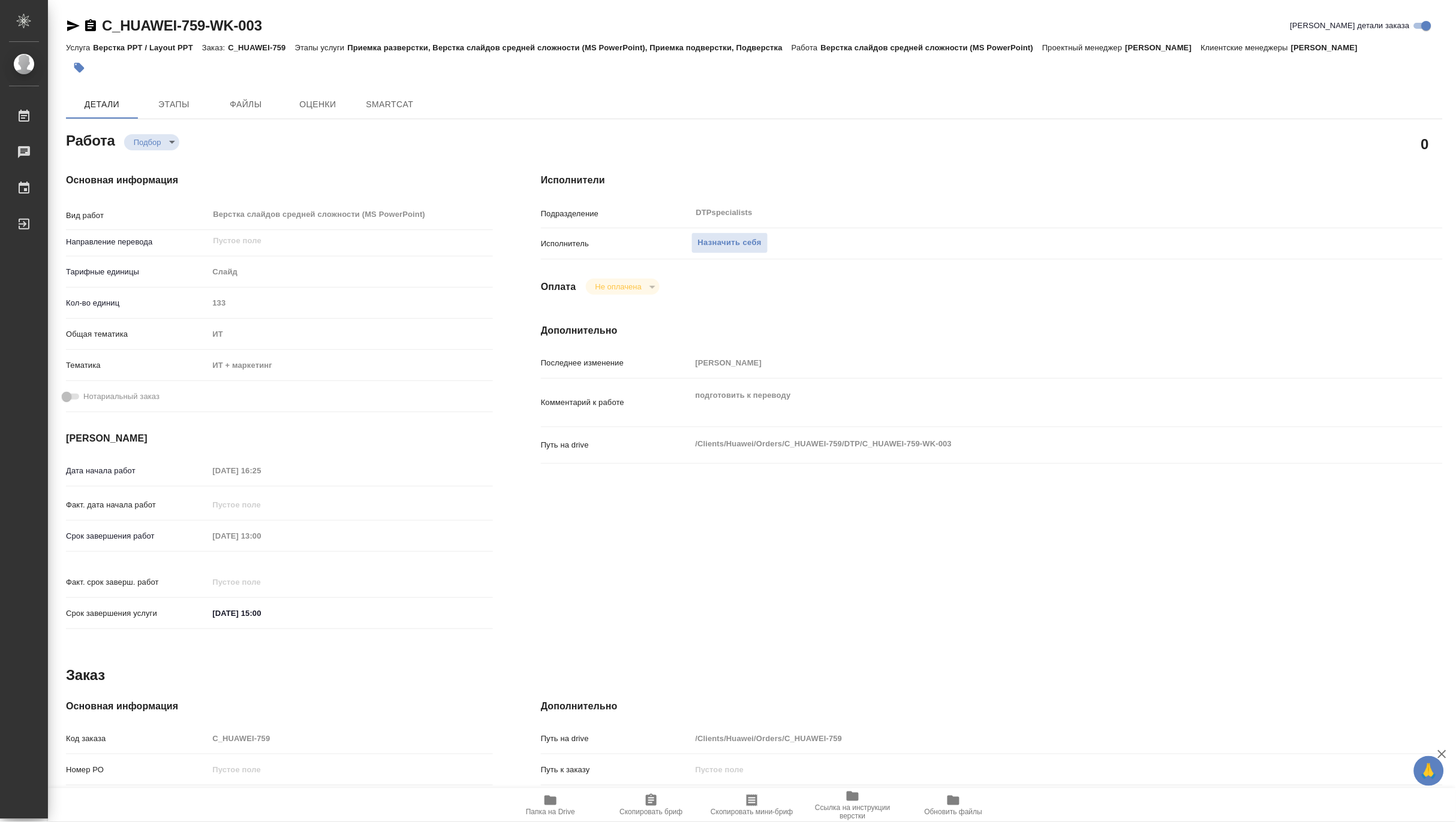
type textarea "x"
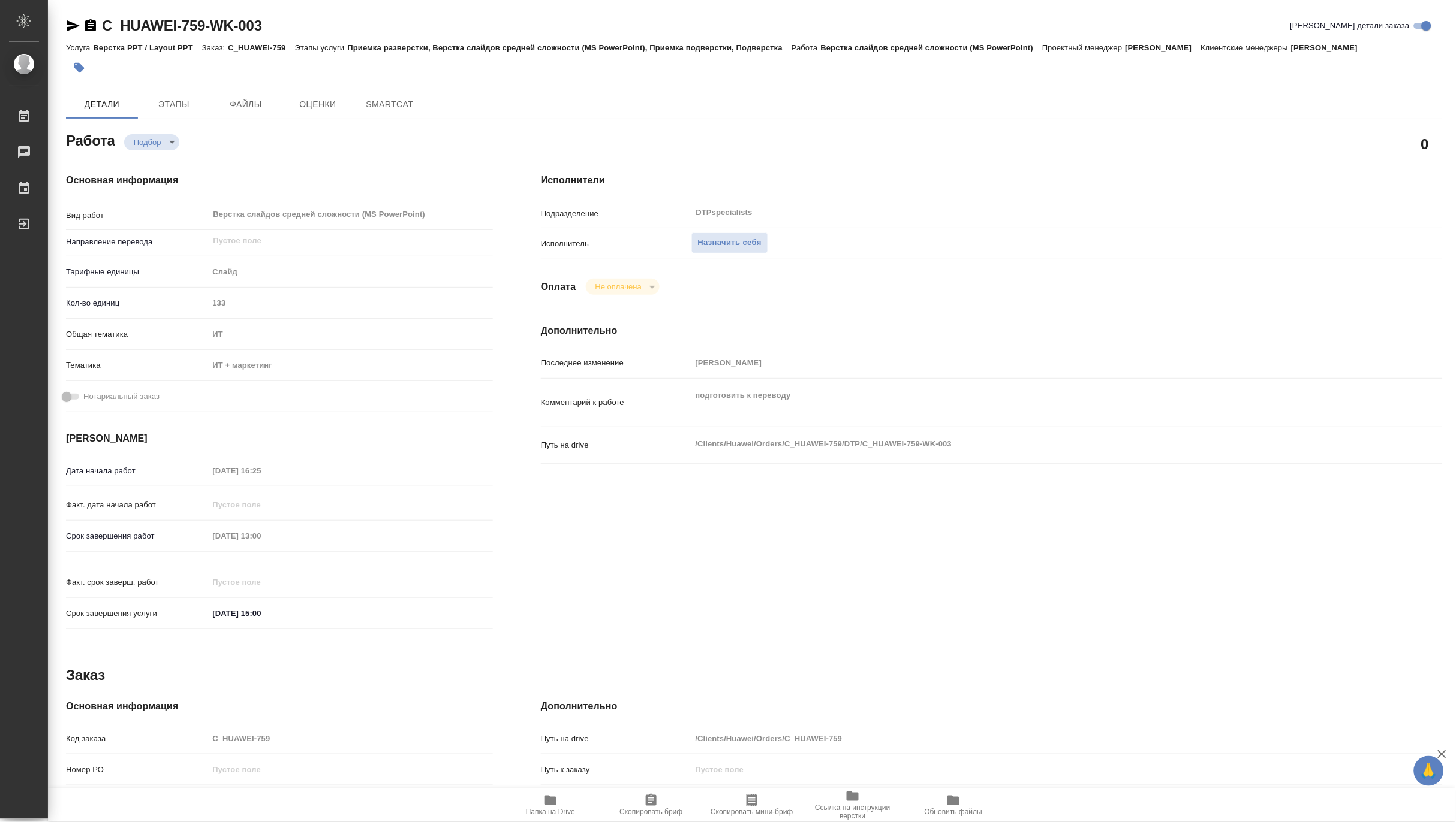
type textarea "x"
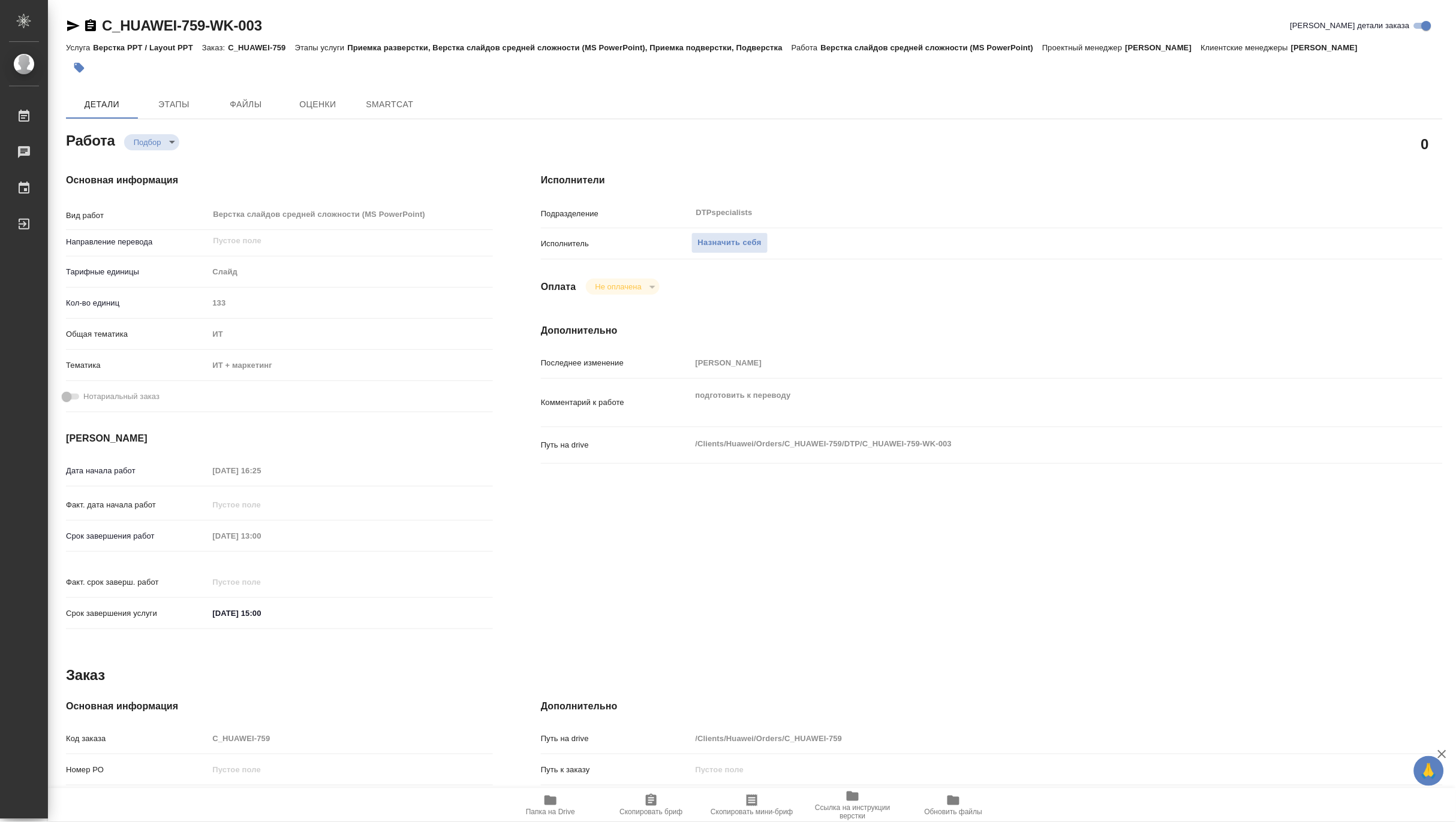
type textarea "x"
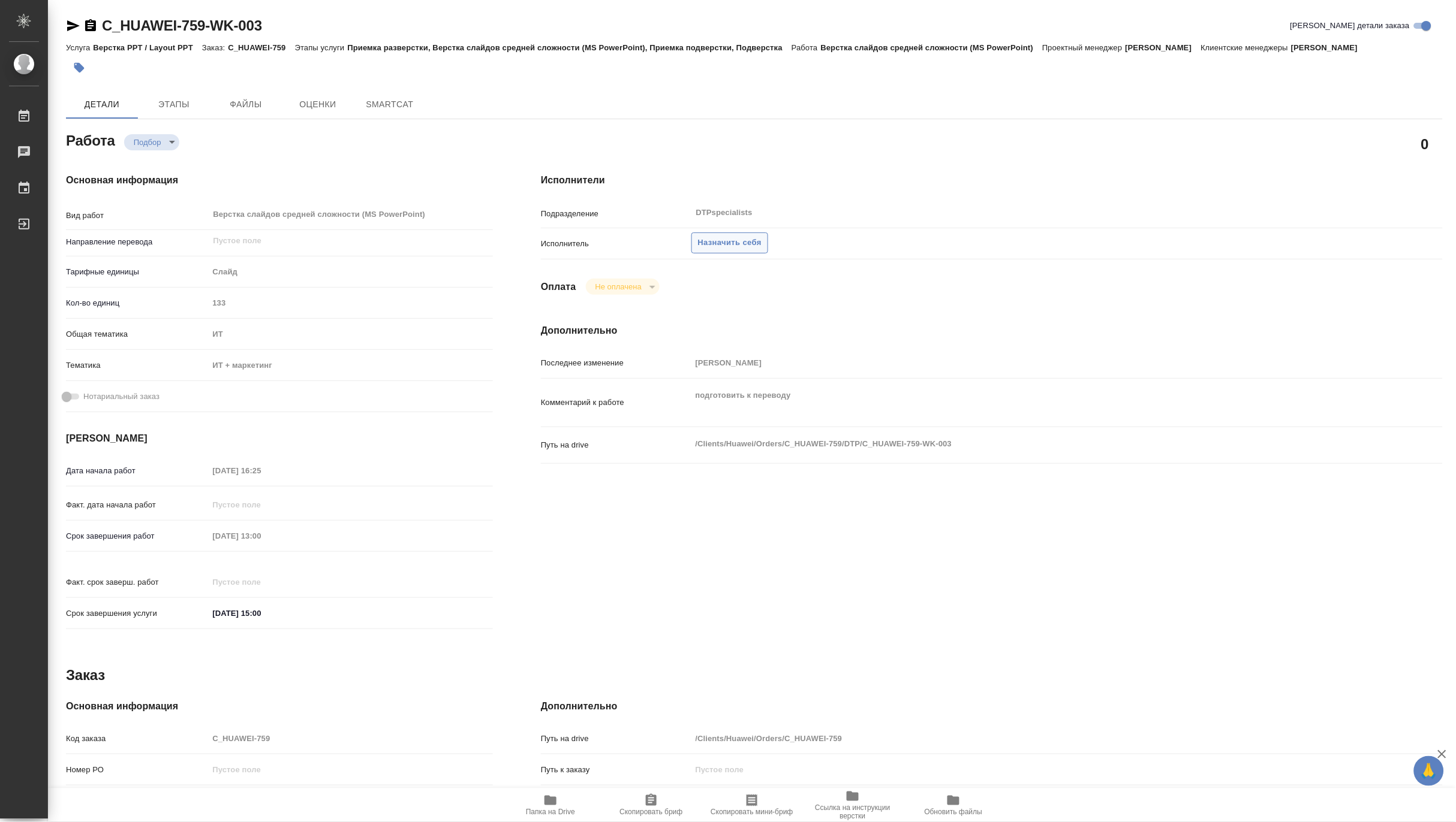
click at [750, 236] on span "Назначить себя" at bounding box center [730, 243] width 63 height 14
type textarea "x"
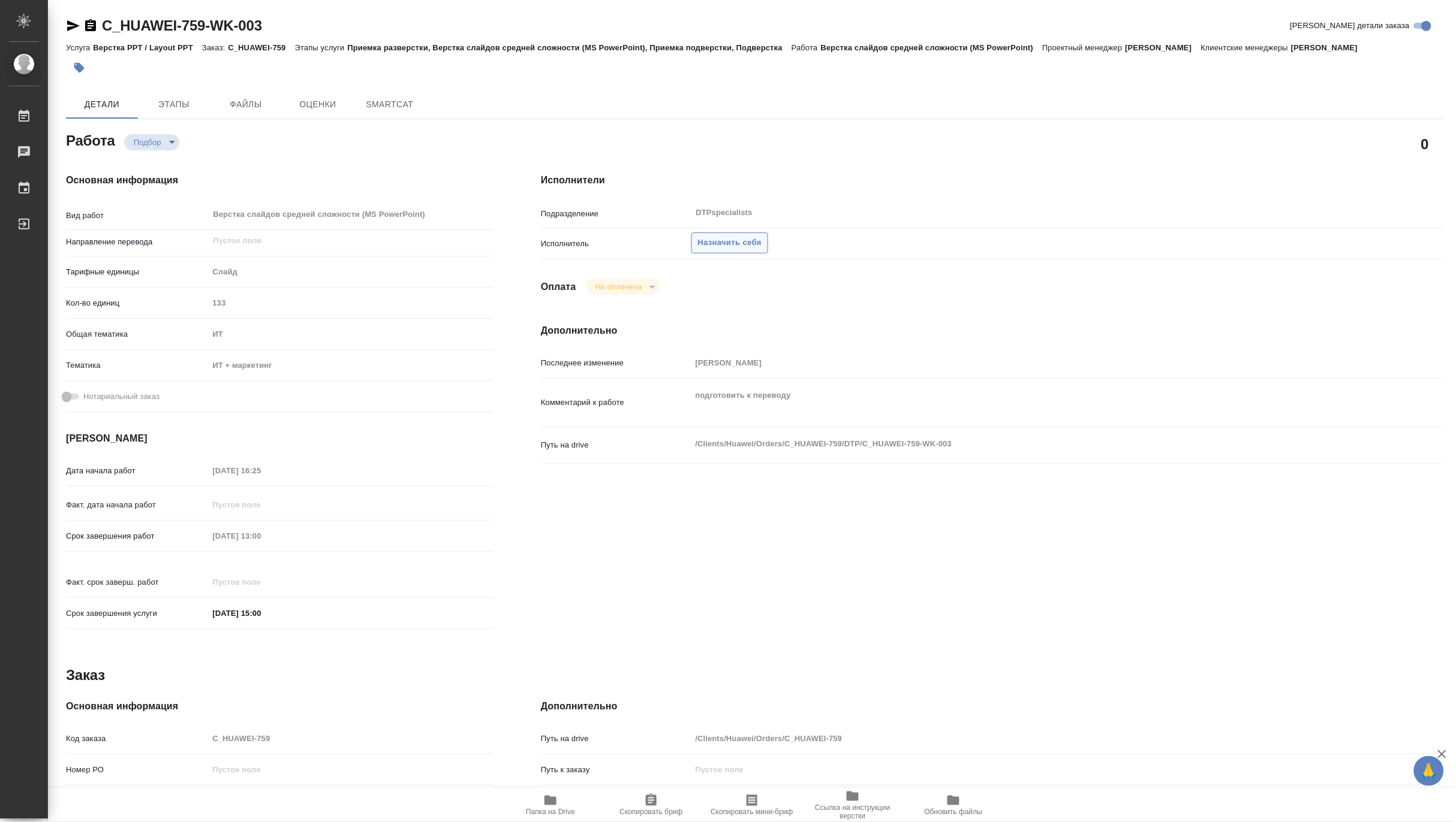
type textarea "x"
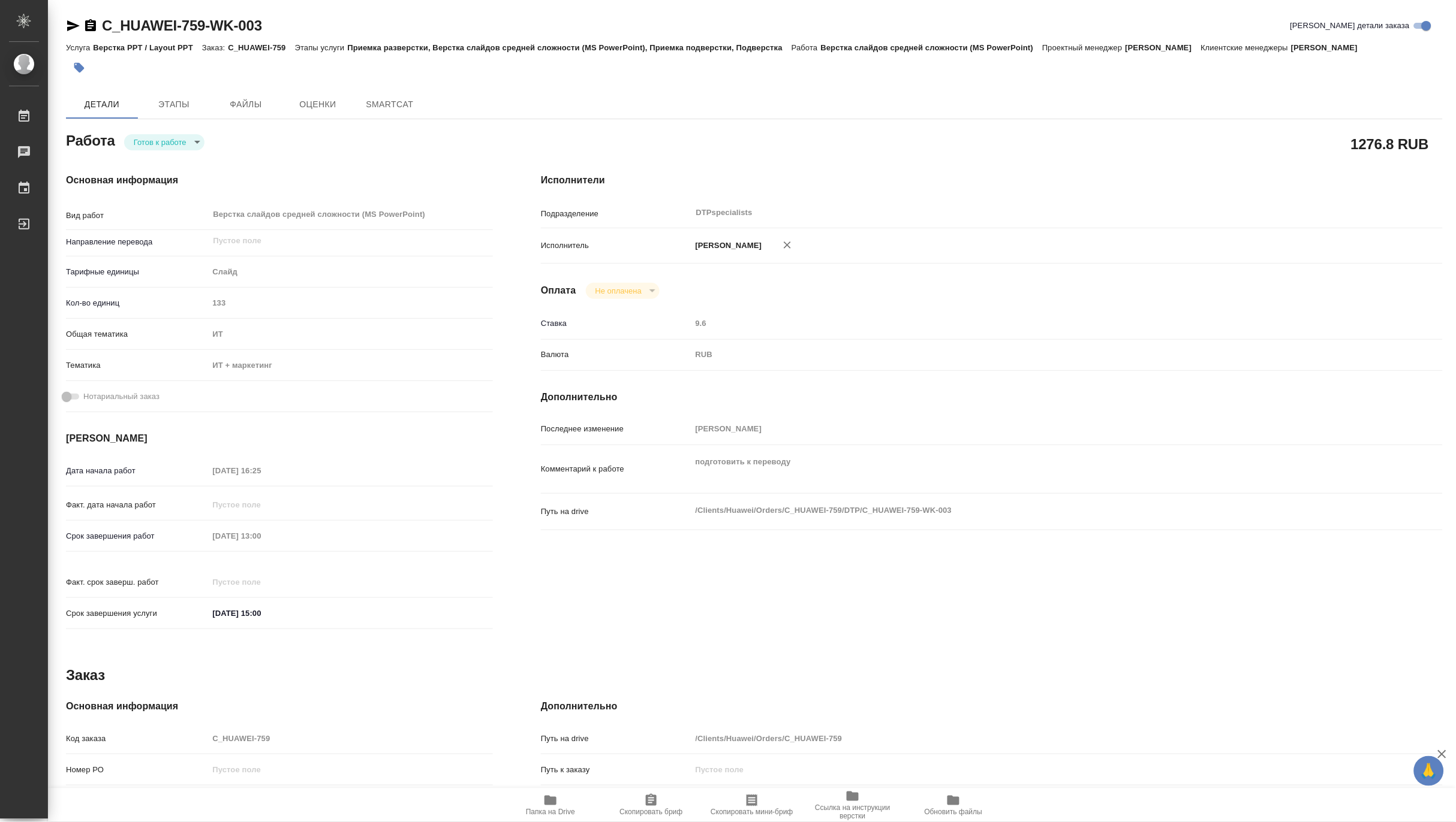
type textarea "x"
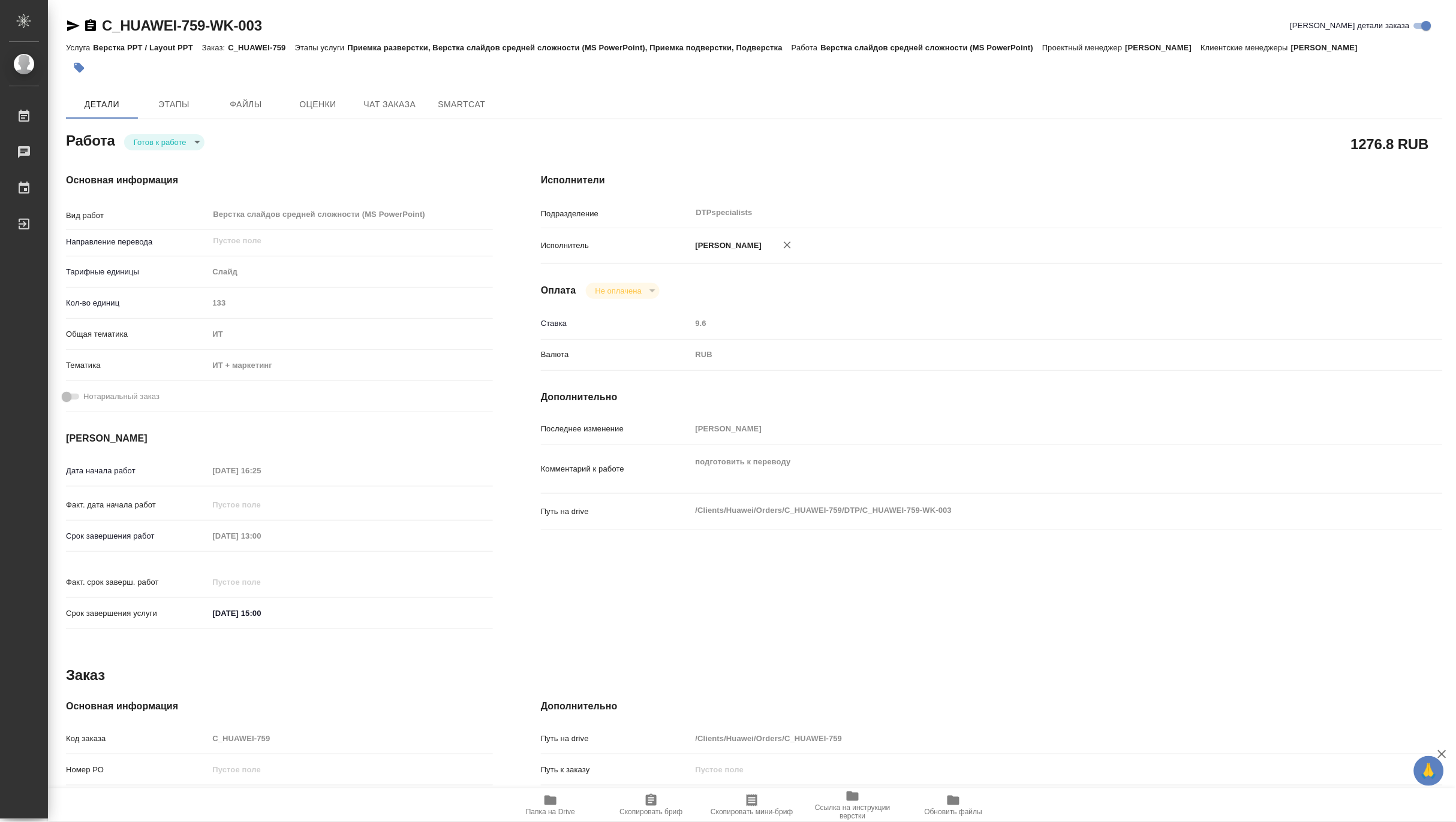
type textarea "x"
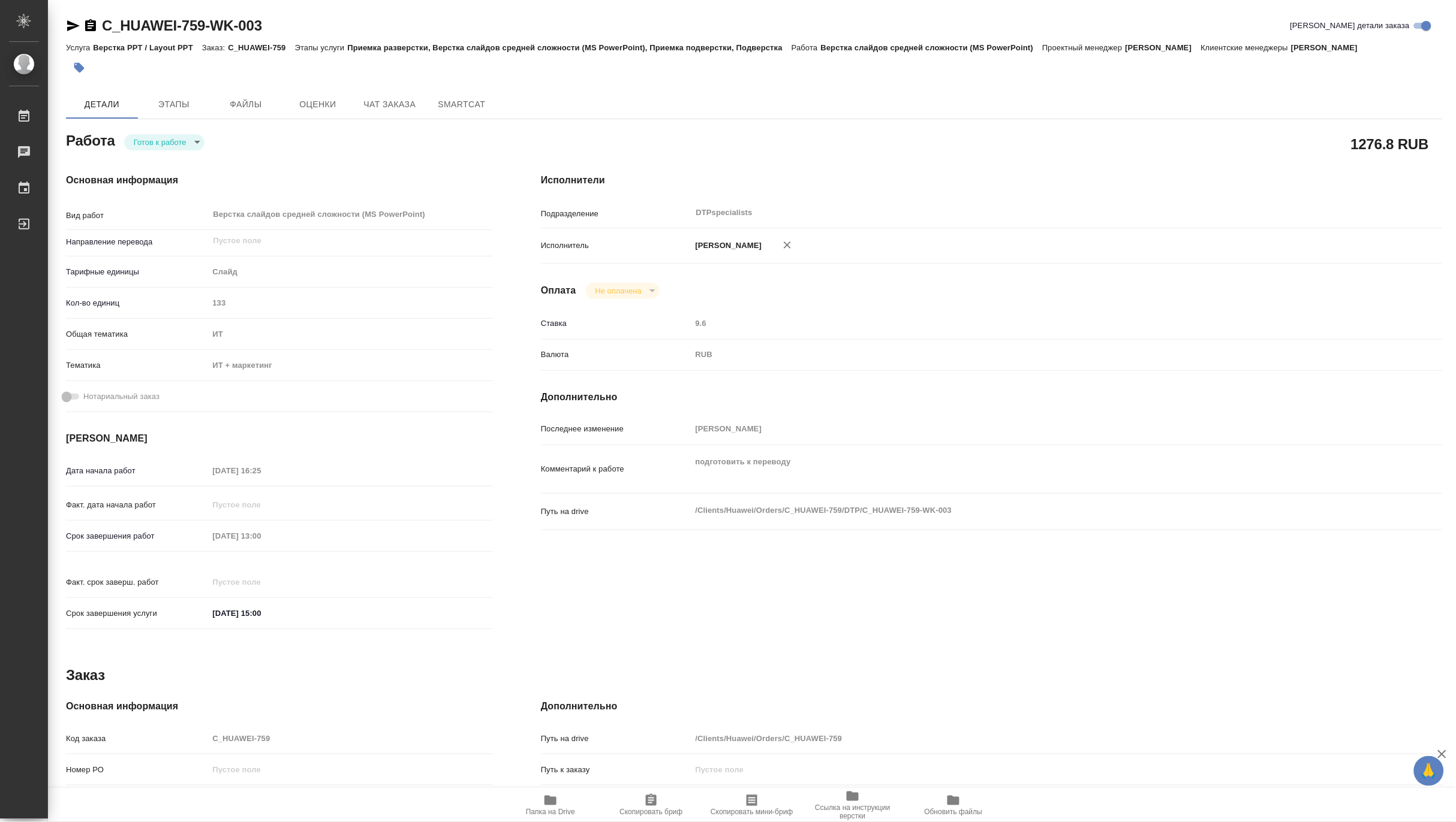
type textarea "x"
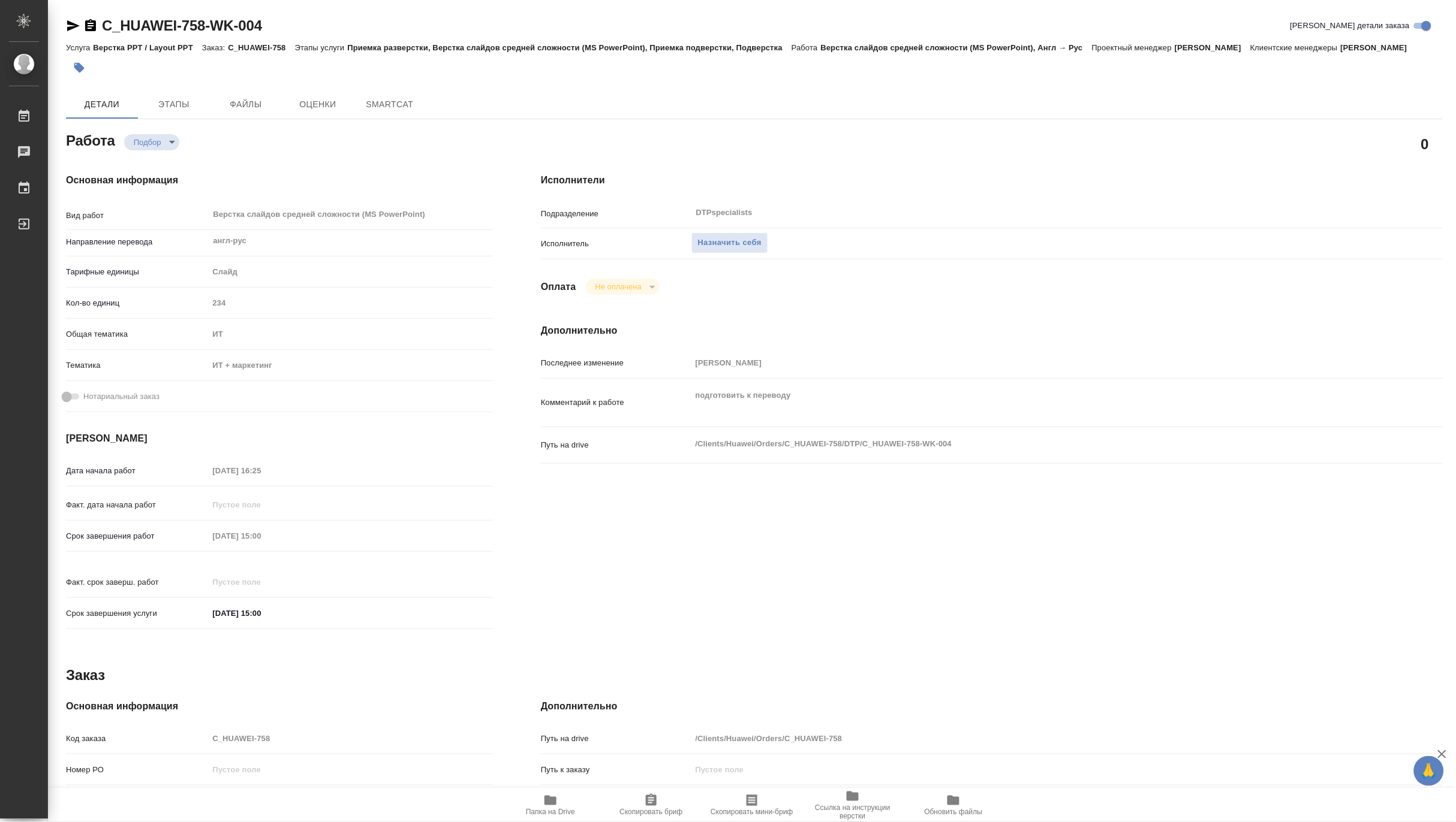
type textarea "x"
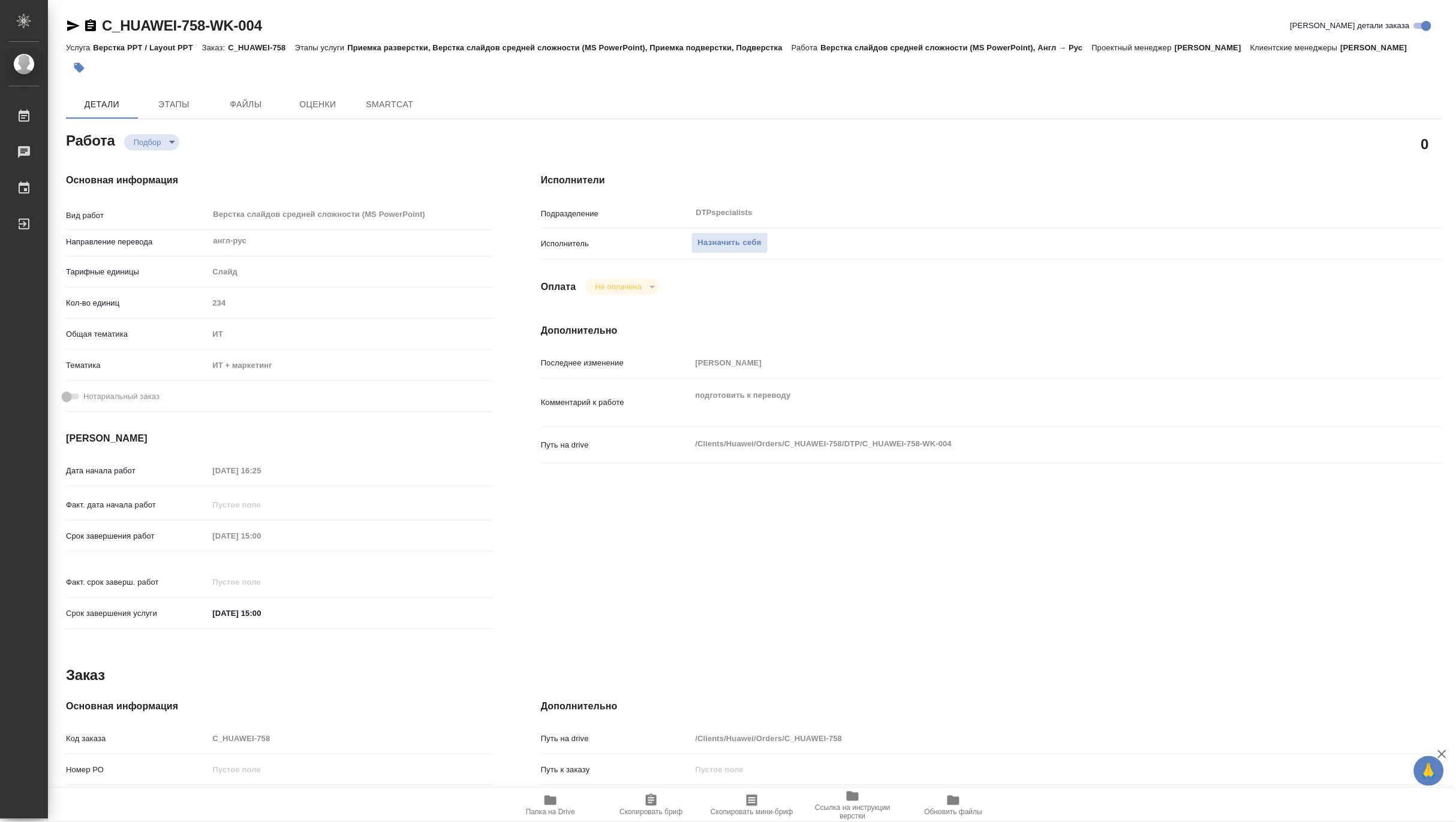
type textarea "x"
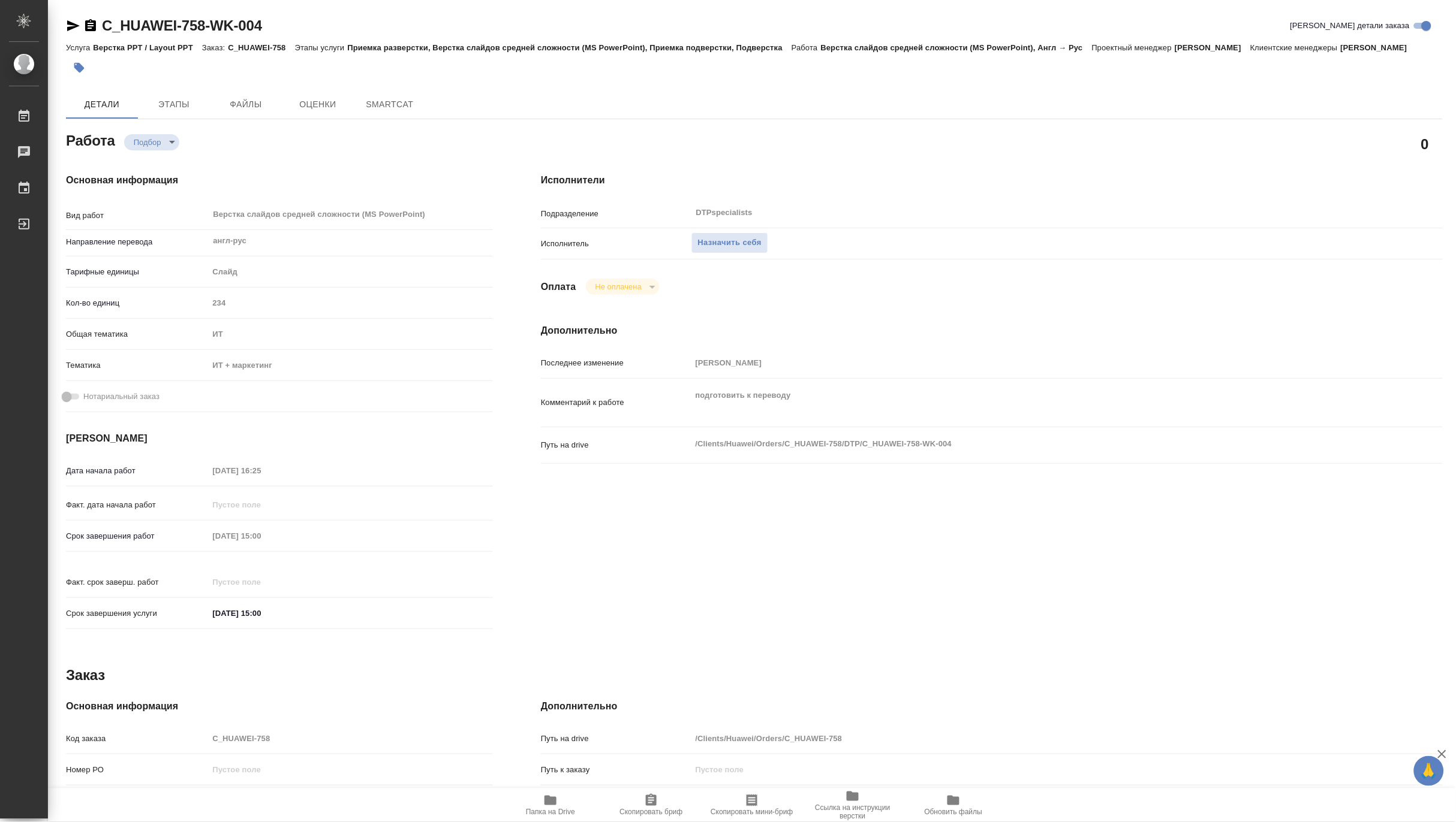
type textarea "x"
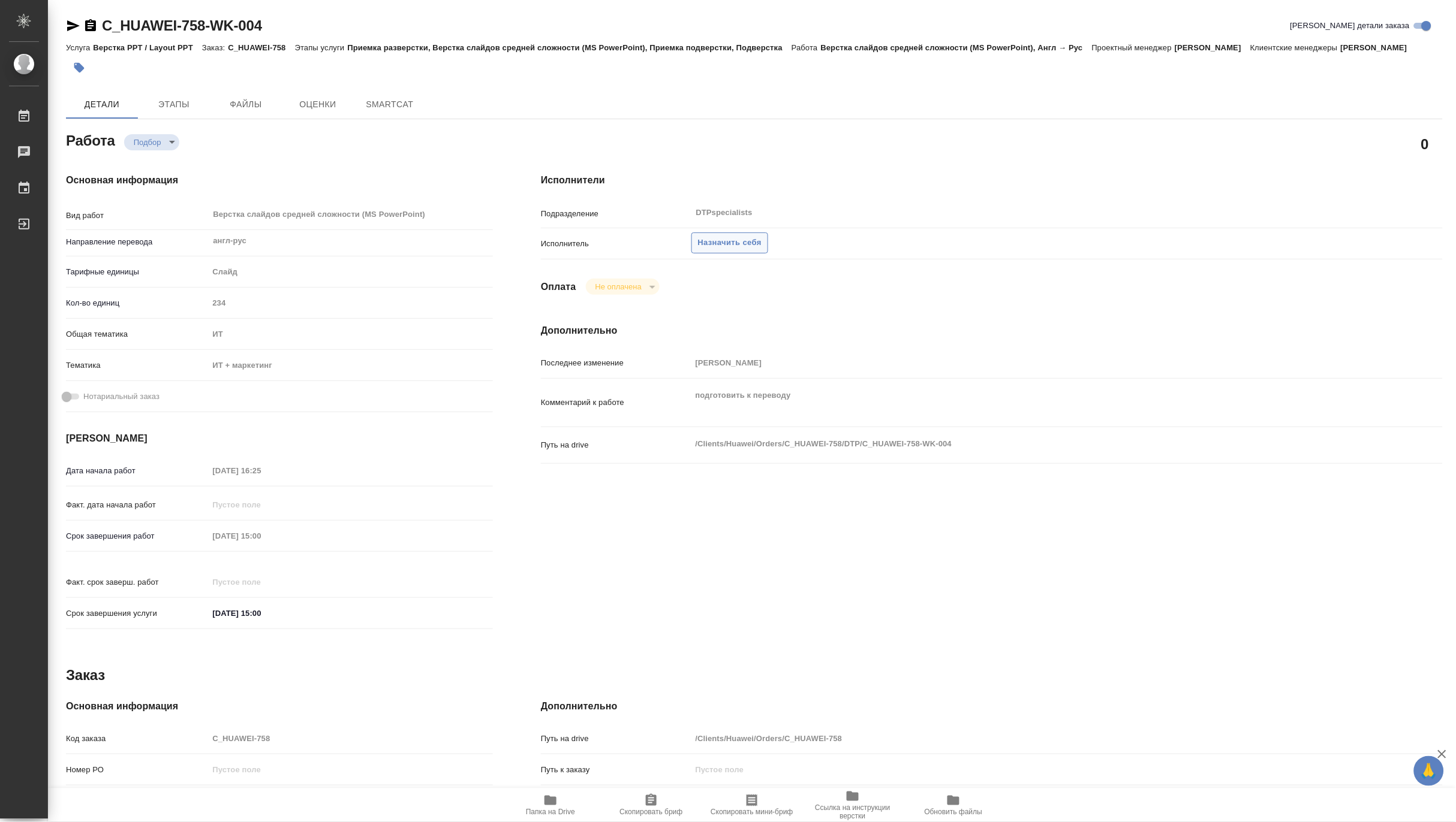
type textarea "x"
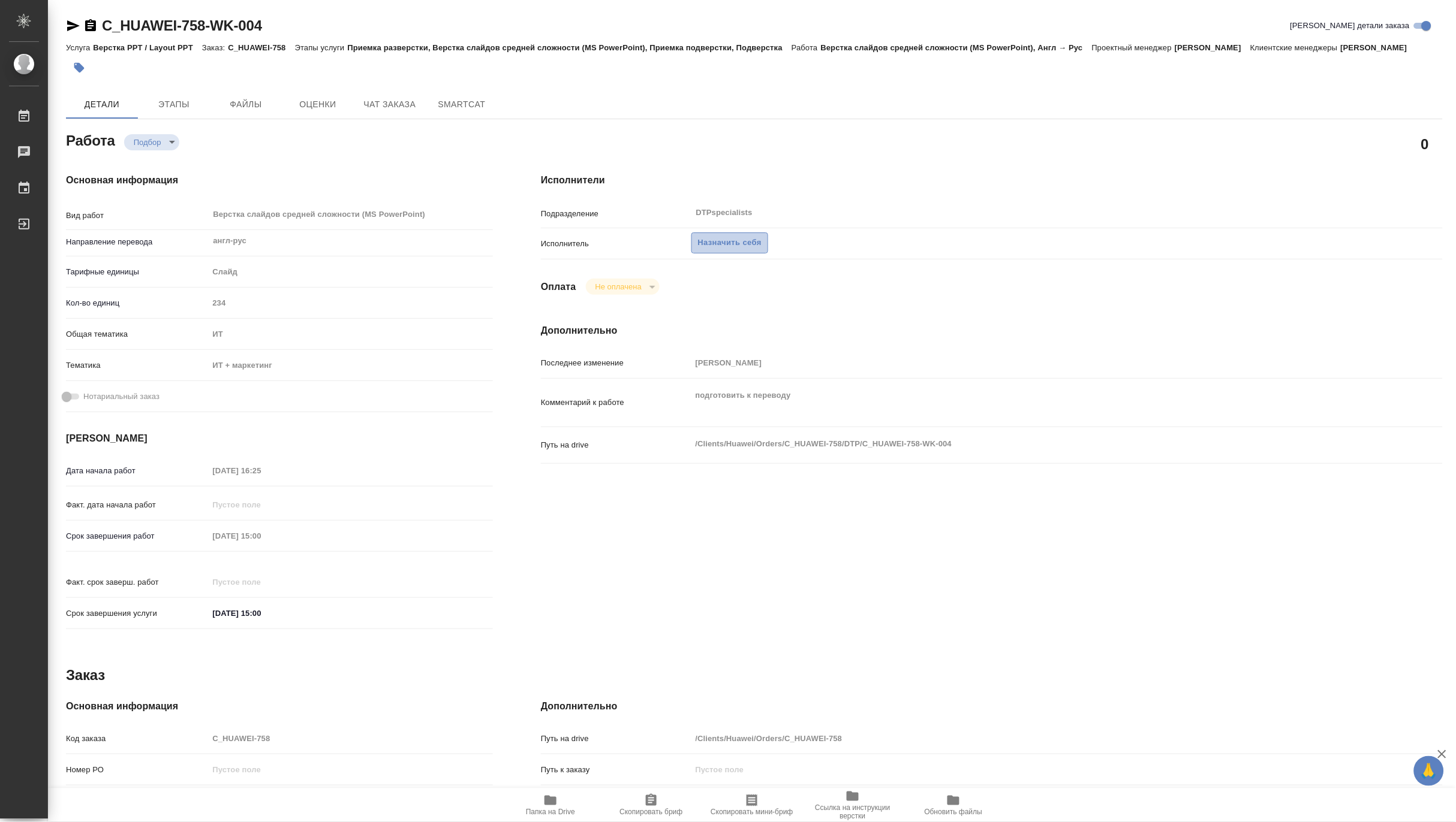
click at [717, 246] on span "Назначить себя" at bounding box center [730, 243] width 63 height 14
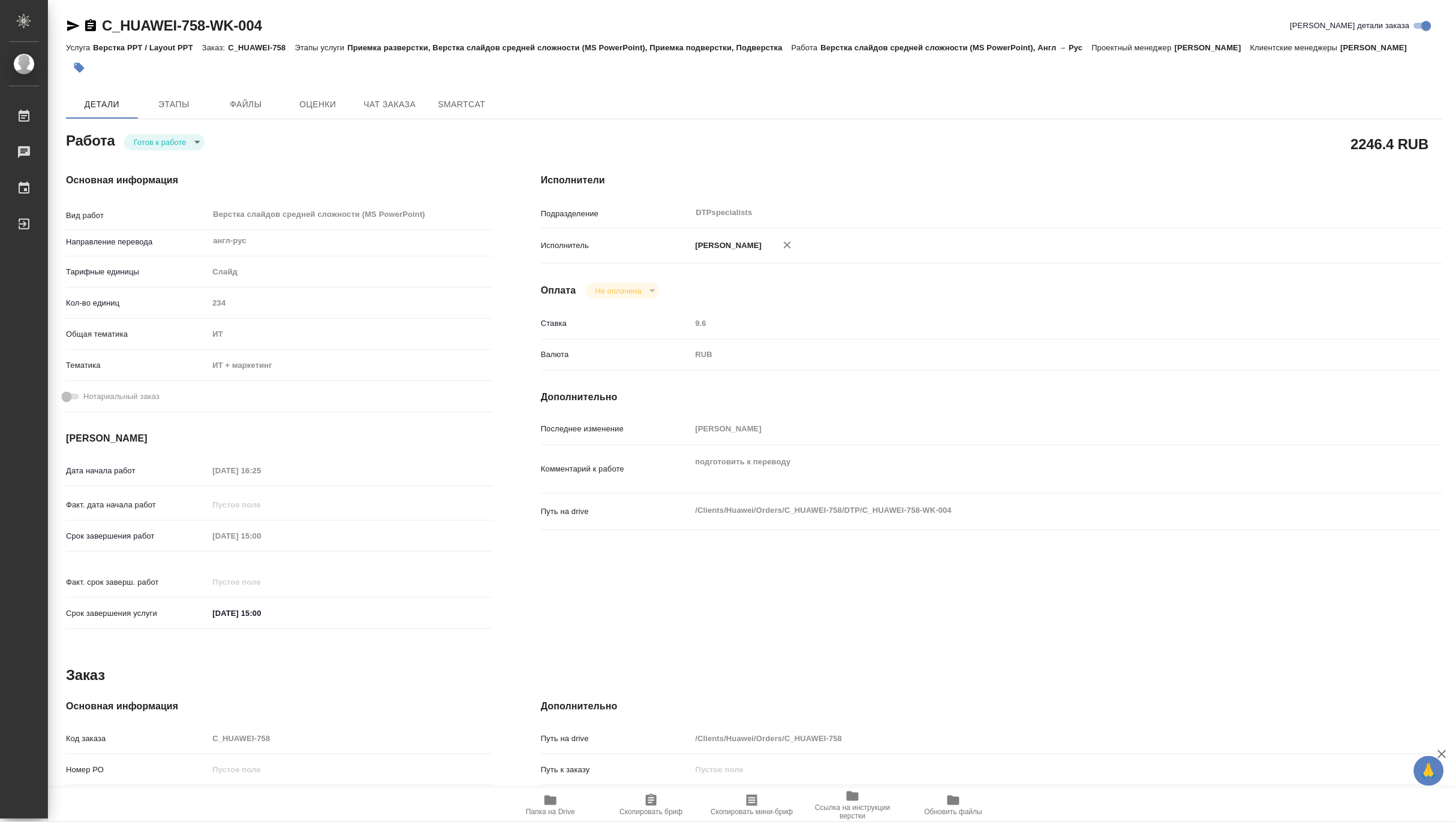
type textarea "x"
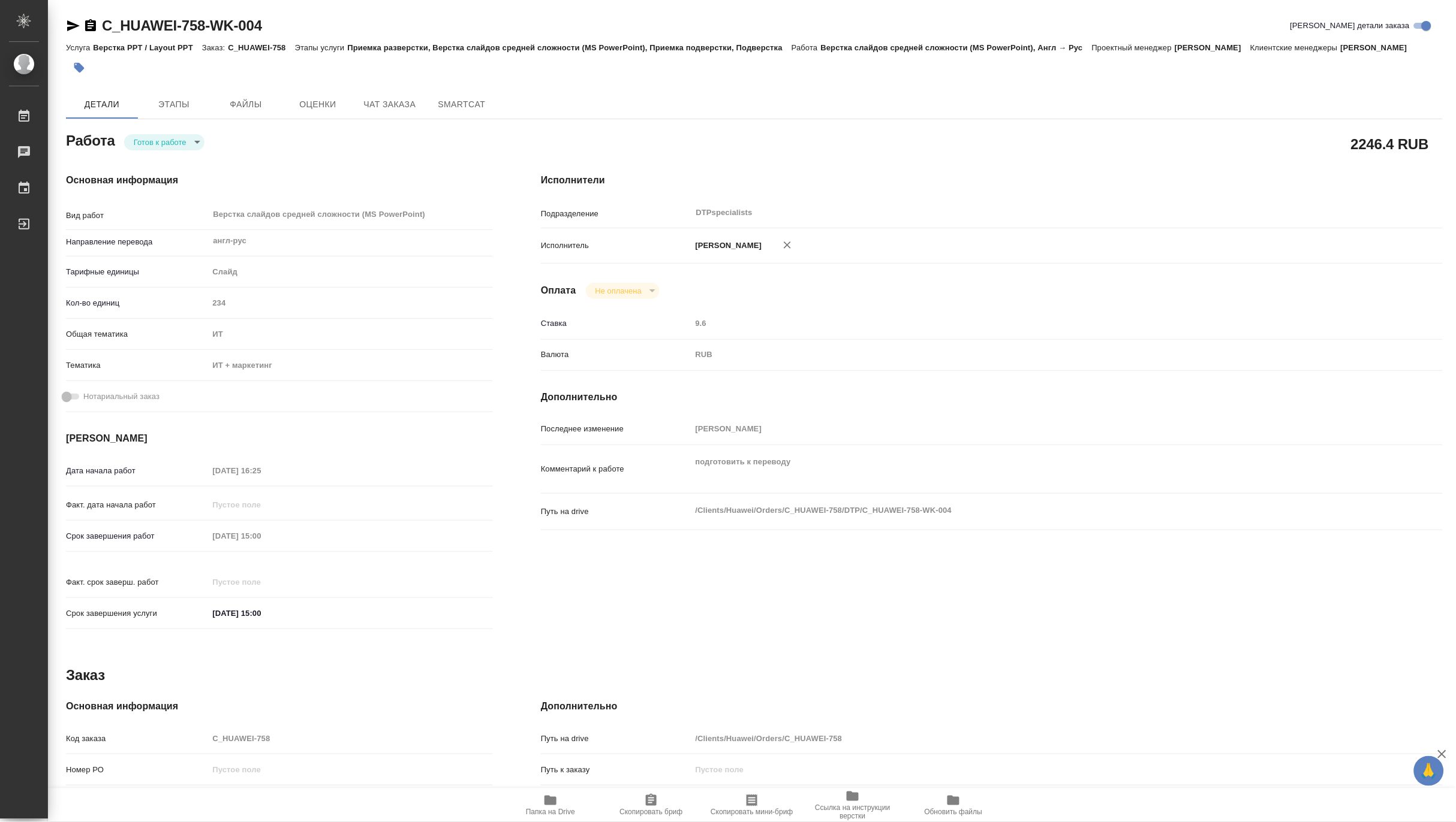
type textarea "x"
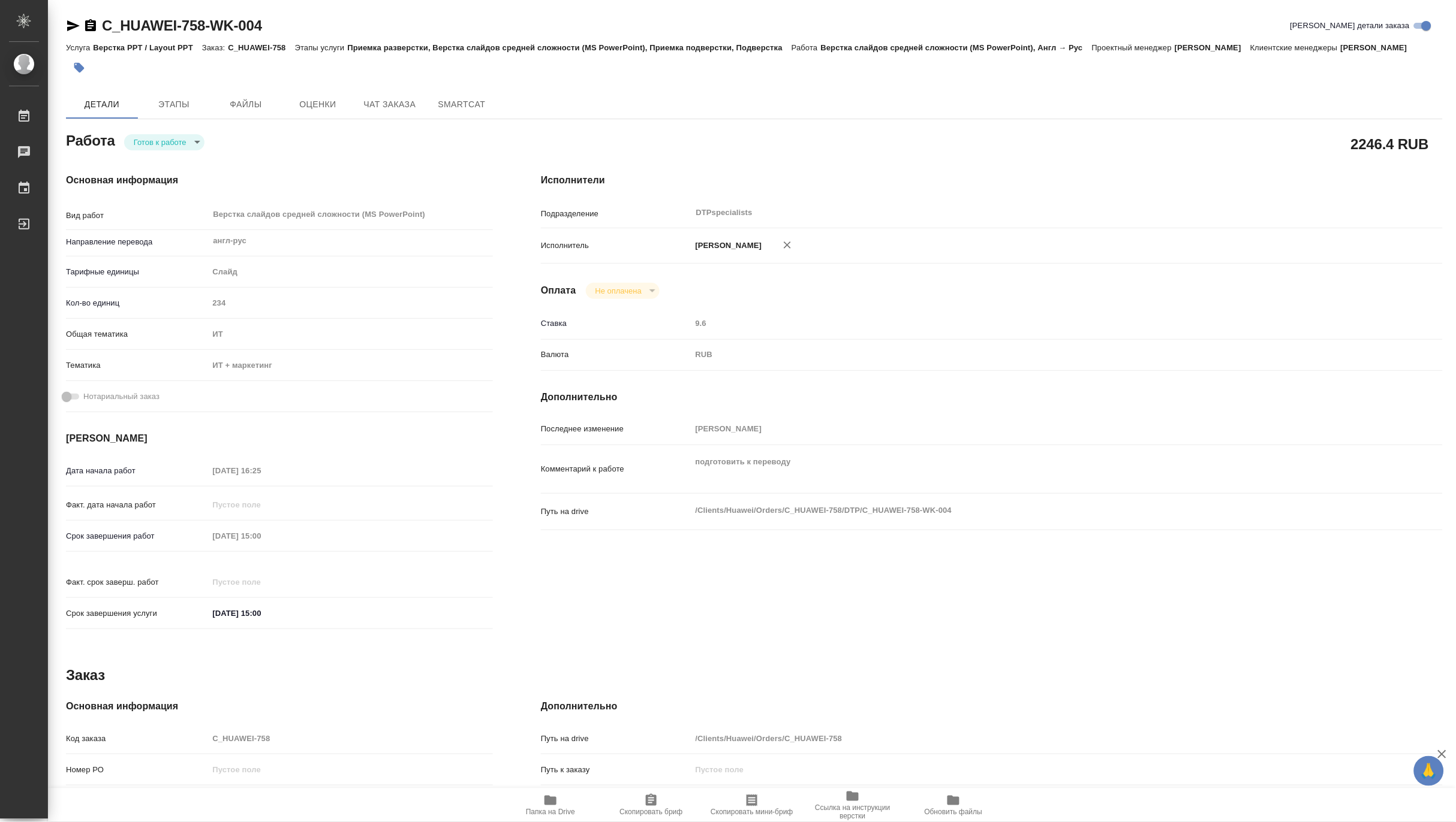
type textarea "x"
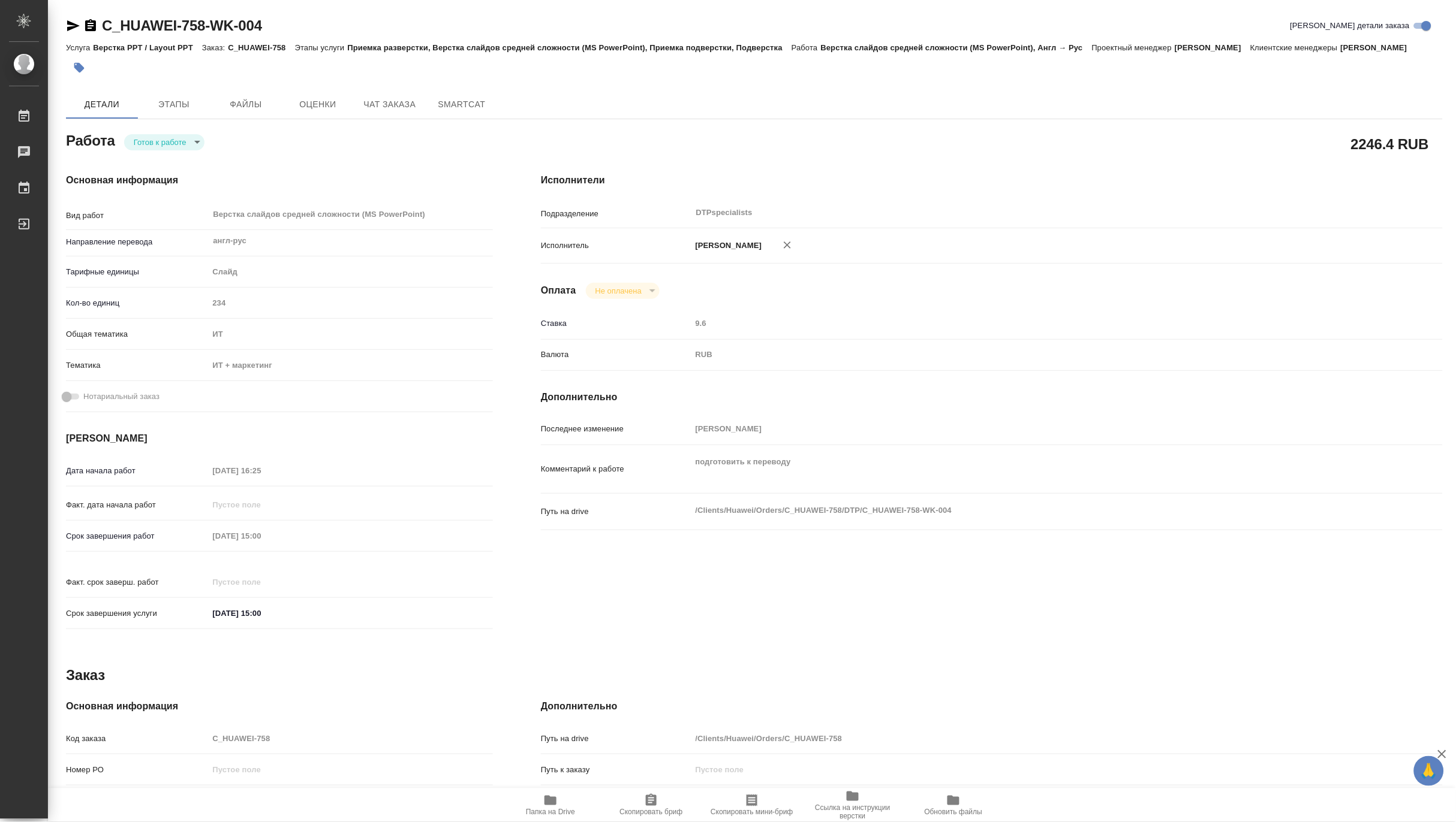
type textarea "x"
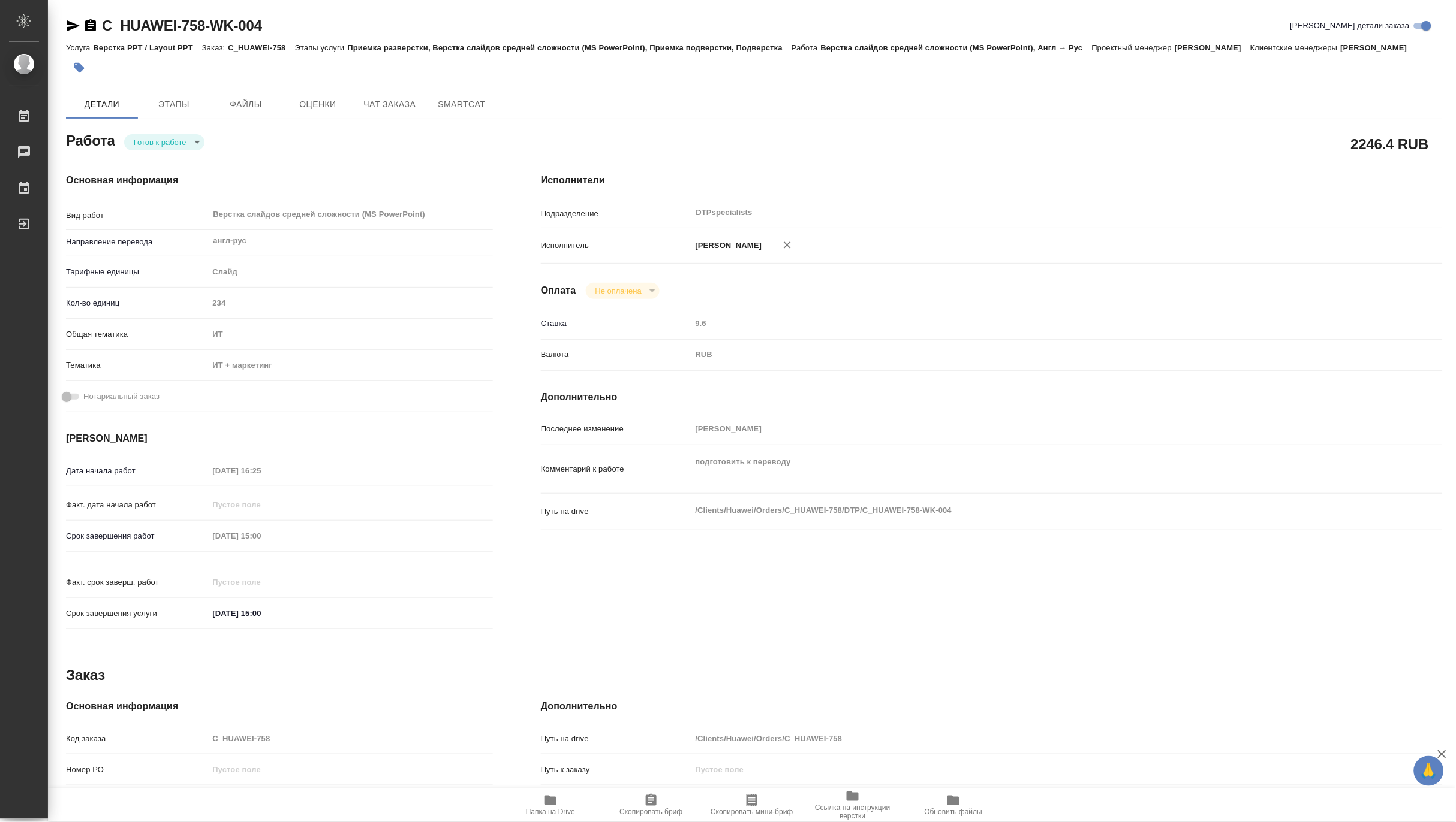
type textarea "x"
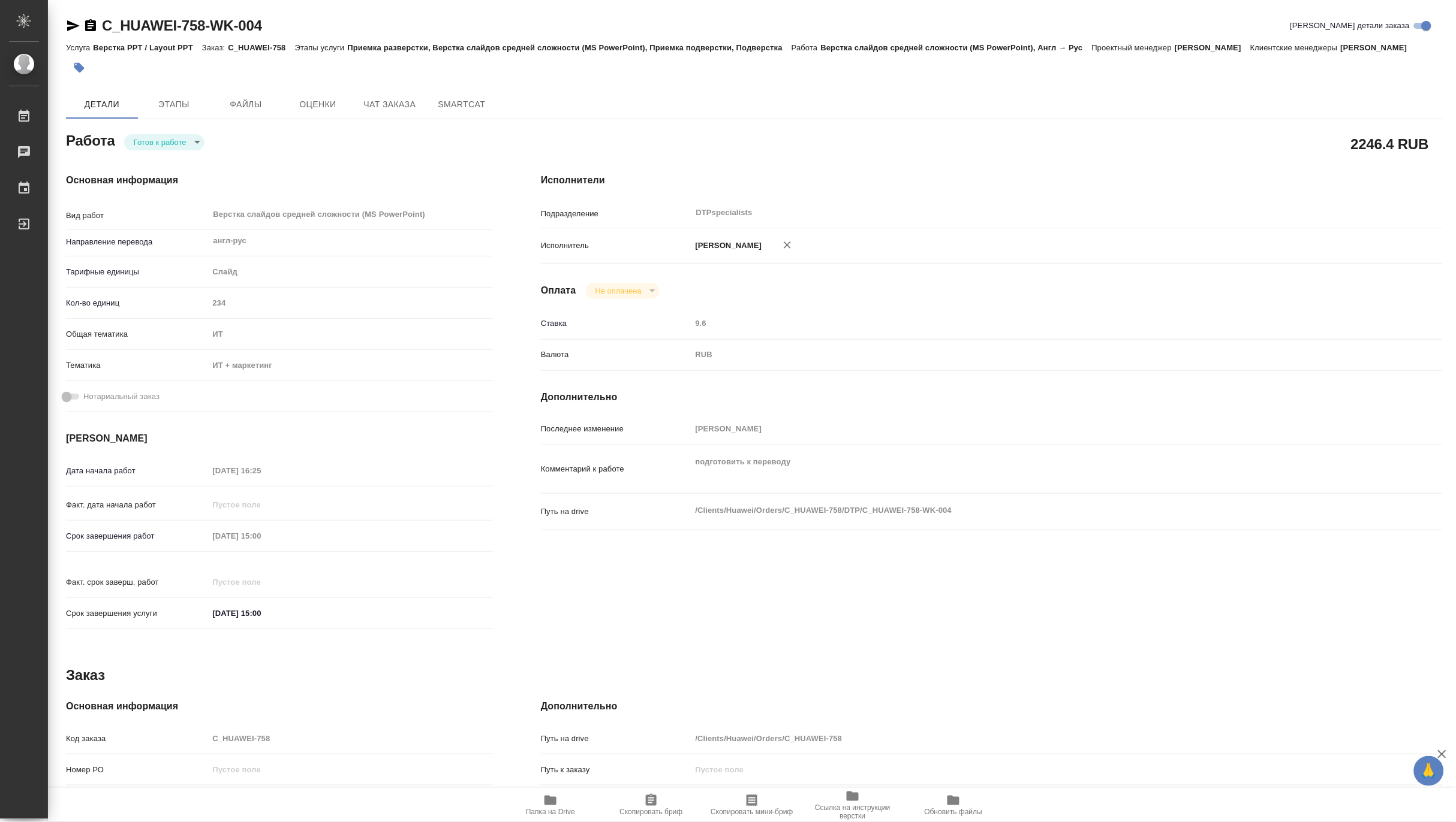
type textarea "x"
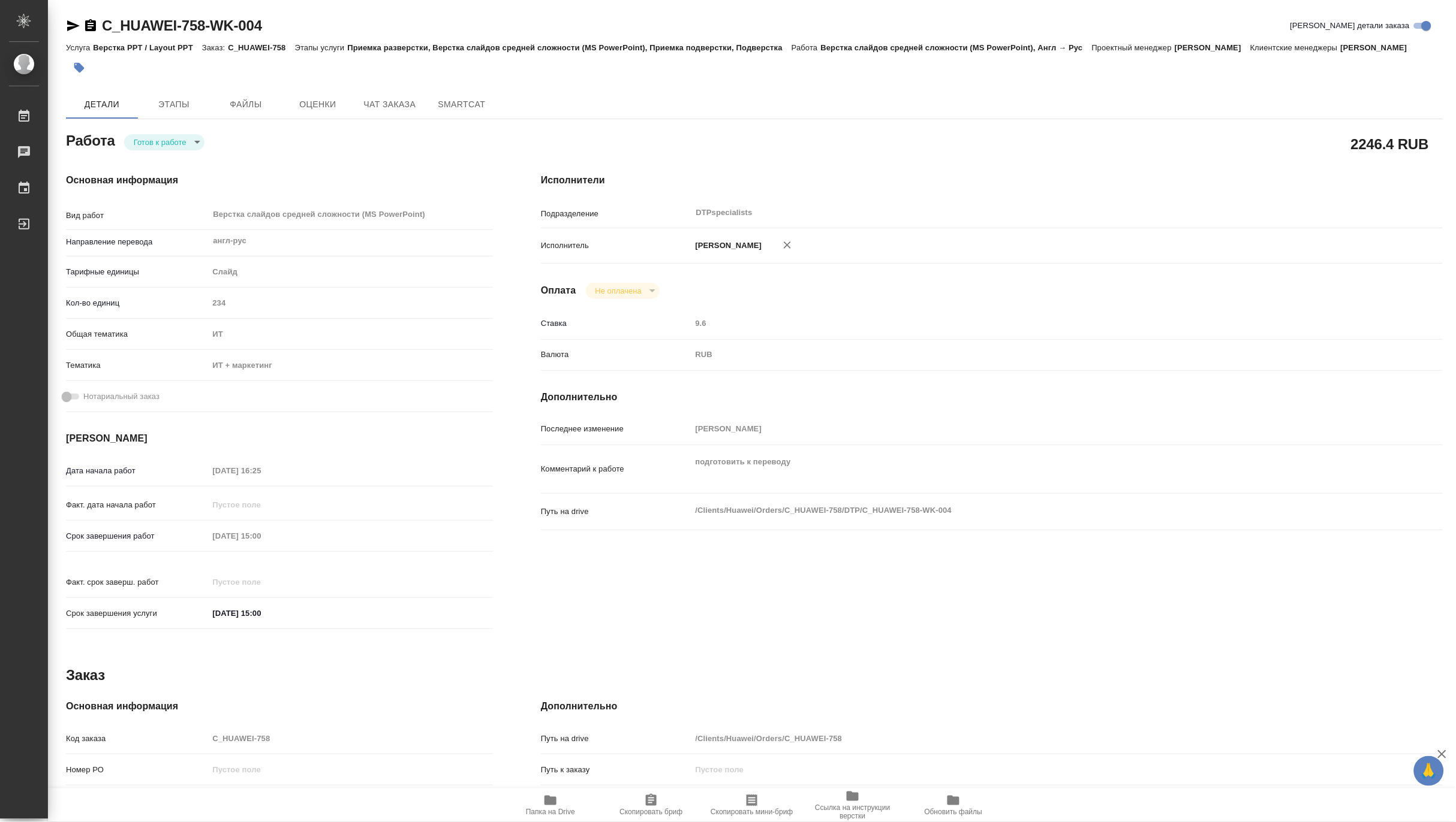
type textarea "x"
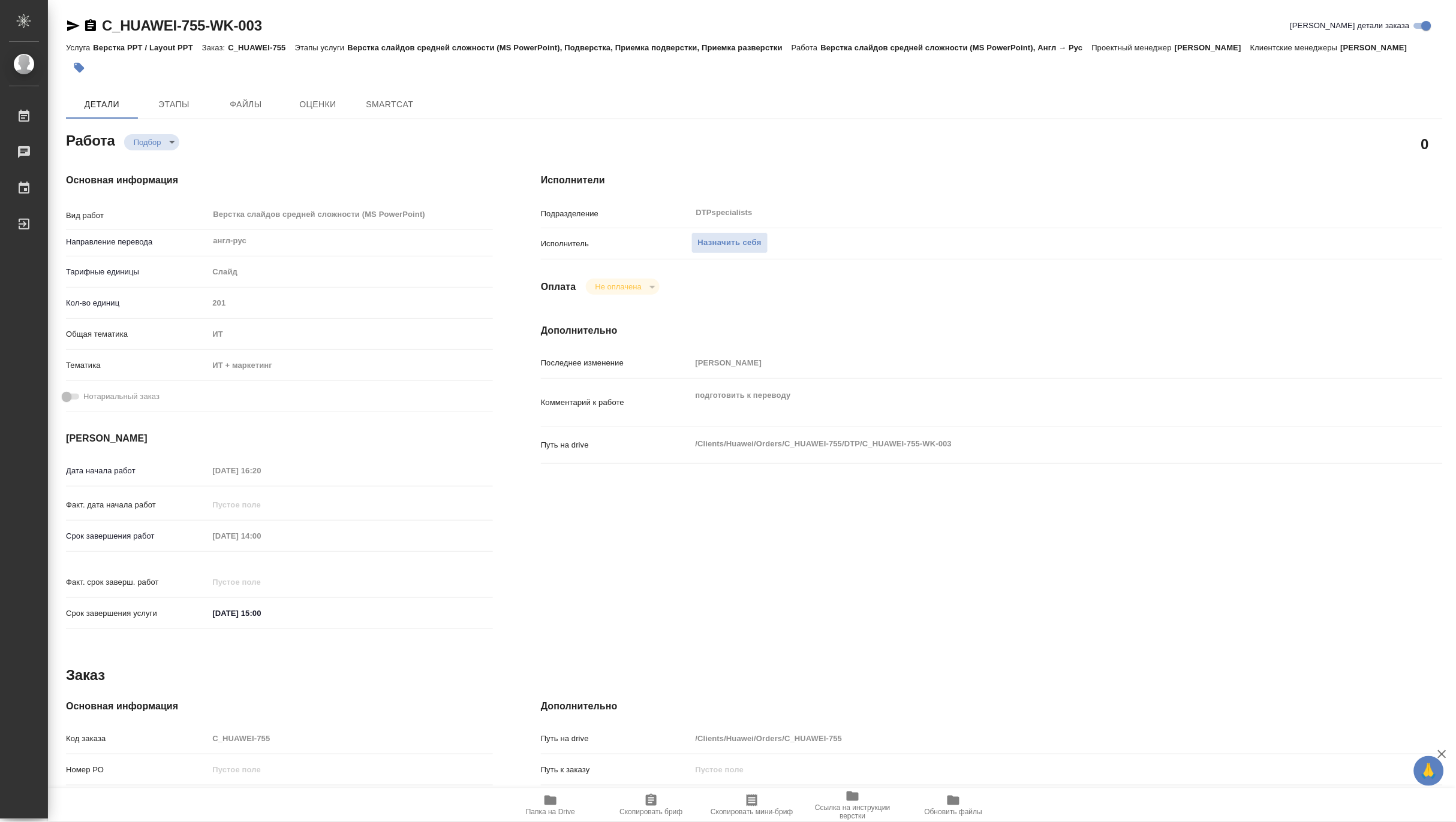
type textarea "x"
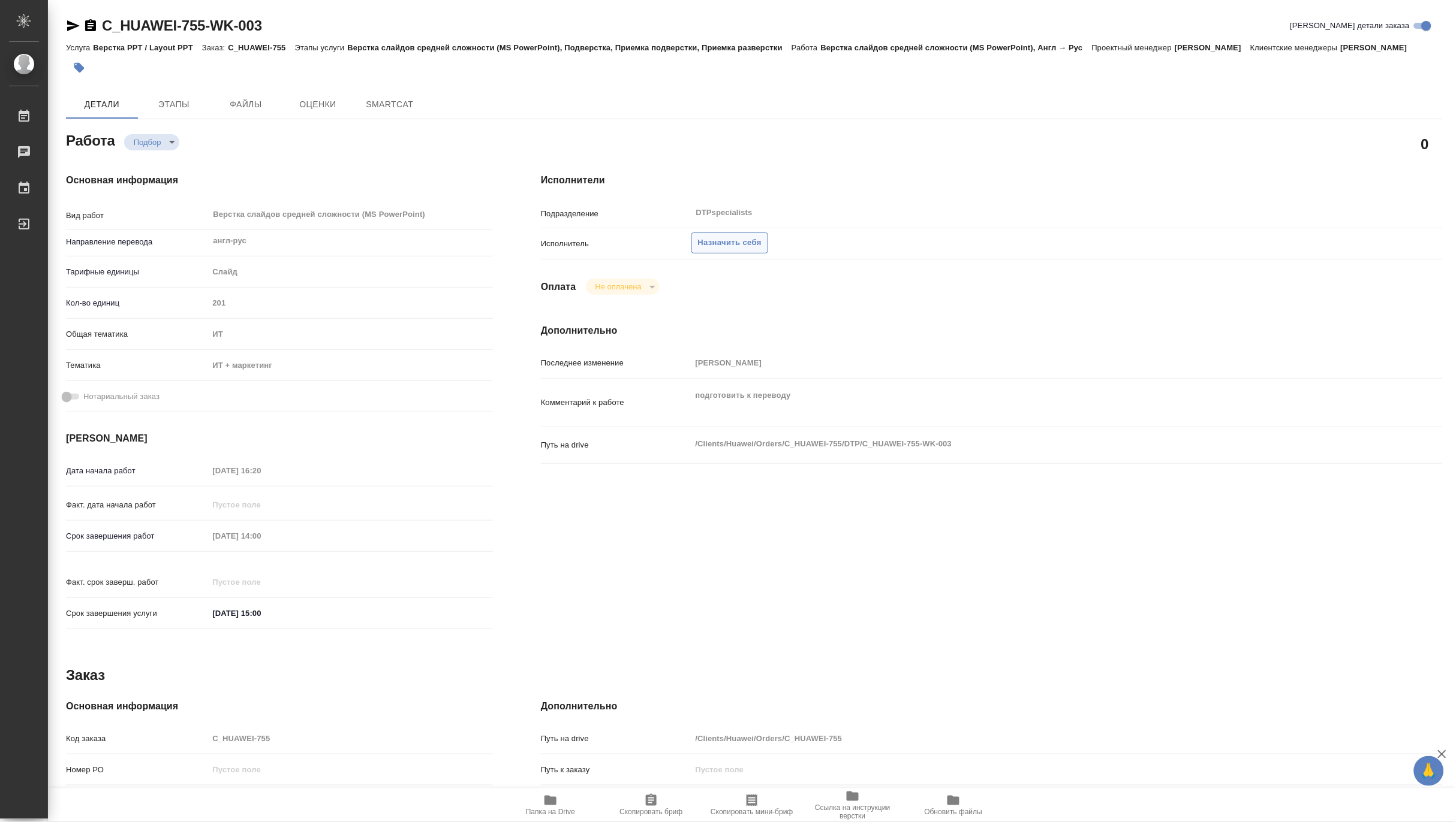
type textarea "x"
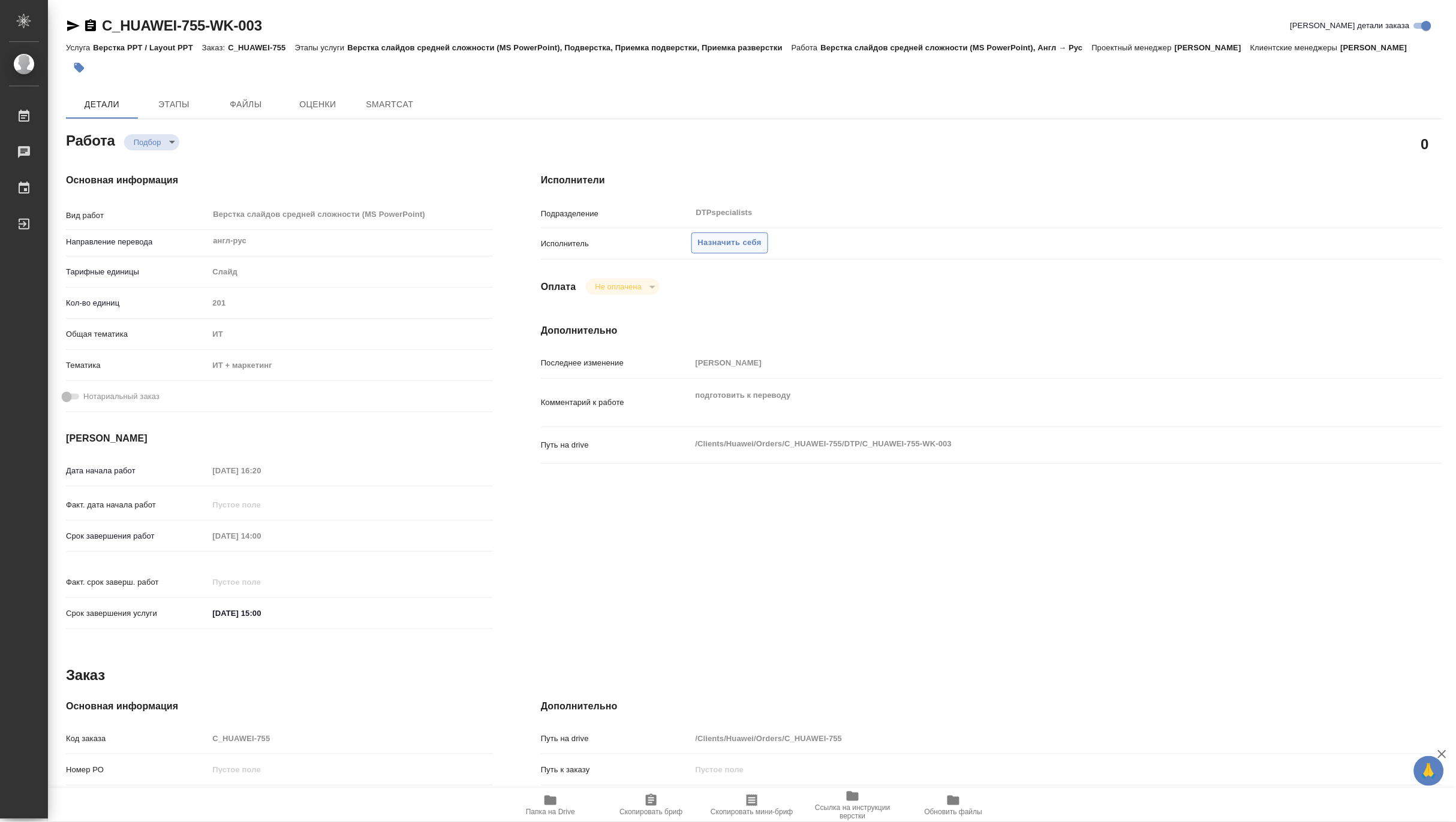
type textarea "x"
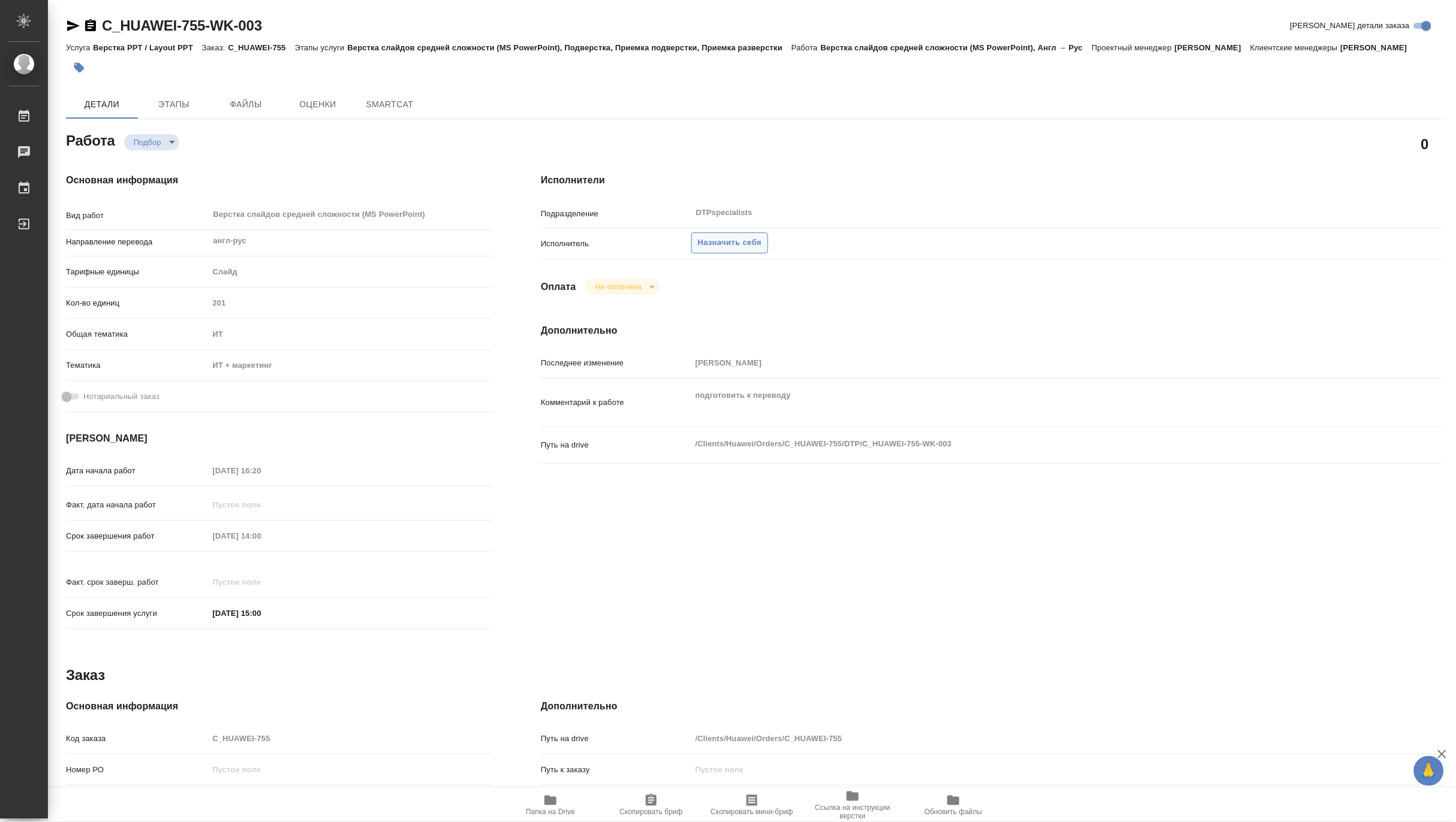
type textarea "x"
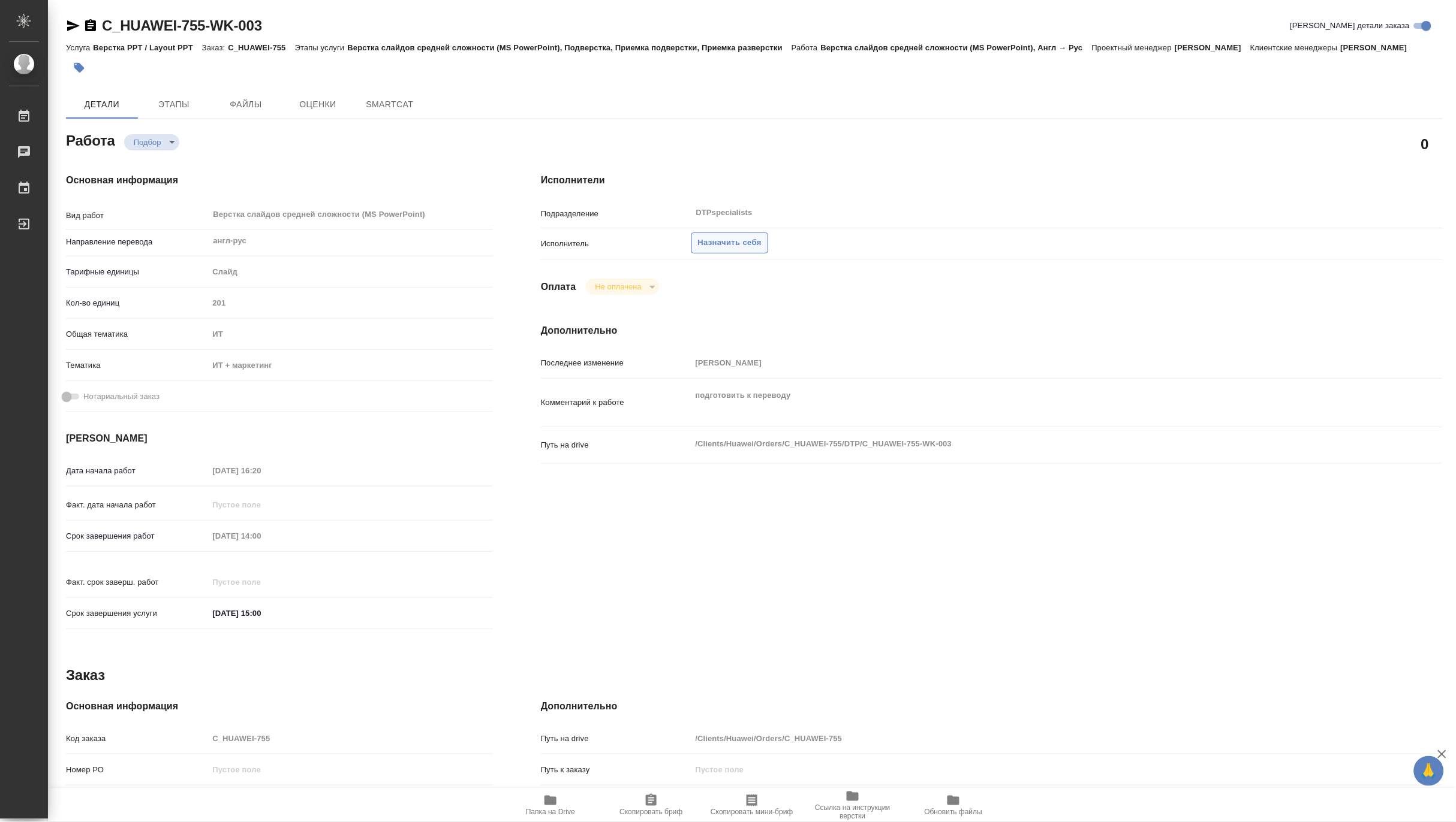
type textarea "x"
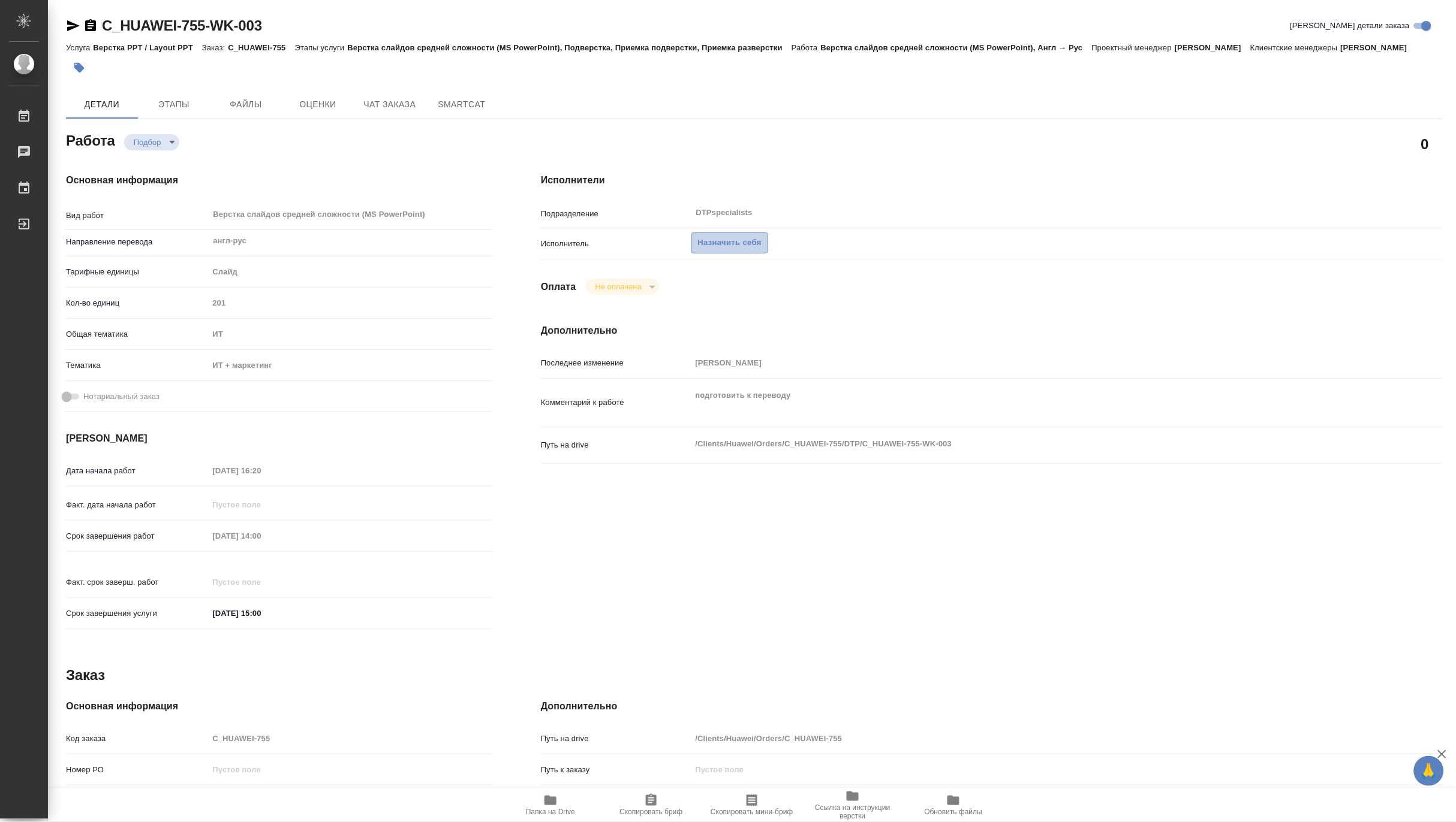
type textarea "x"
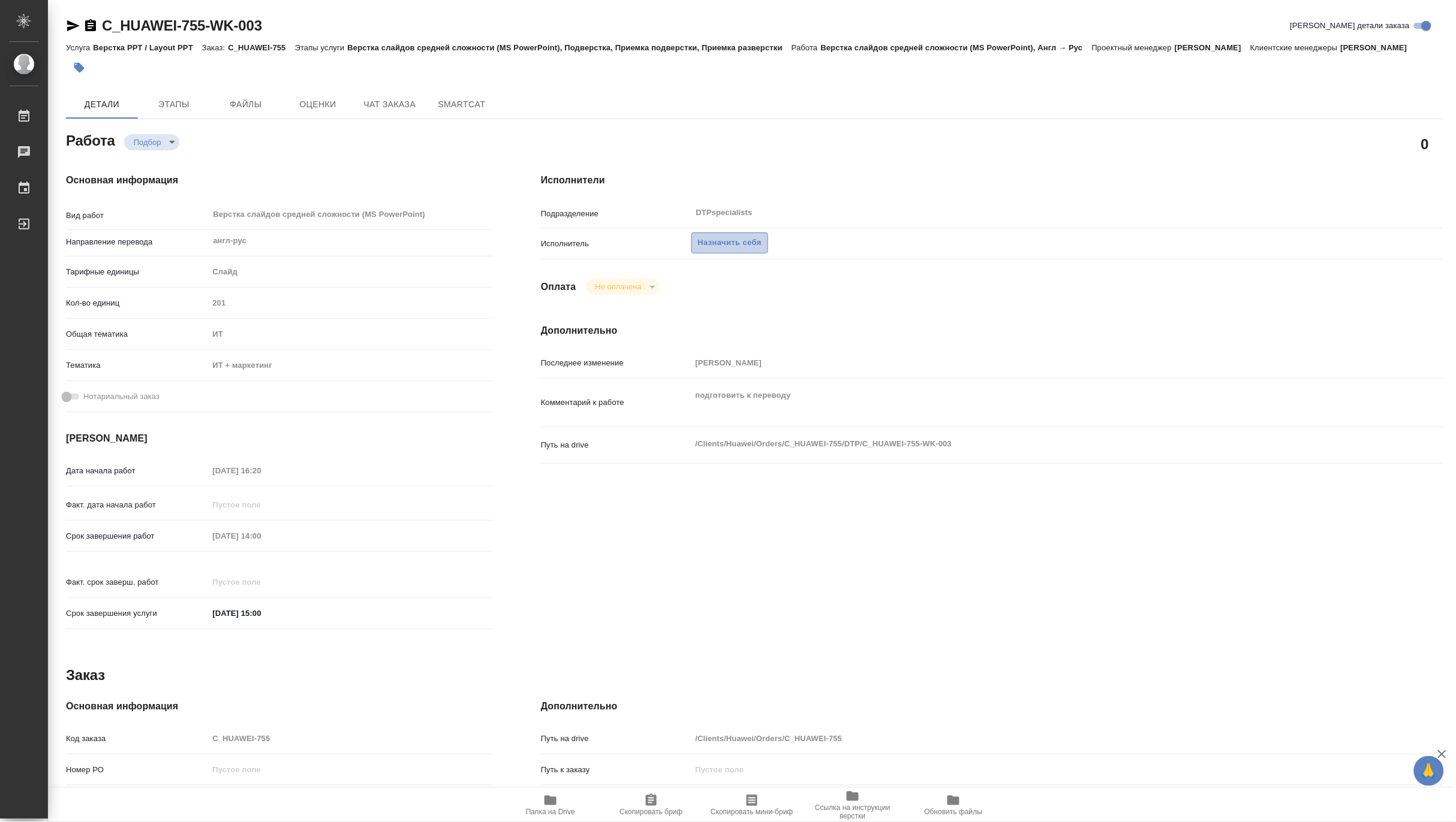
click at [735, 241] on span "Назначить себя" at bounding box center [730, 243] width 63 height 14
type textarea "x"
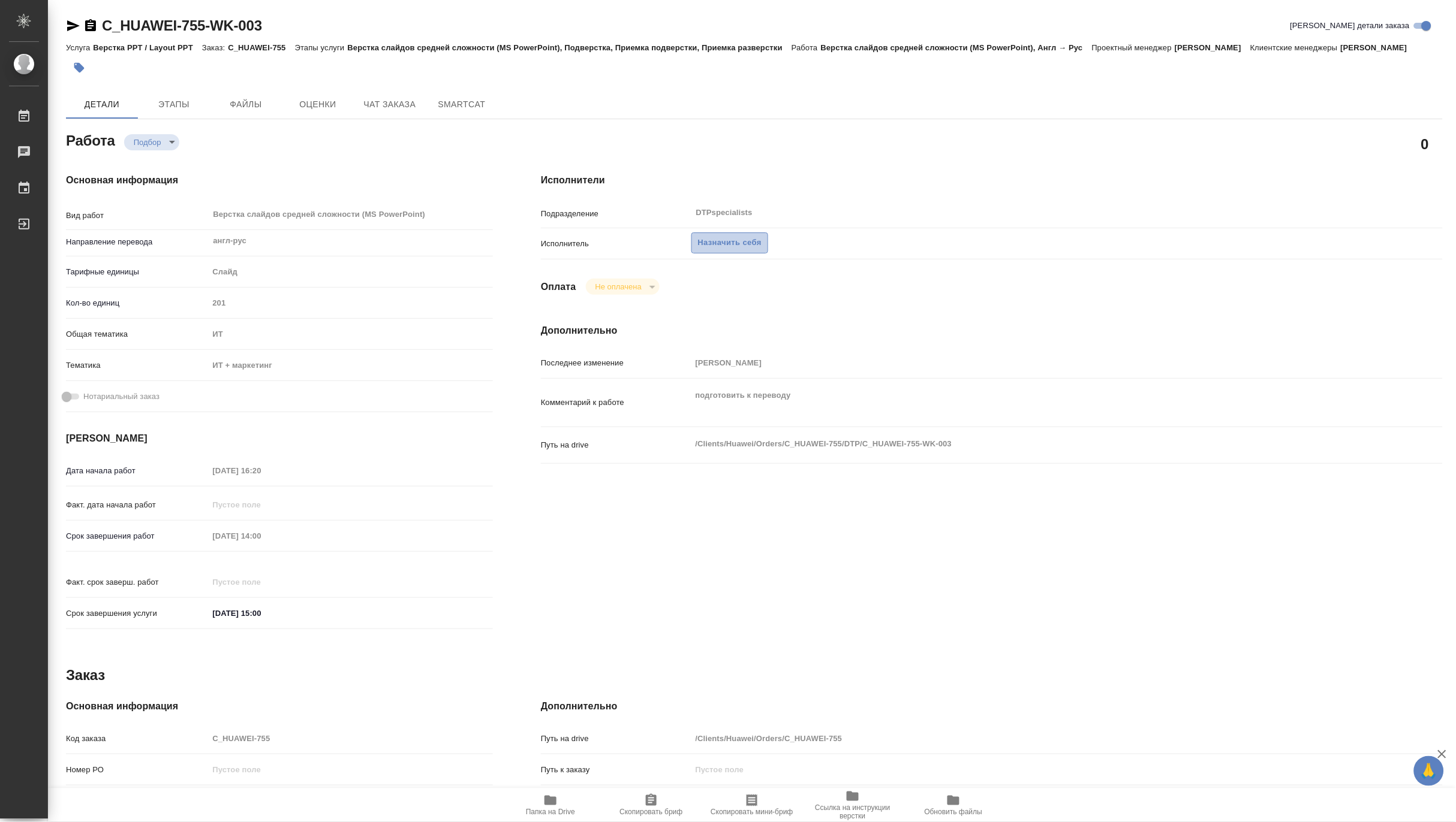
type textarea "x"
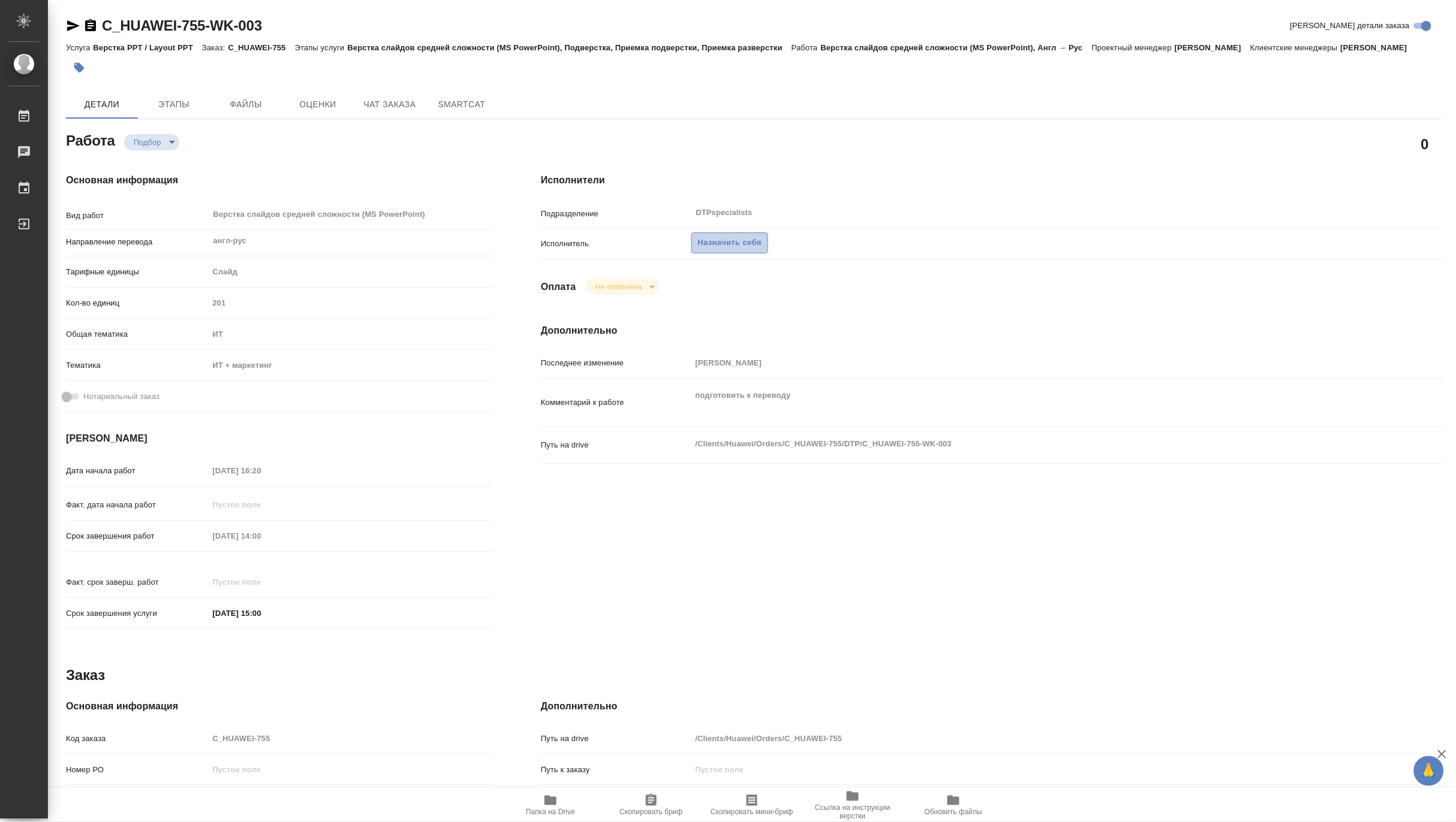
type textarea "x"
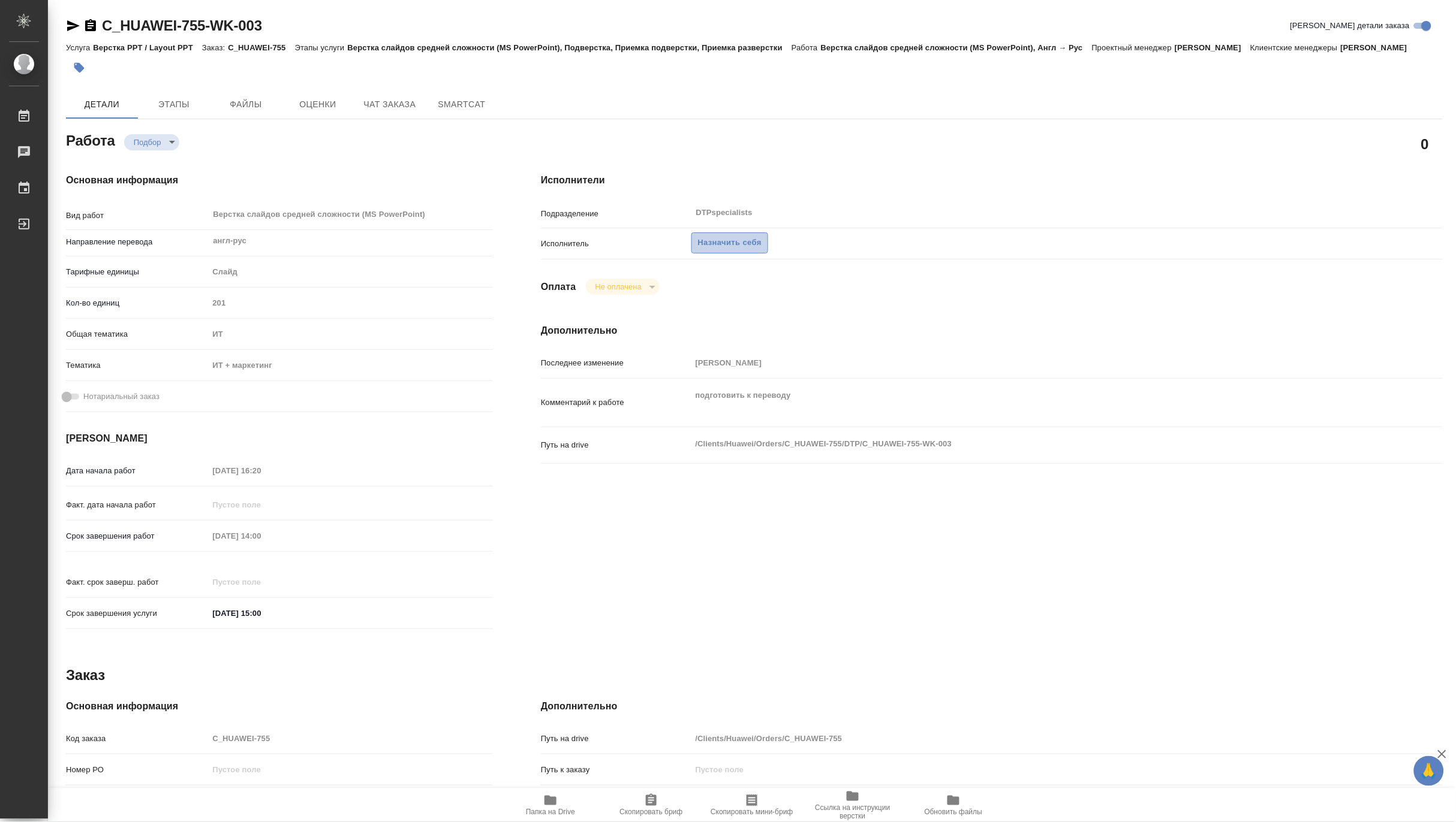
type textarea "x"
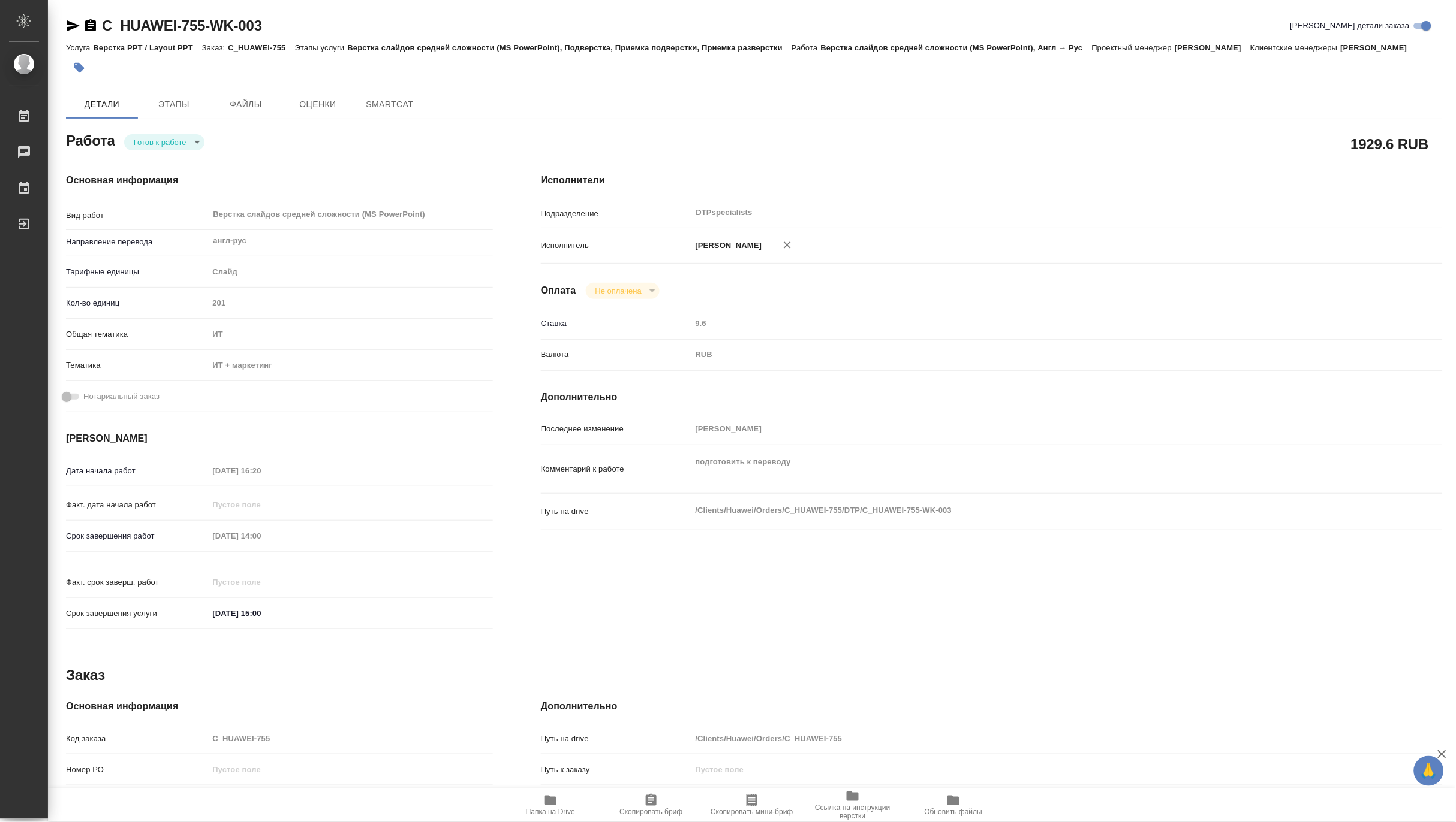
type textarea "x"
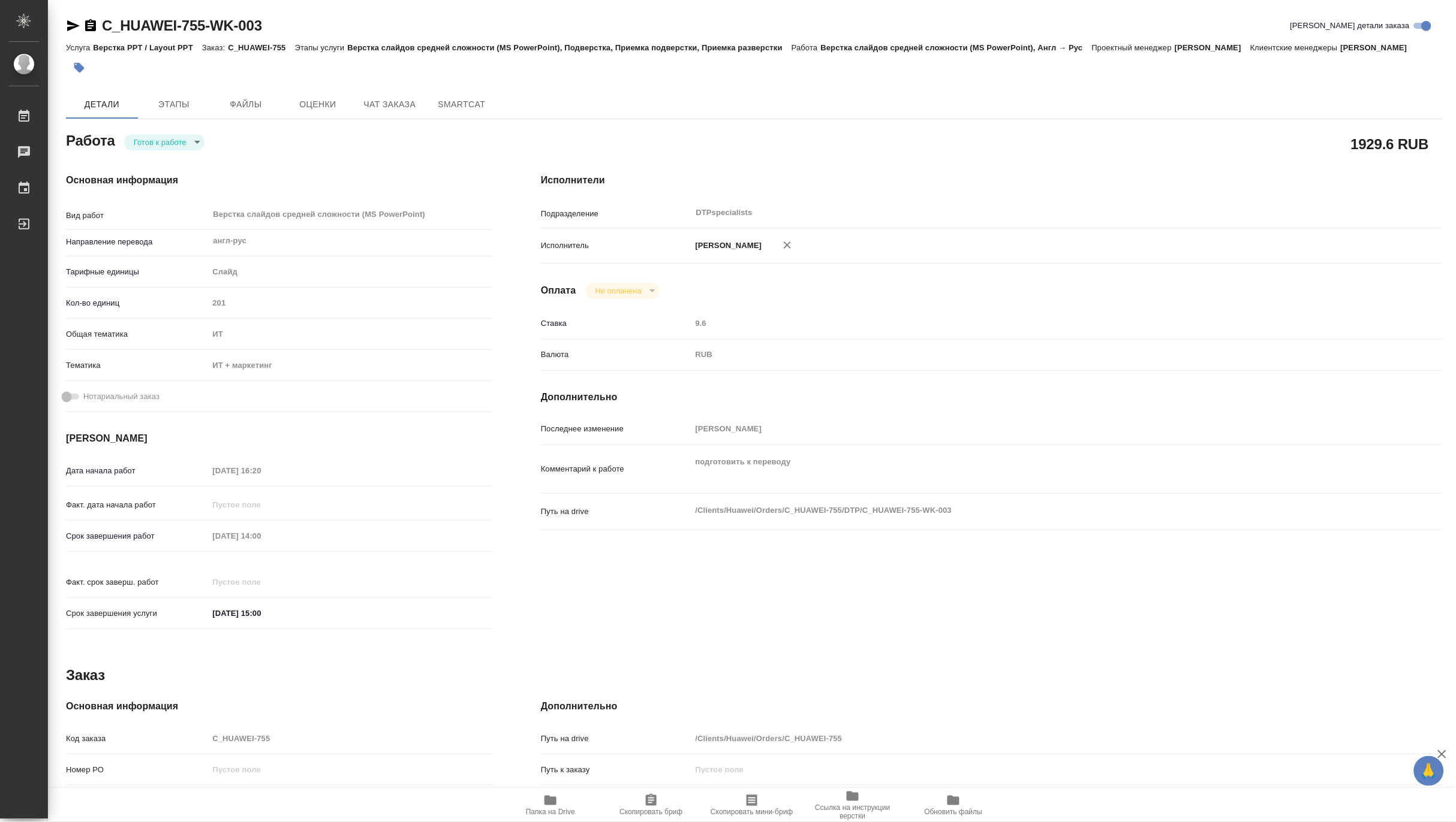
type textarea "x"
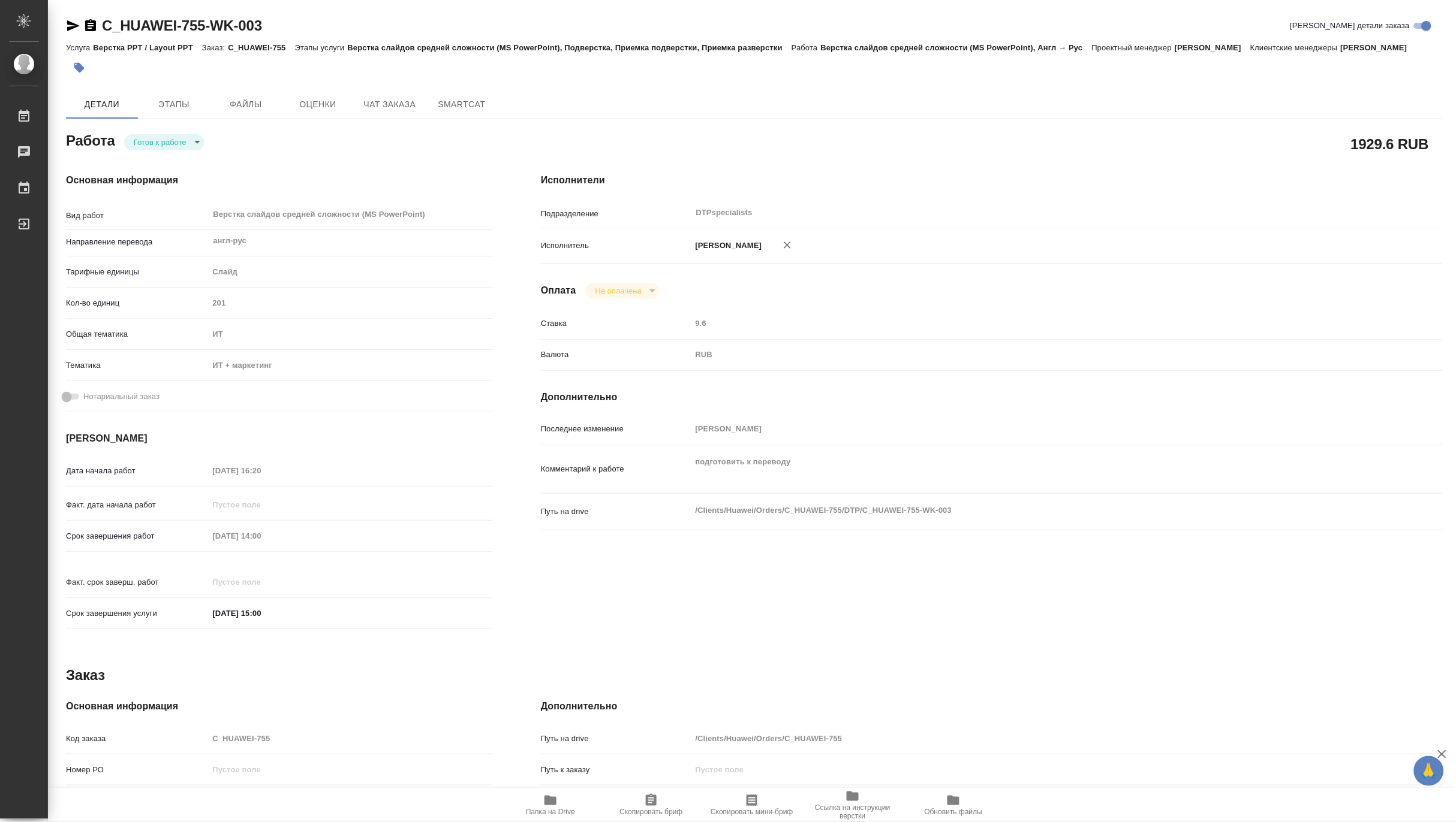
type textarea "x"
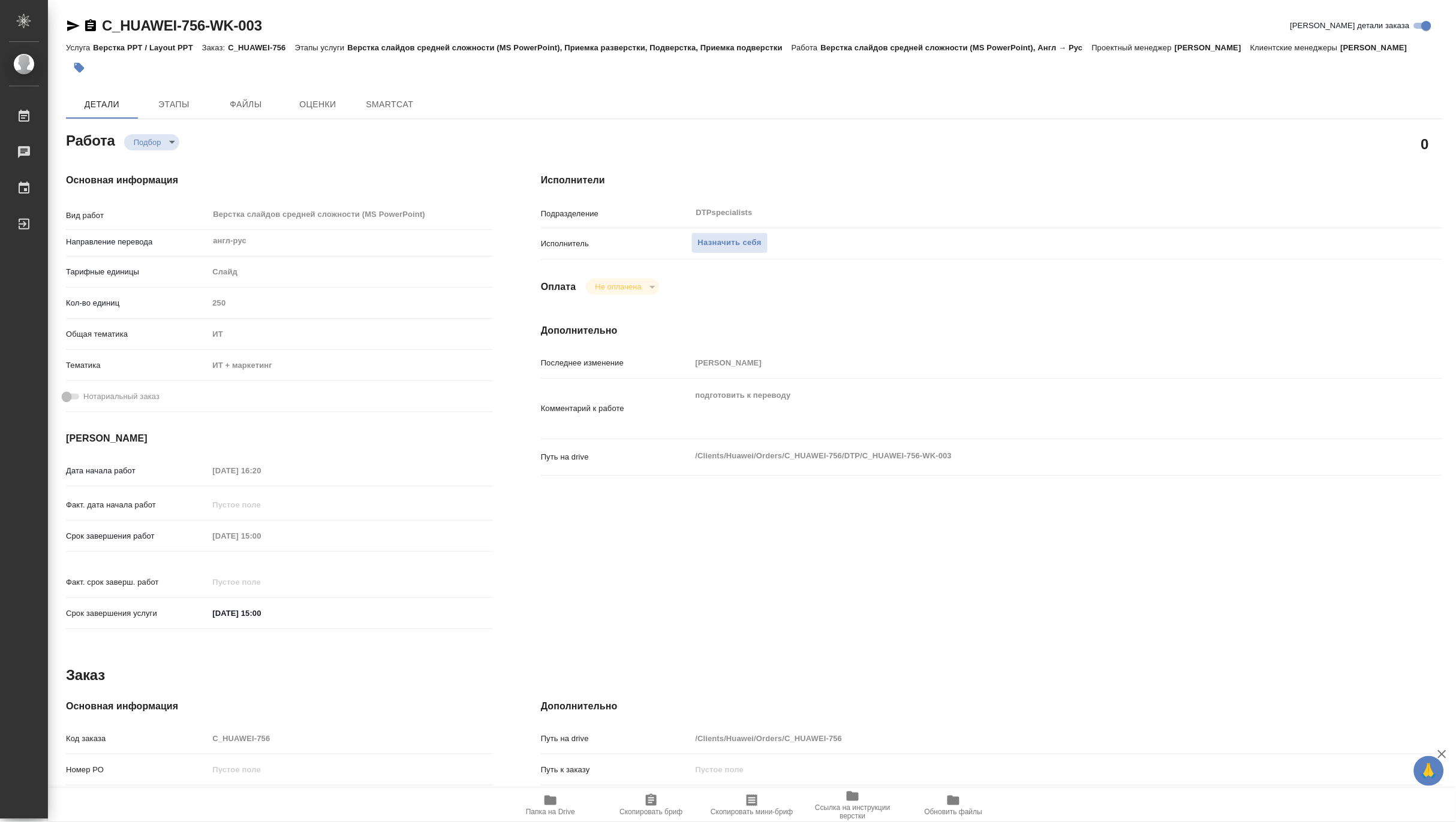
type textarea "x"
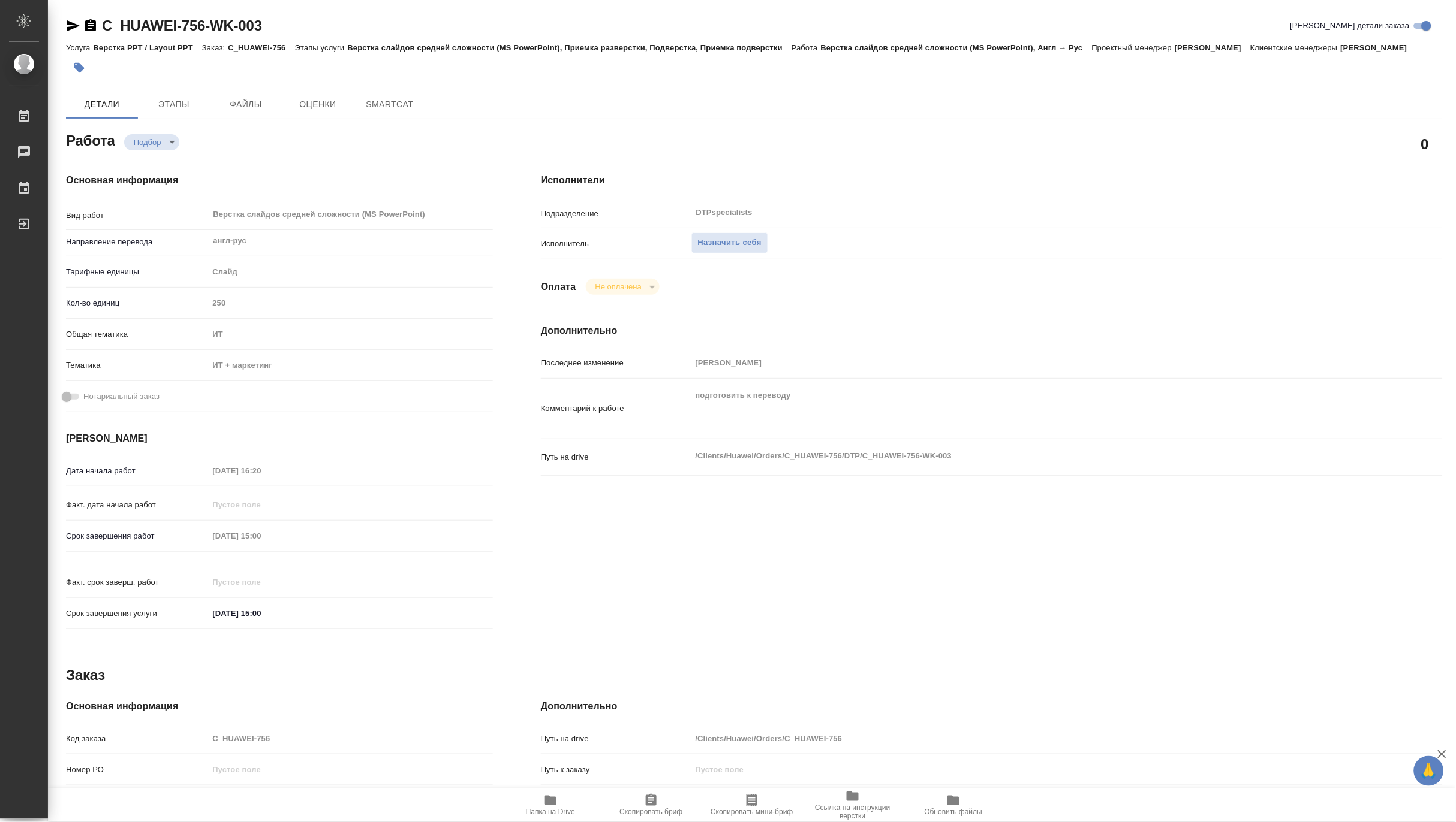
type textarea "x"
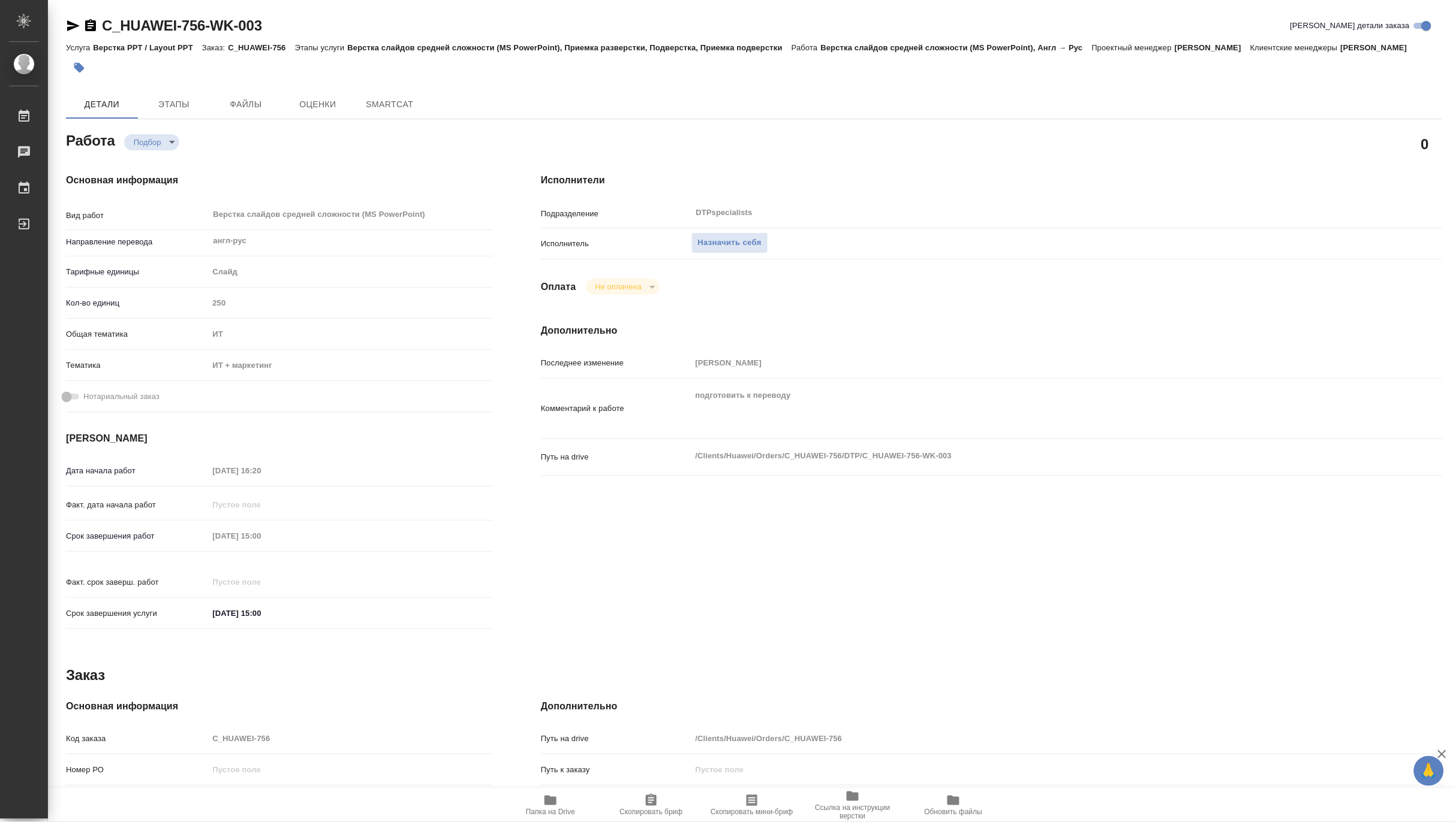
type textarea "x"
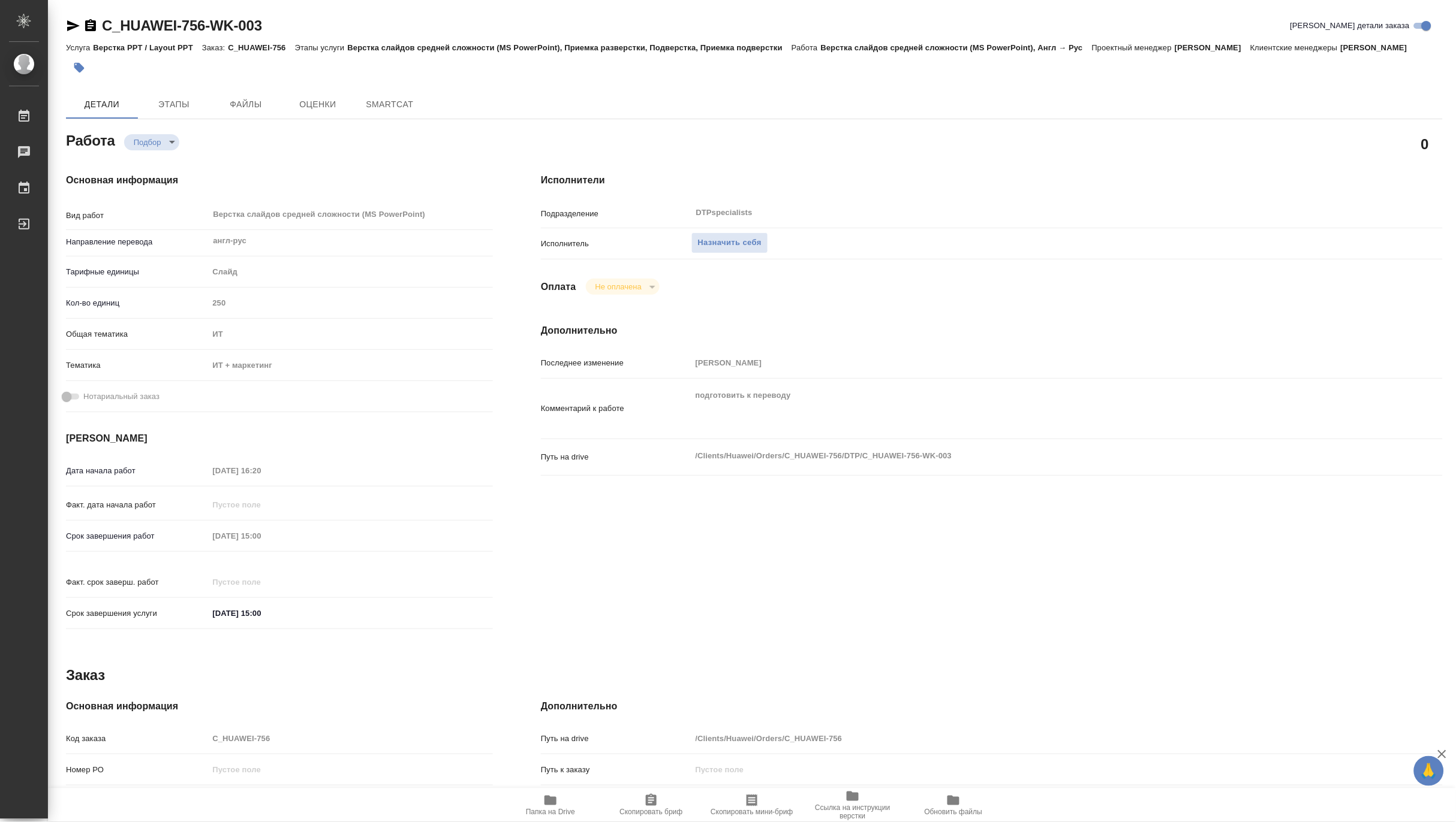
type textarea "x"
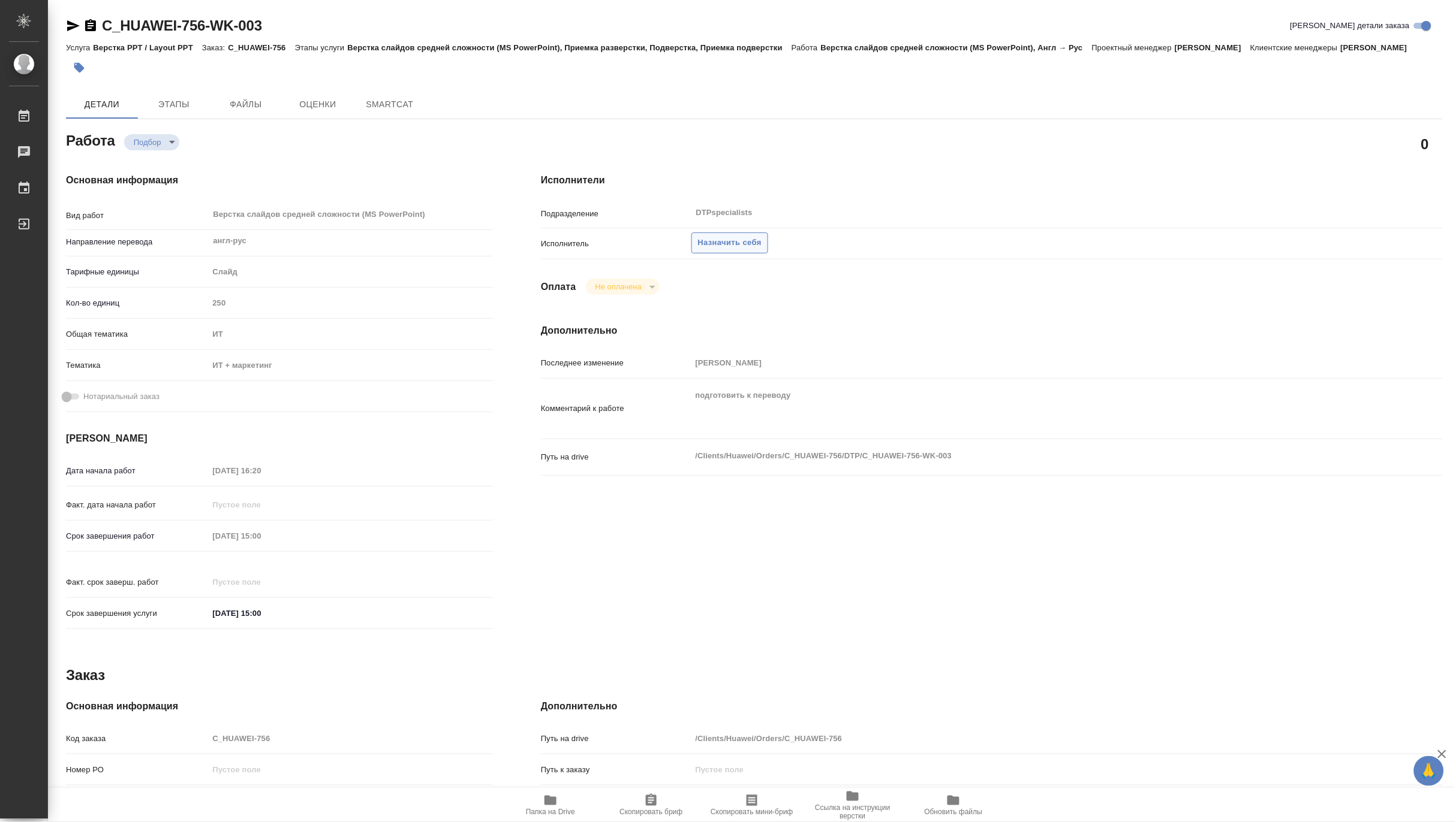
type textarea "x"
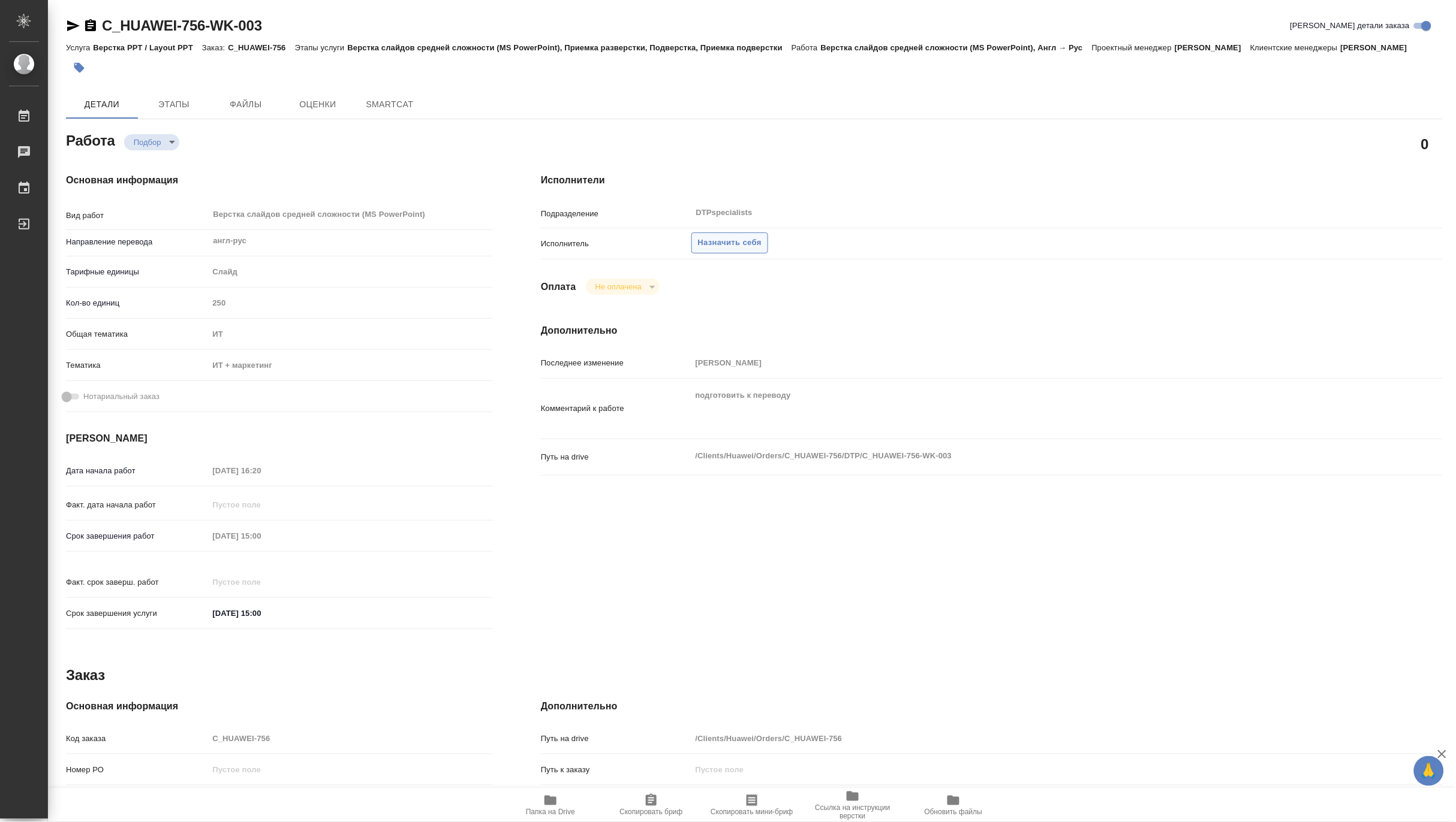
click at [740, 244] on span "Назначить себя" at bounding box center [730, 243] width 63 height 14
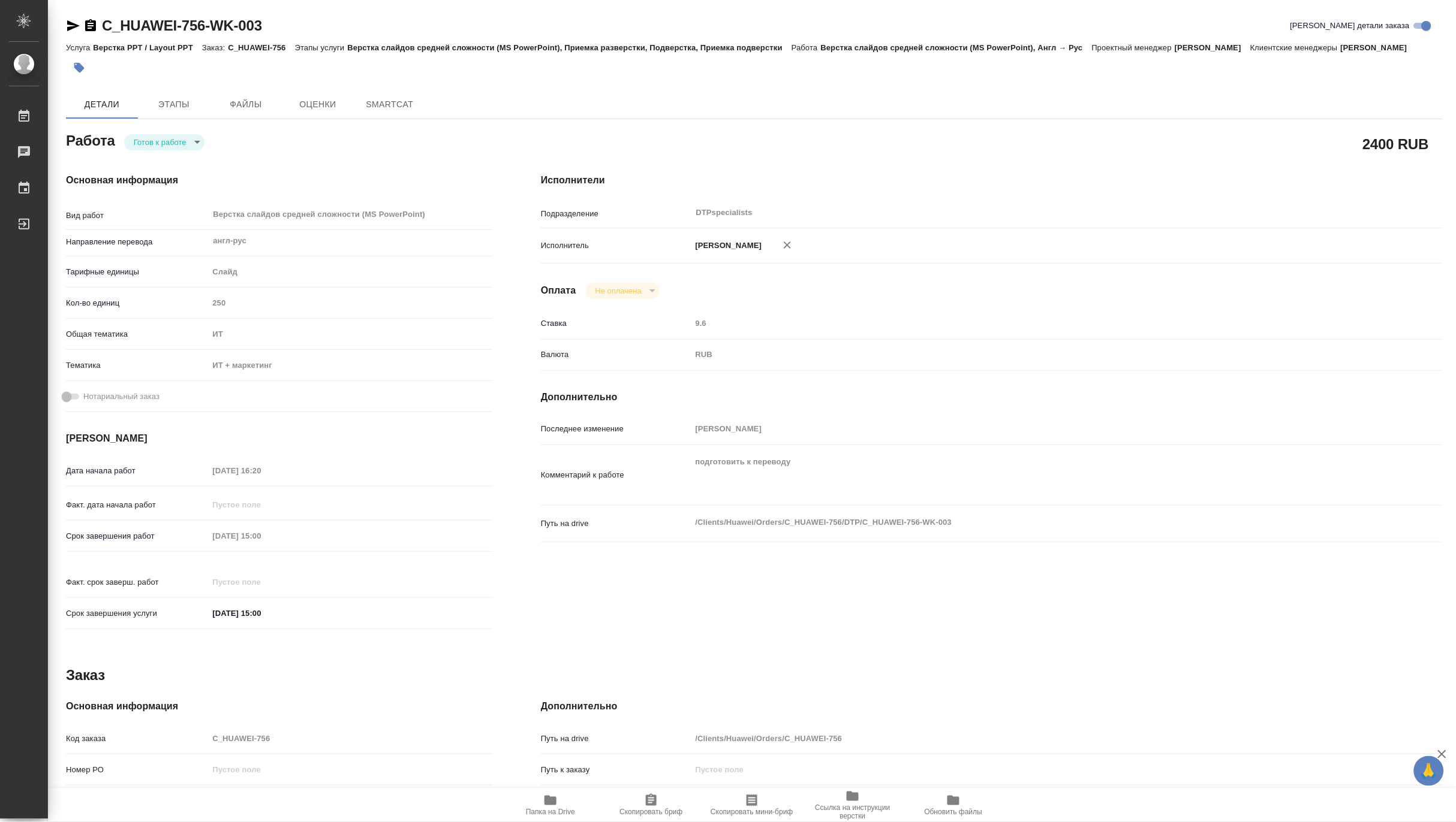
type textarea "x"
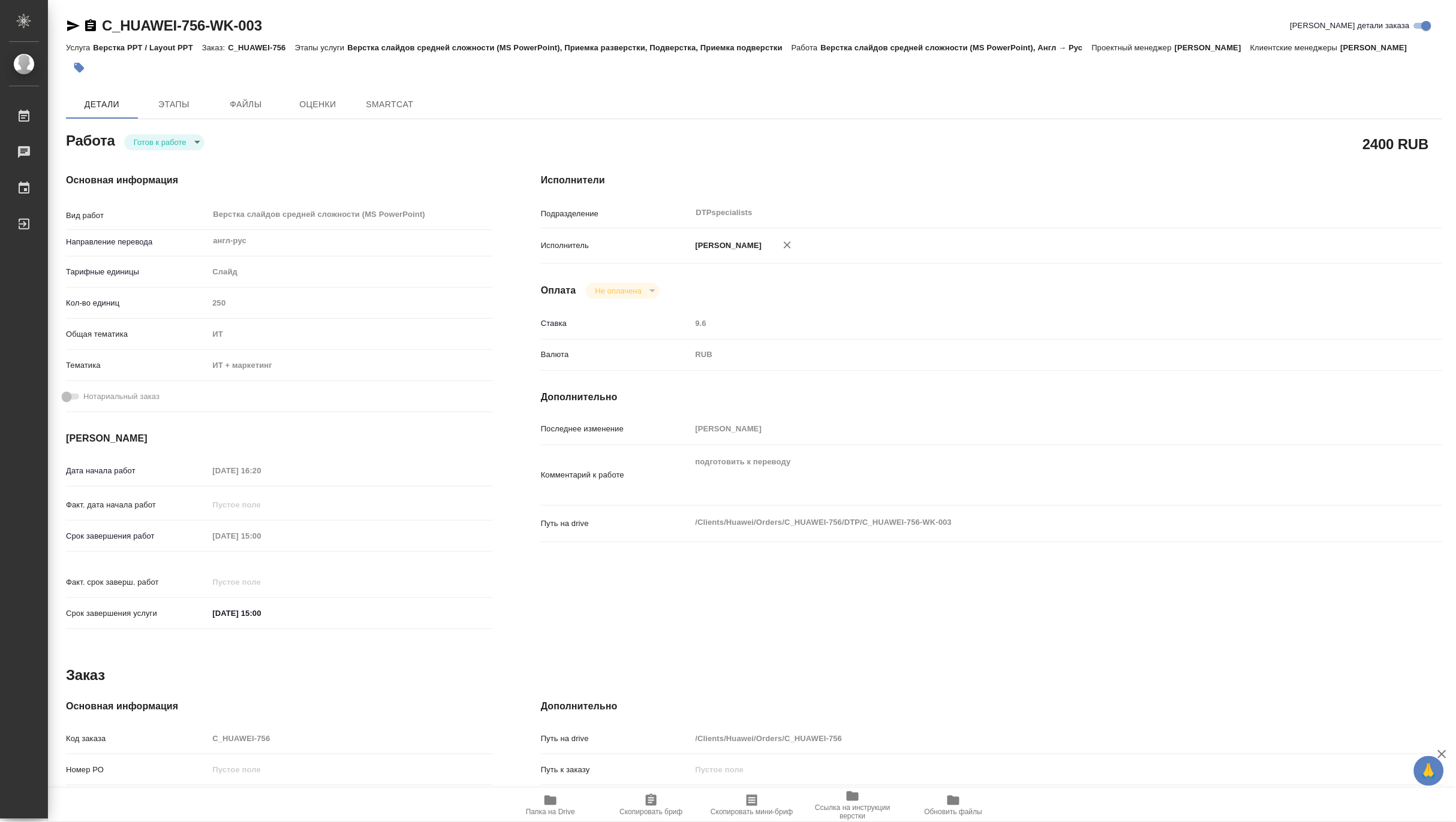
type textarea "x"
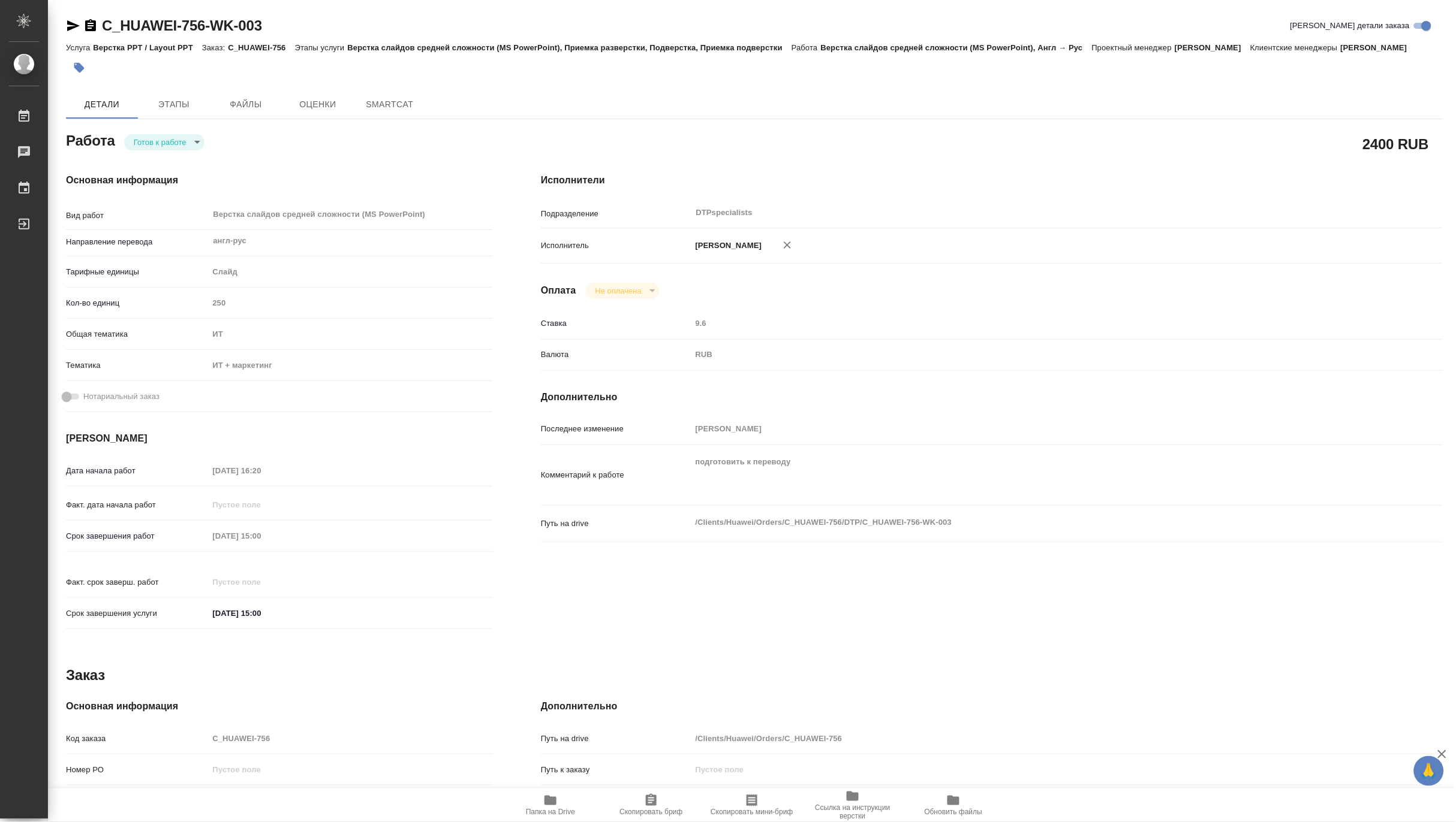
type textarea "x"
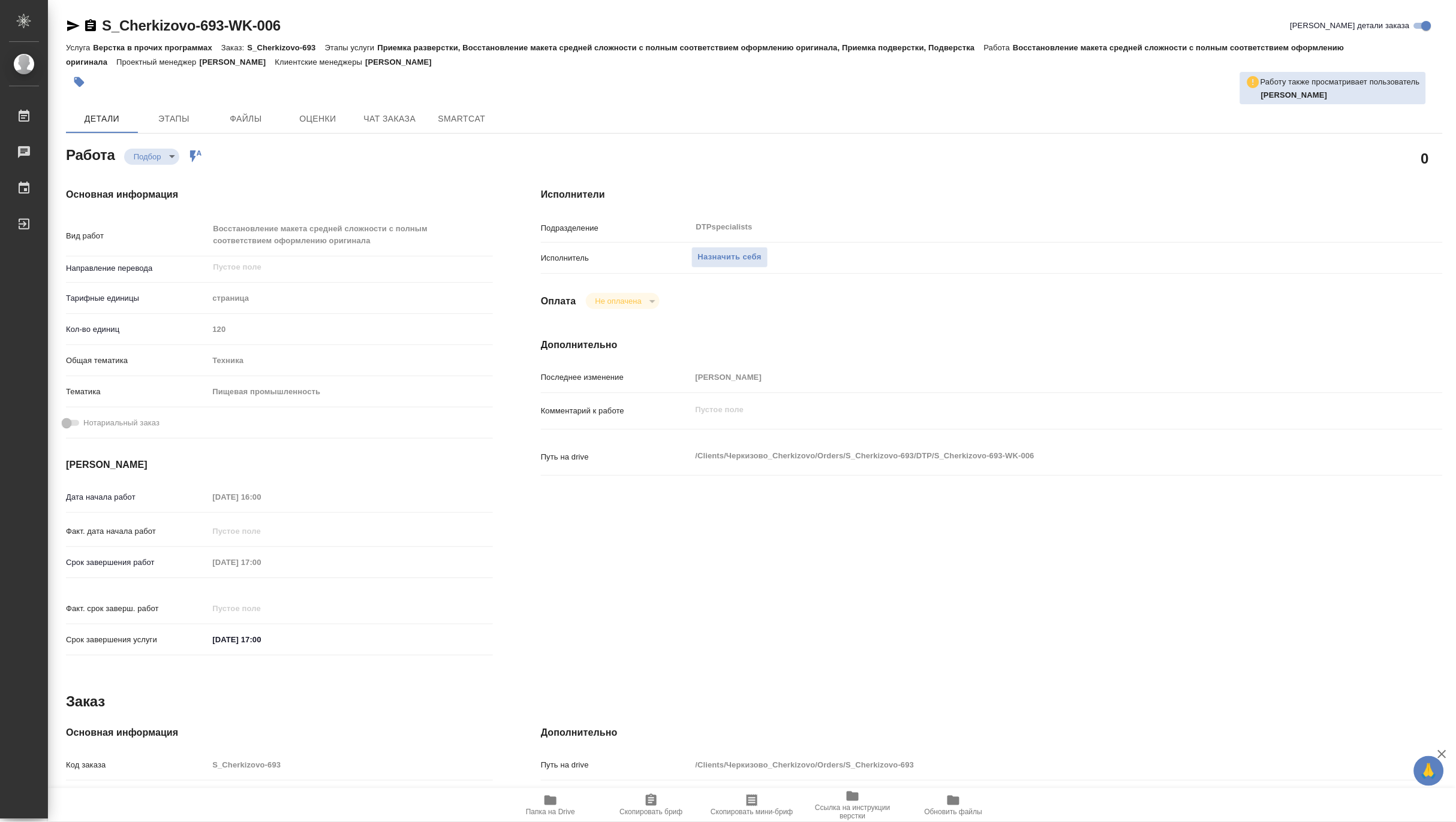
type textarea "x"
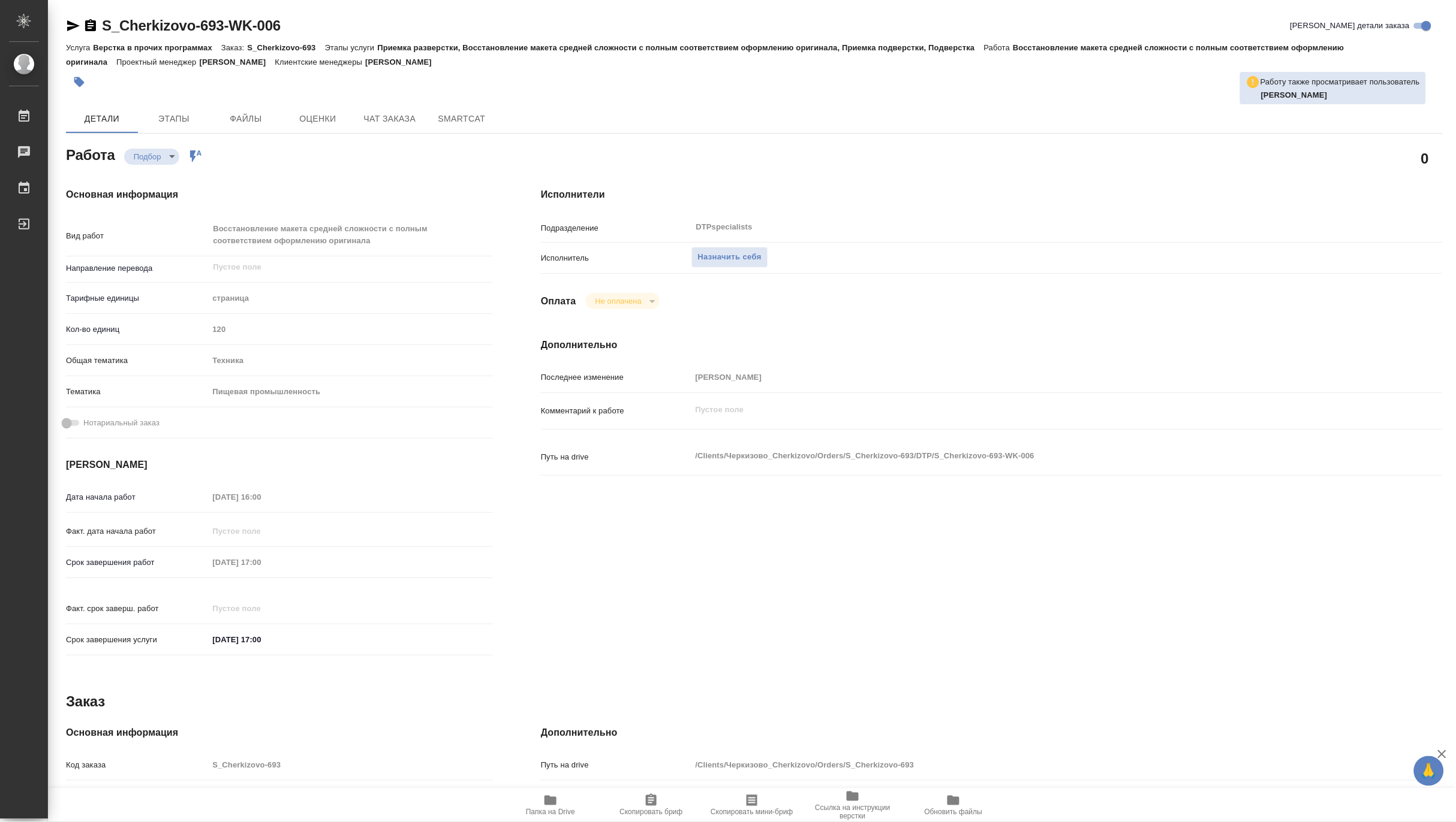
type textarea "x"
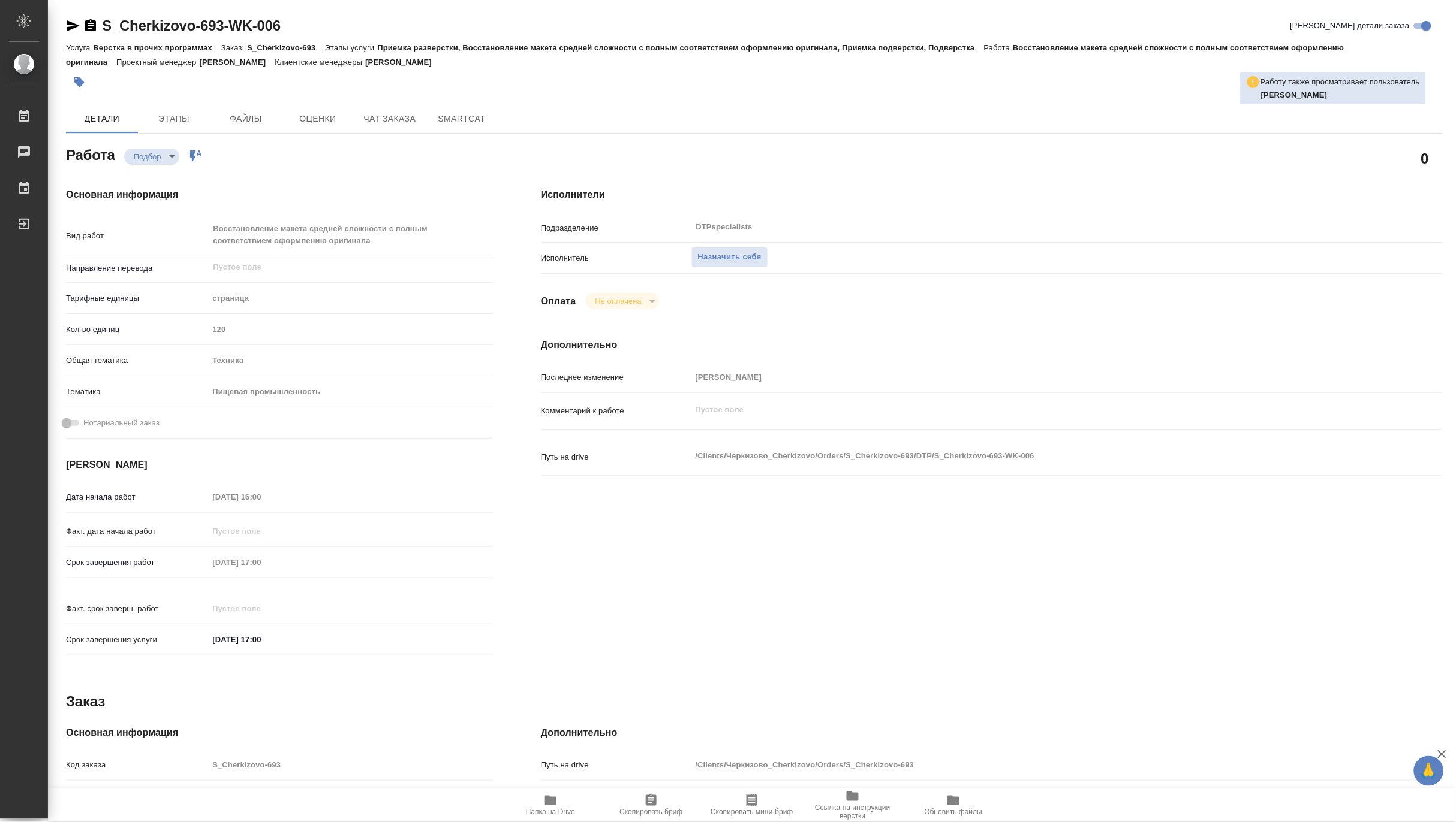
type textarea "x"
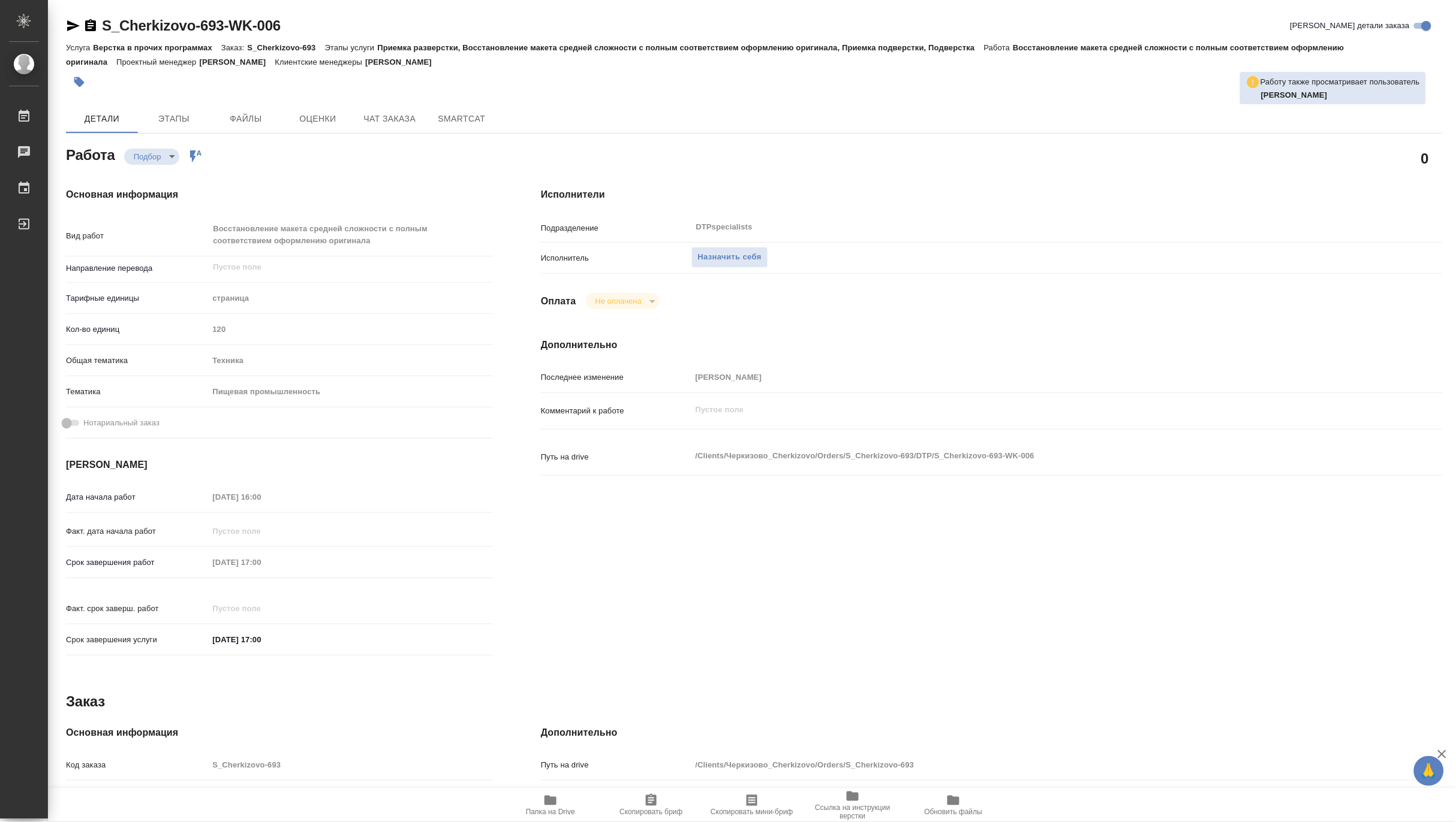
type textarea "x"
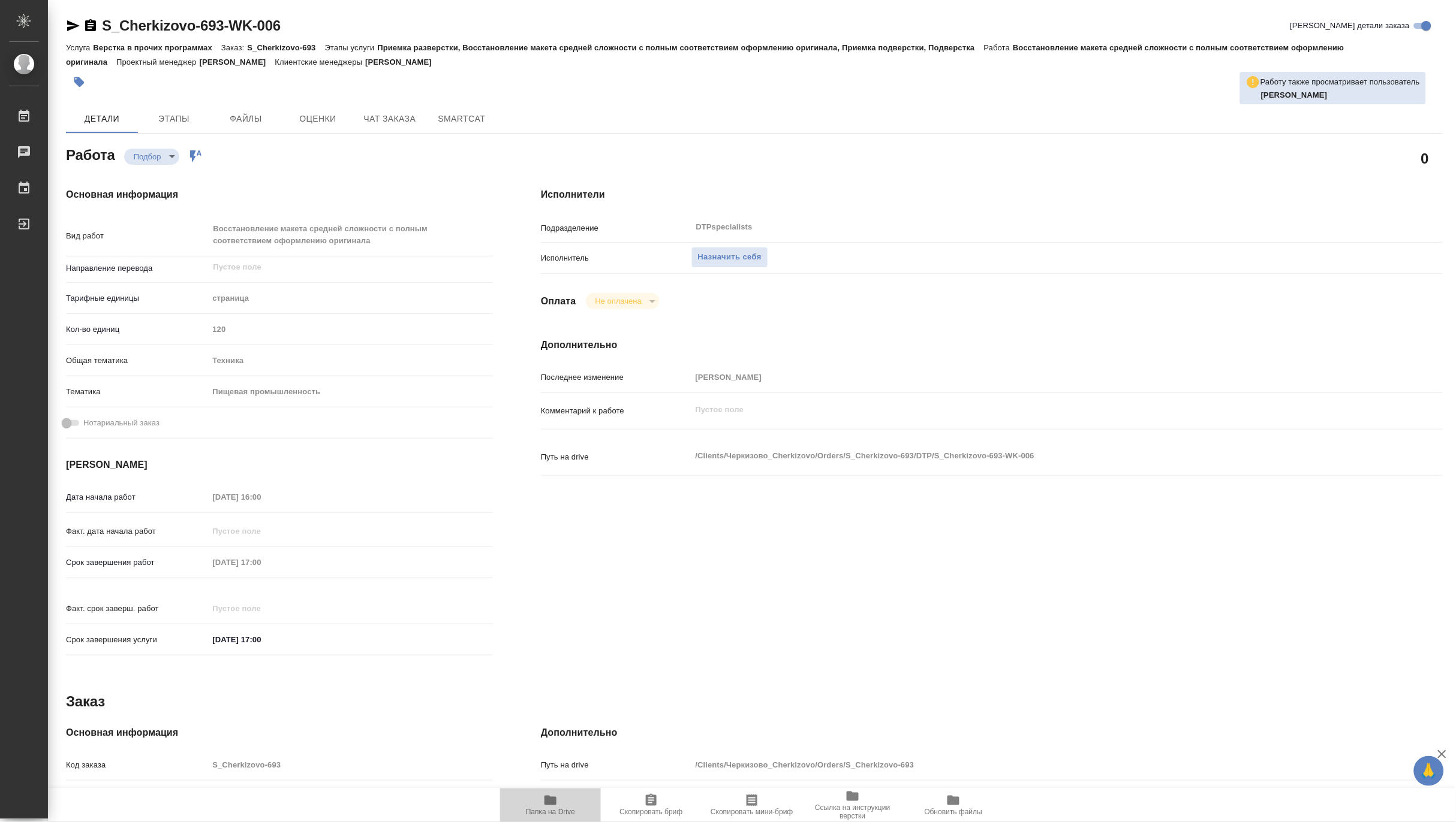
click at [549, 809] on span "Папка на Drive" at bounding box center [550, 812] width 49 height 9
type textarea "x"
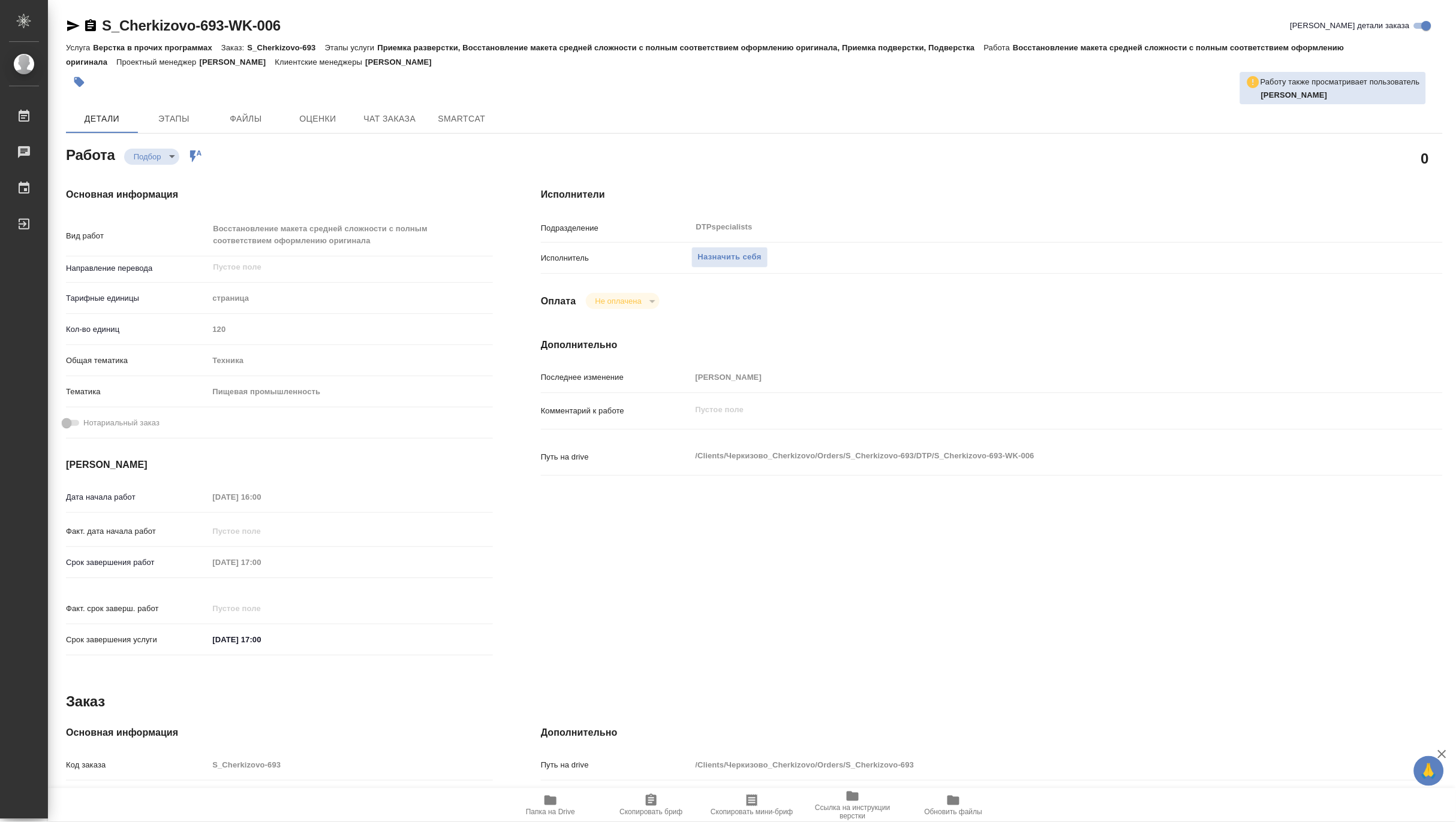
type textarea "x"
